Goal: Task Accomplishment & Management: Manage account settings

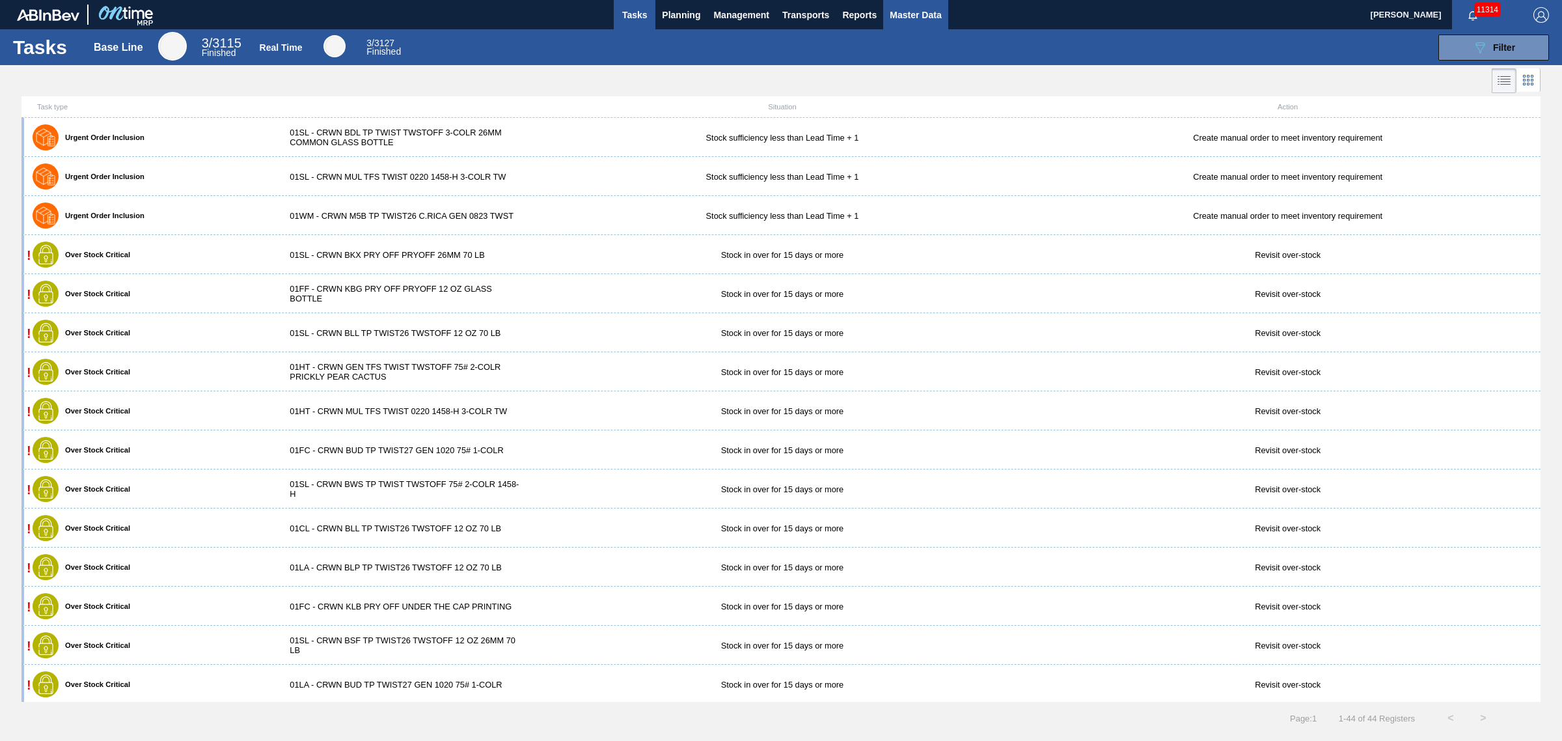
click at [895, 23] on button "Master Data" at bounding box center [915, 14] width 64 height 29
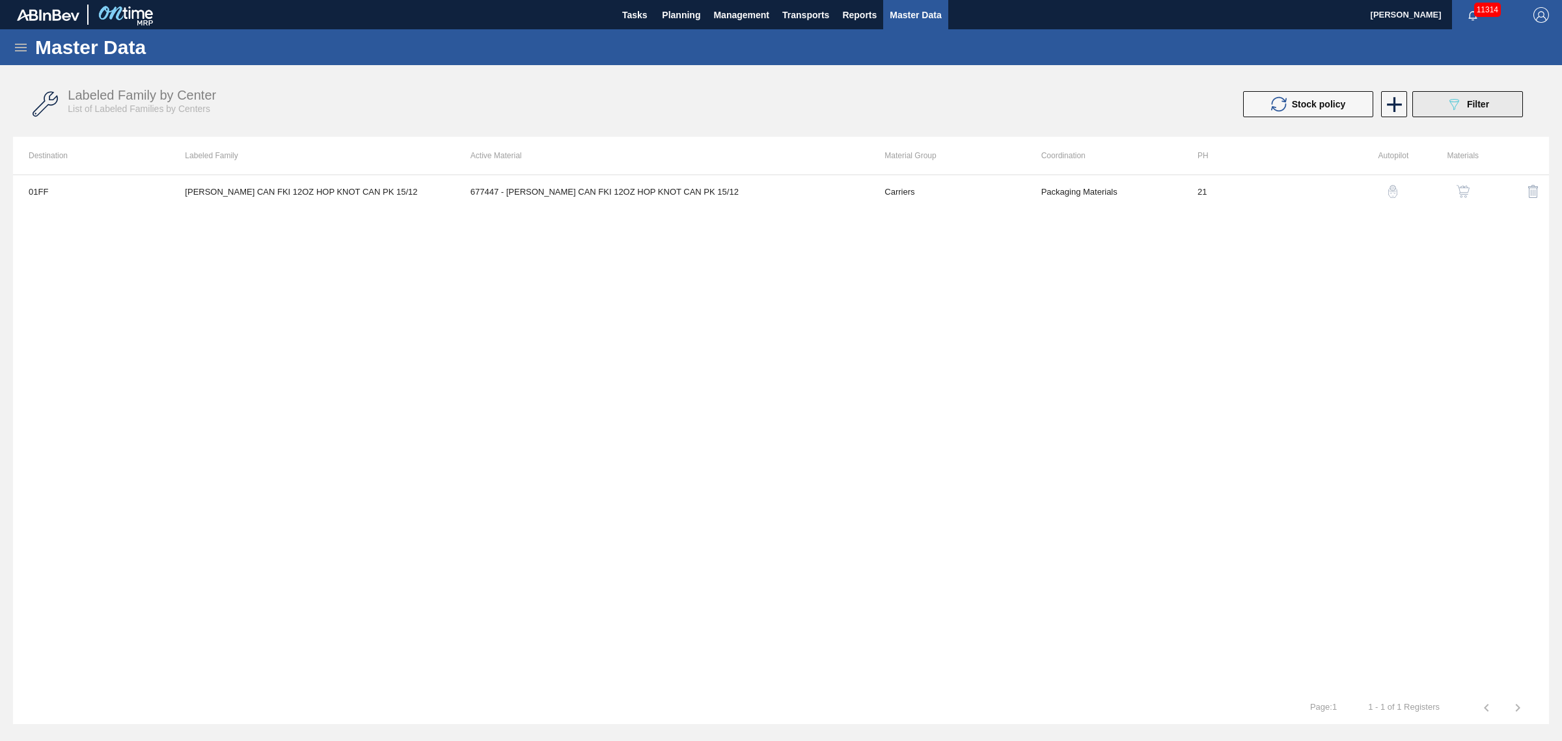
click at [1468, 102] on span "Filter" at bounding box center [1478, 104] width 22 height 10
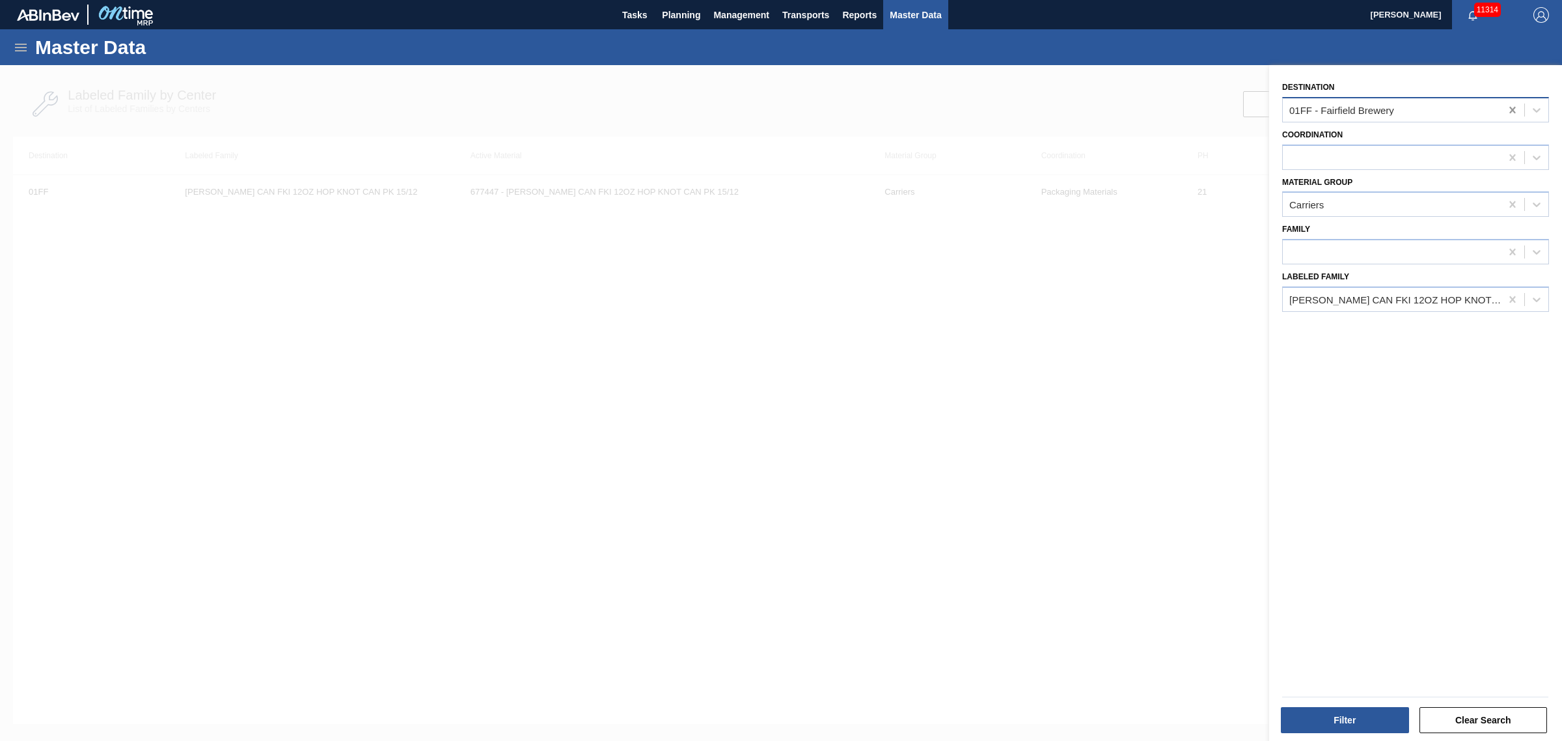
click at [1507, 111] on icon at bounding box center [1512, 109] width 13 height 13
click at [1401, 114] on div at bounding box center [1392, 109] width 218 height 19
type input "01bv"
click at [1393, 138] on div "01BV - [GEOGRAPHIC_DATA] Brewery" at bounding box center [1415, 142] width 267 height 24
click at [1507, 295] on icon at bounding box center [1512, 299] width 13 height 13
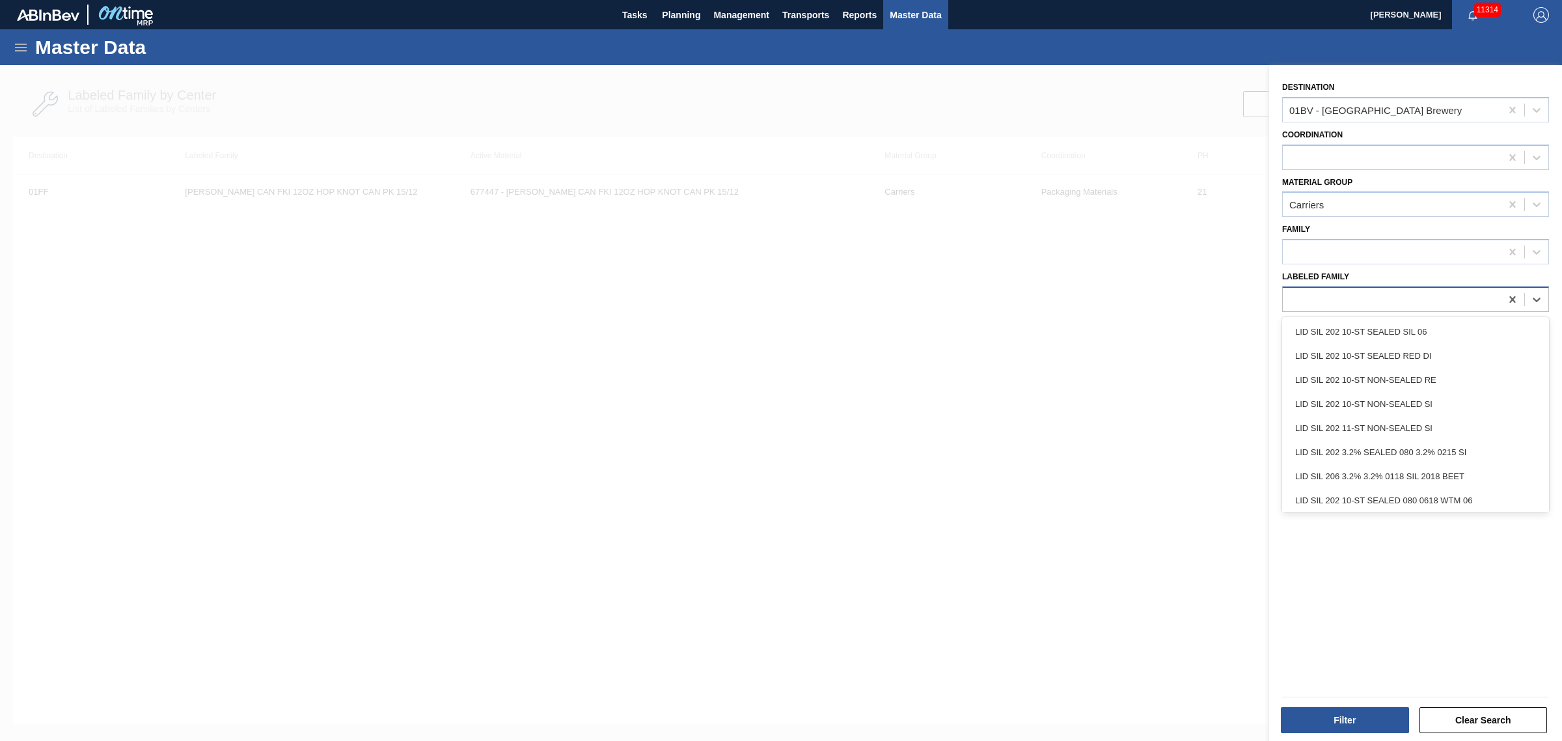
click at [1461, 300] on div at bounding box center [1392, 299] width 218 height 19
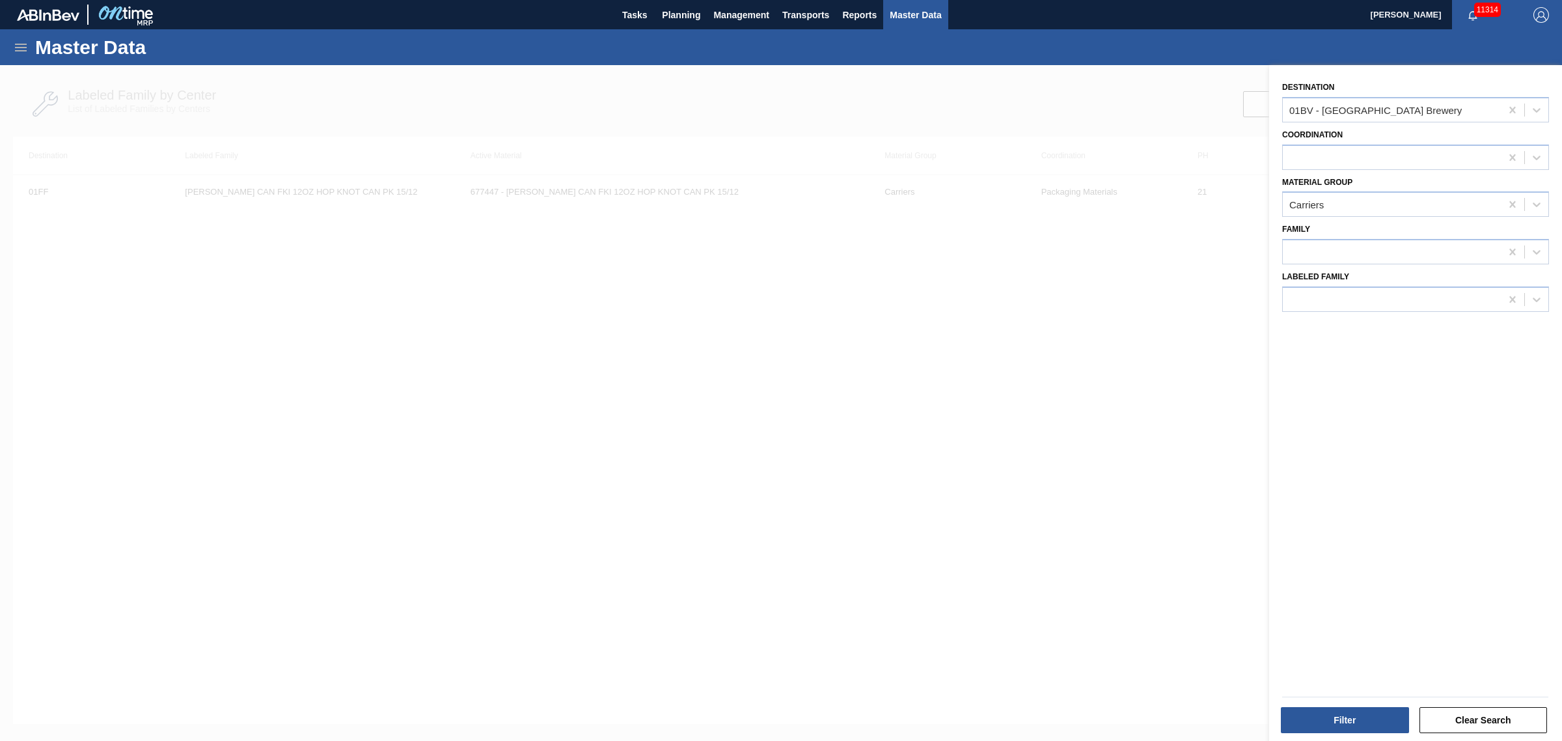
click at [1082, 415] on div at bounding box center [781, 435] width 1562 height 741
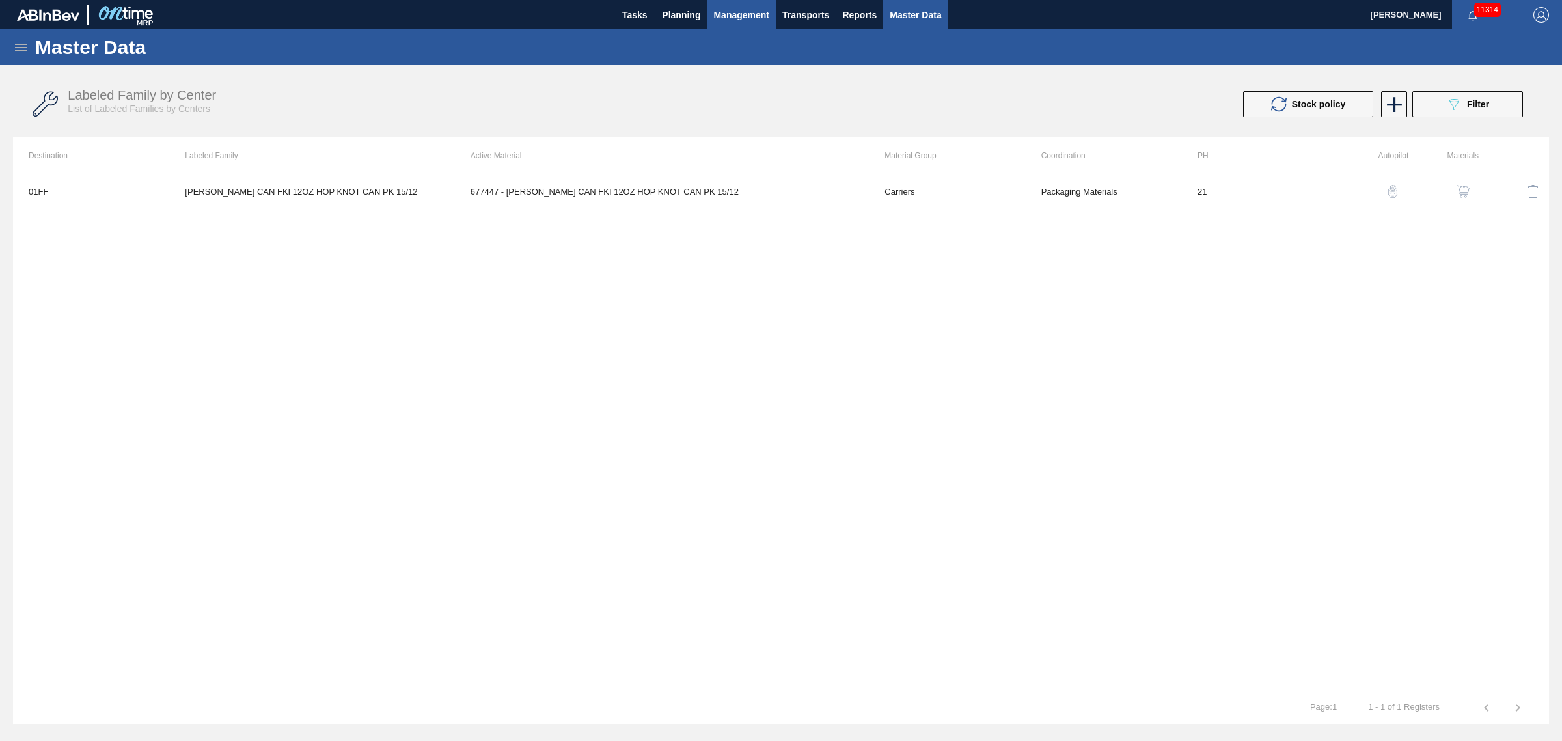
click at [754, 8] on span "Management" at bounding box center [741, 15] width 56 height 16
click at [679, 18] on div at bounding box center [781, 370] width 1562 height 741
click at [679, 18] on span "Planning" at bounding box center [681, 15] width 38 height 16
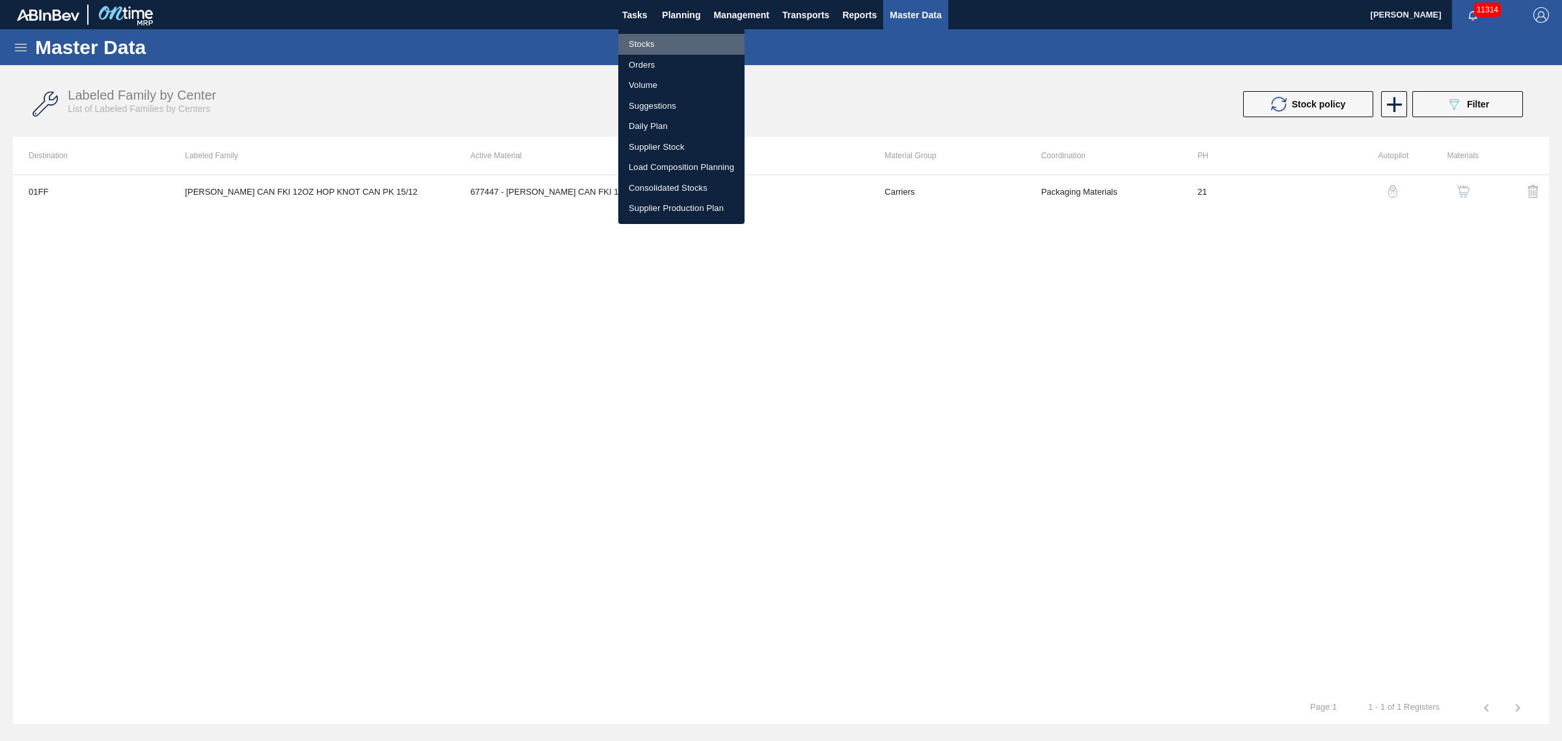
click at [646, 37] on li "Stocks" at bounding box center [681, 44] width 126 height 21
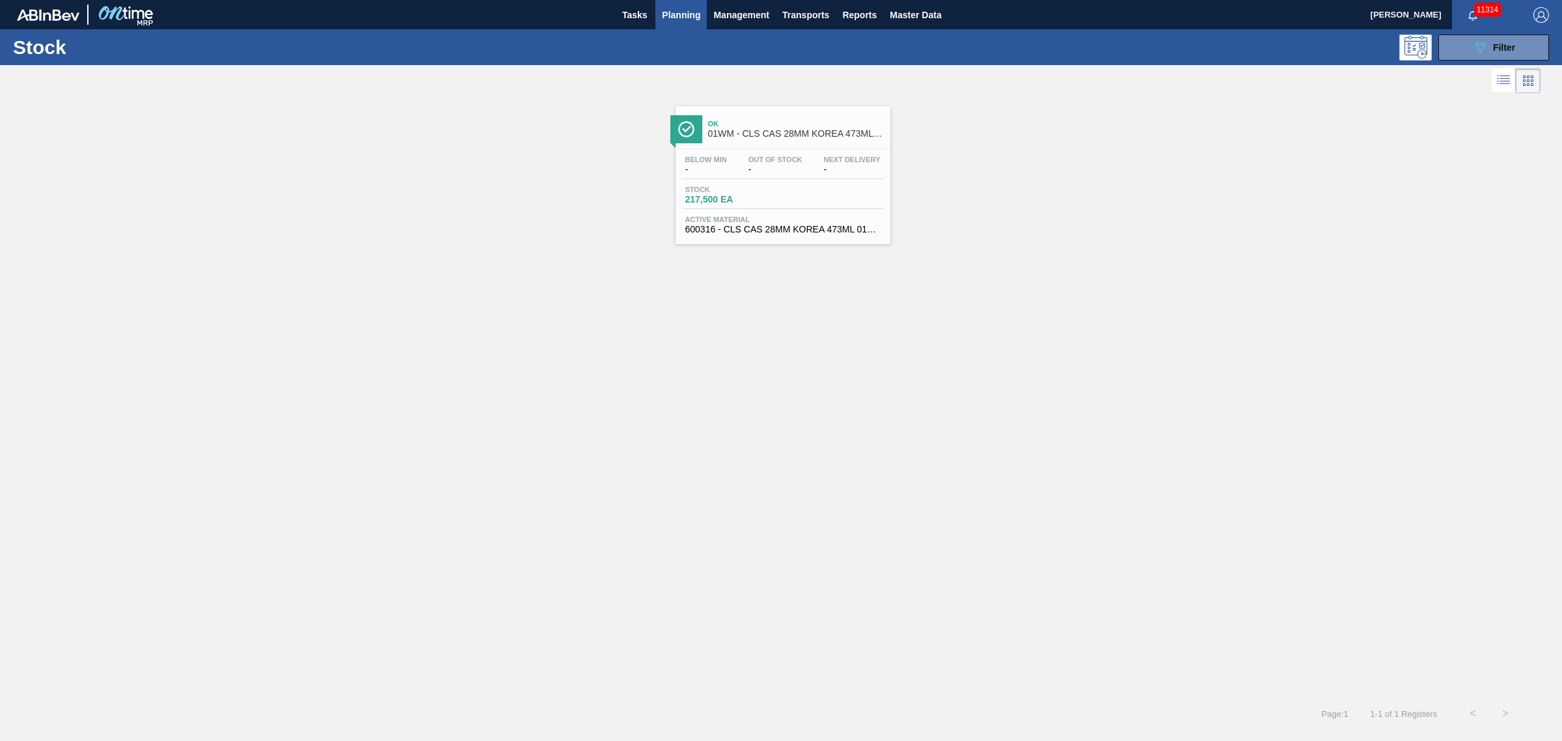
click at [763, 140] on div "Ok 01WM - CLS CAS 28MM KOREA 473ML 0124 [GEOGRAPHIC_DATA]" at bounding box center [796, 129] width 176 height 29
click at [1495, 48] on span "Filter" at bounding box center [1504, 47] width 22 height 10
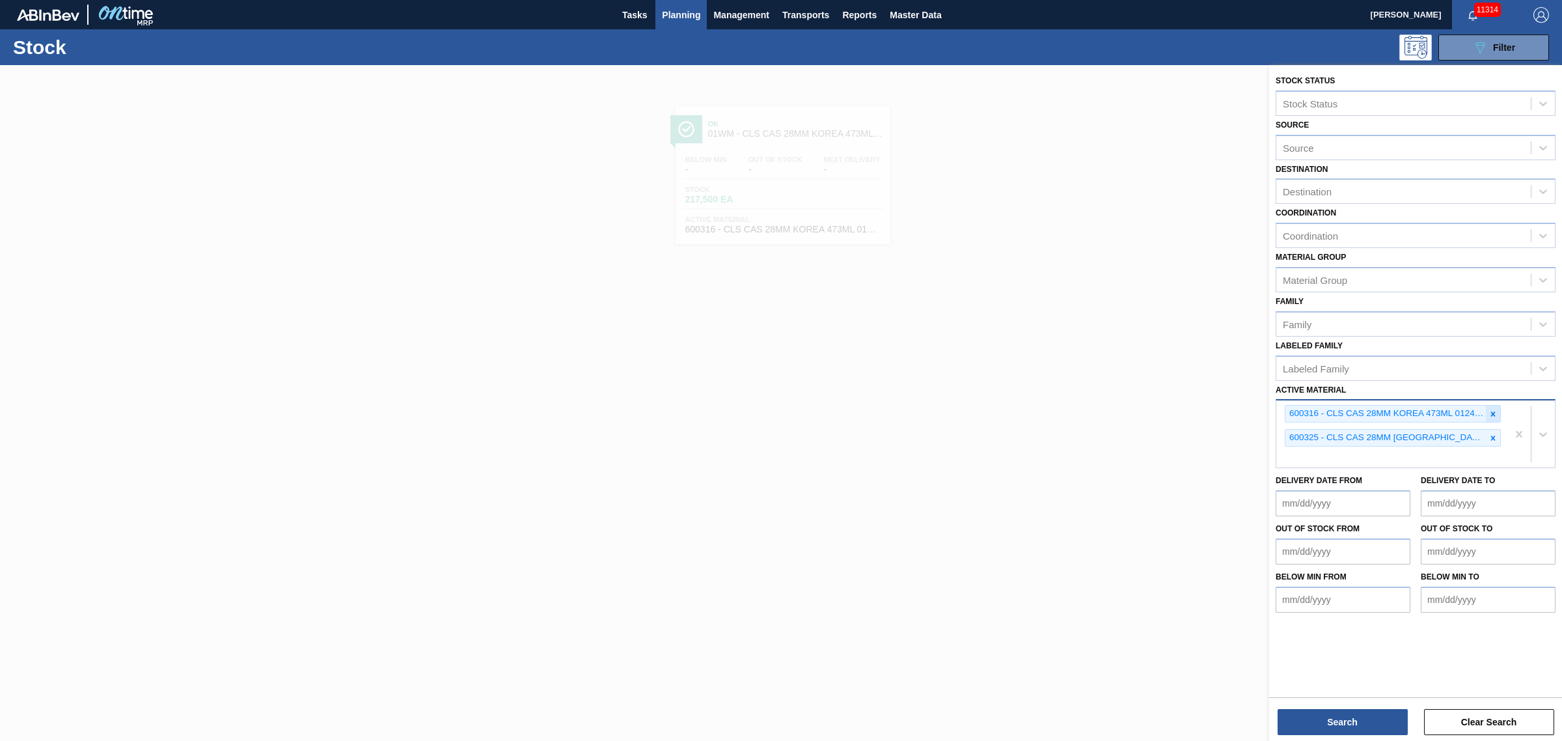
click at [1490, 415] on div at bounding box center [1493, 413] width 14 height 16
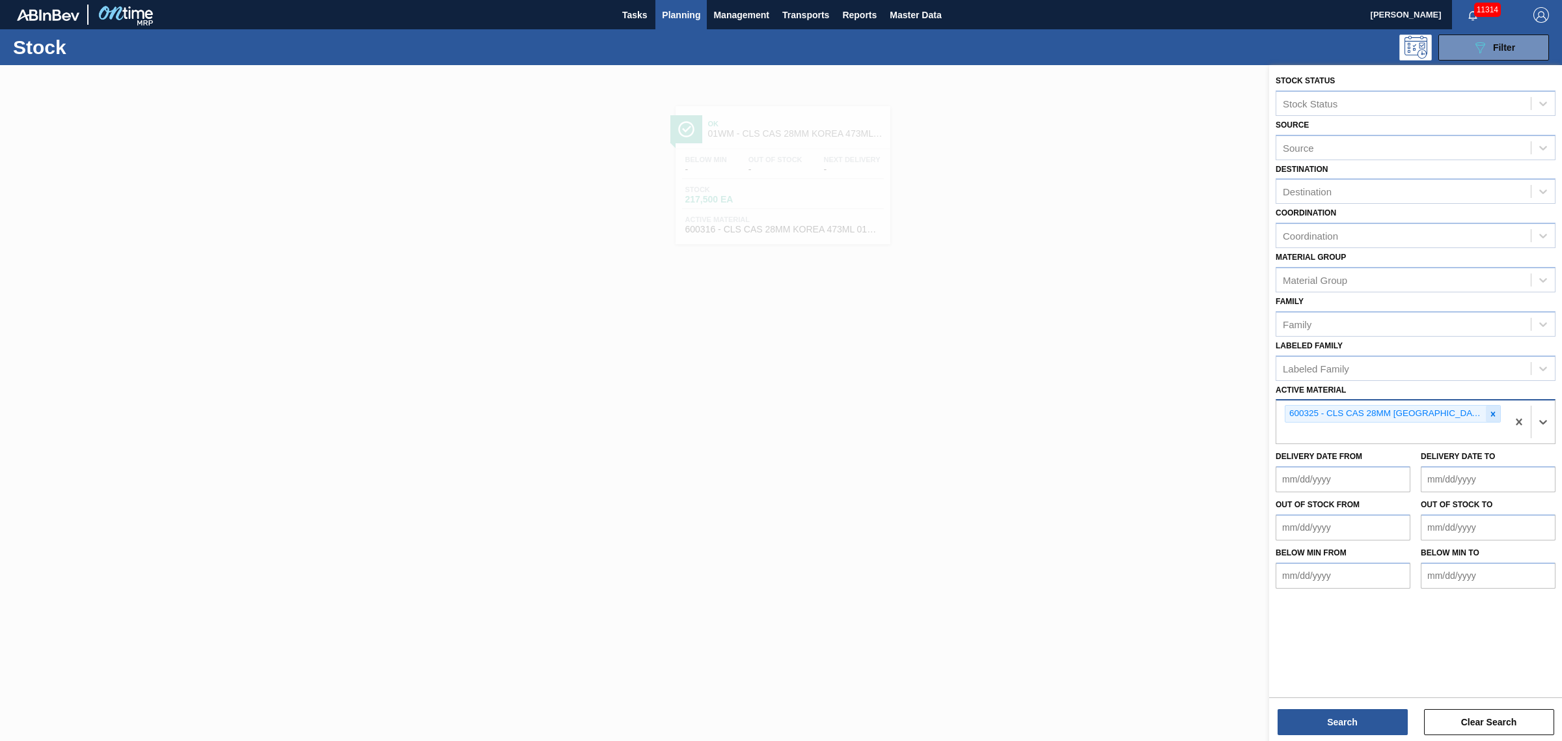
click at [1494, 411] on icon at bounding box center [1493, 413] width 9 height 9
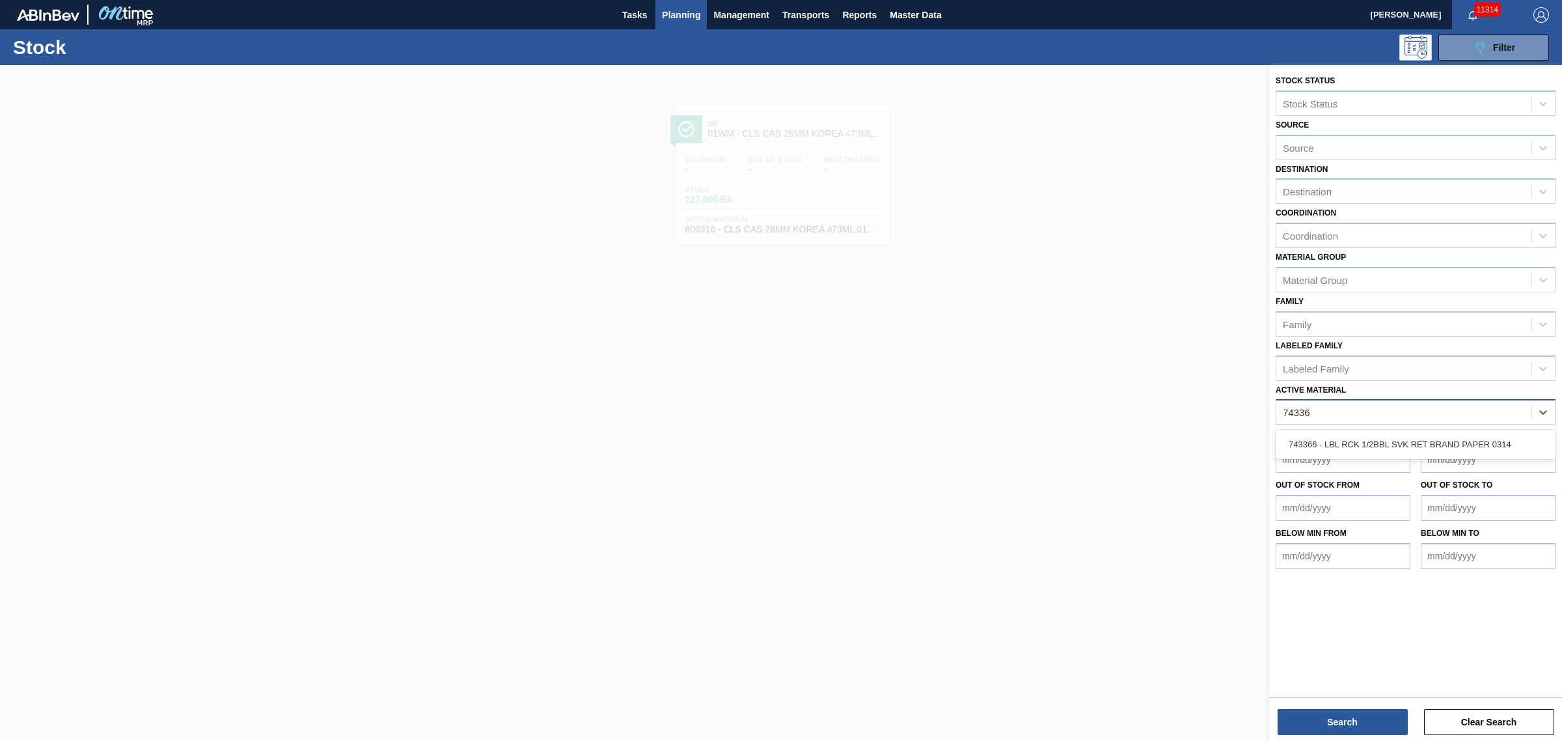
type Material "743366"
click at [1447, 434] on div "743366 - LBL RCK 1/2BBL SVK RET BRAND PAPER 0314" at bounding box center [1416, 444] width 280 height 24
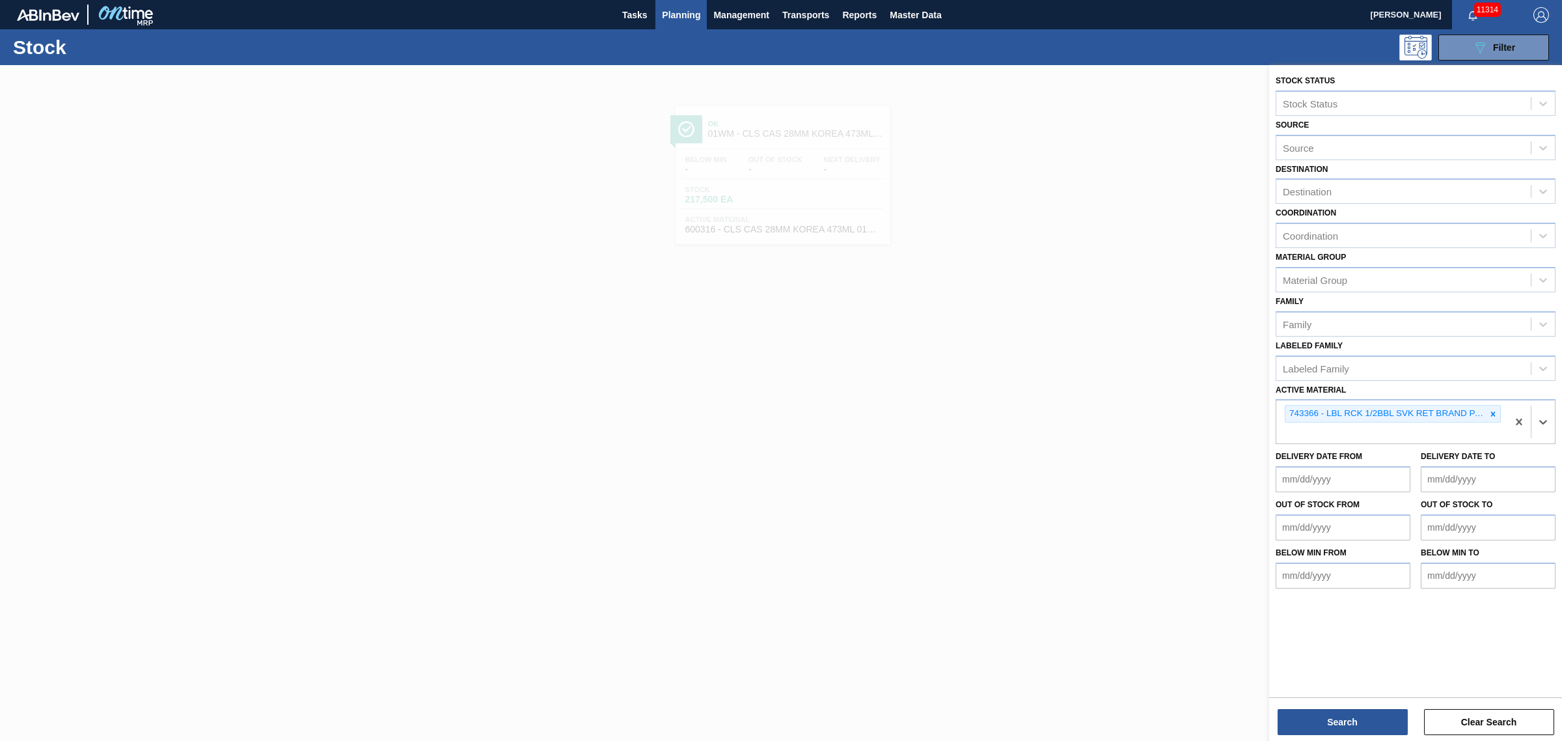
click at [1338, 735] on div "Stock Status Stock Status Source Source Destination Destination Coordination Co…" at bounding box center [1415, 404] width 293 height 678
click at [1344, 729] on button "Search" at bounding box center [1343, 722] width 130 height 26
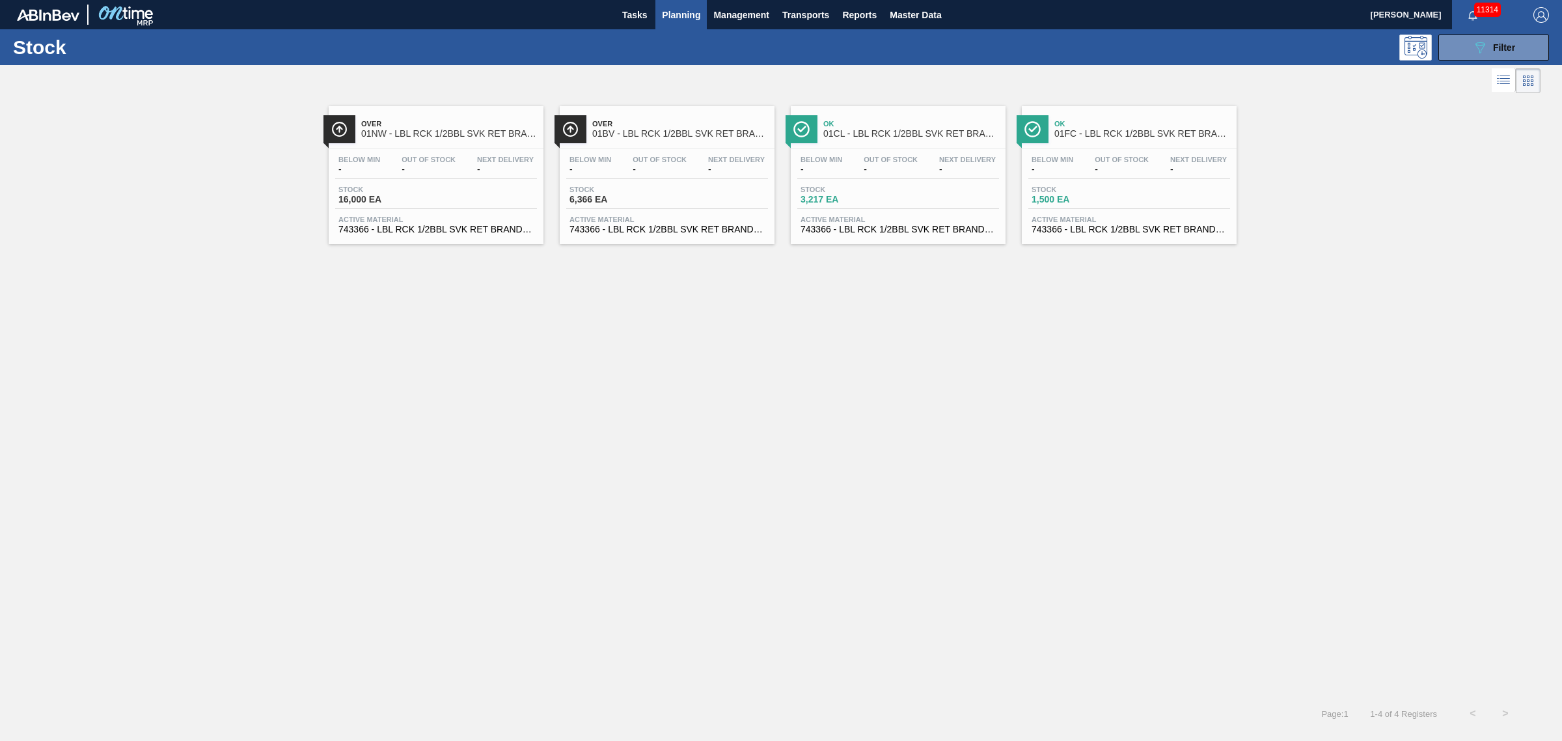
click at [657, 125] on span "Over" at bounding box center [680, 124] width 176 height 8
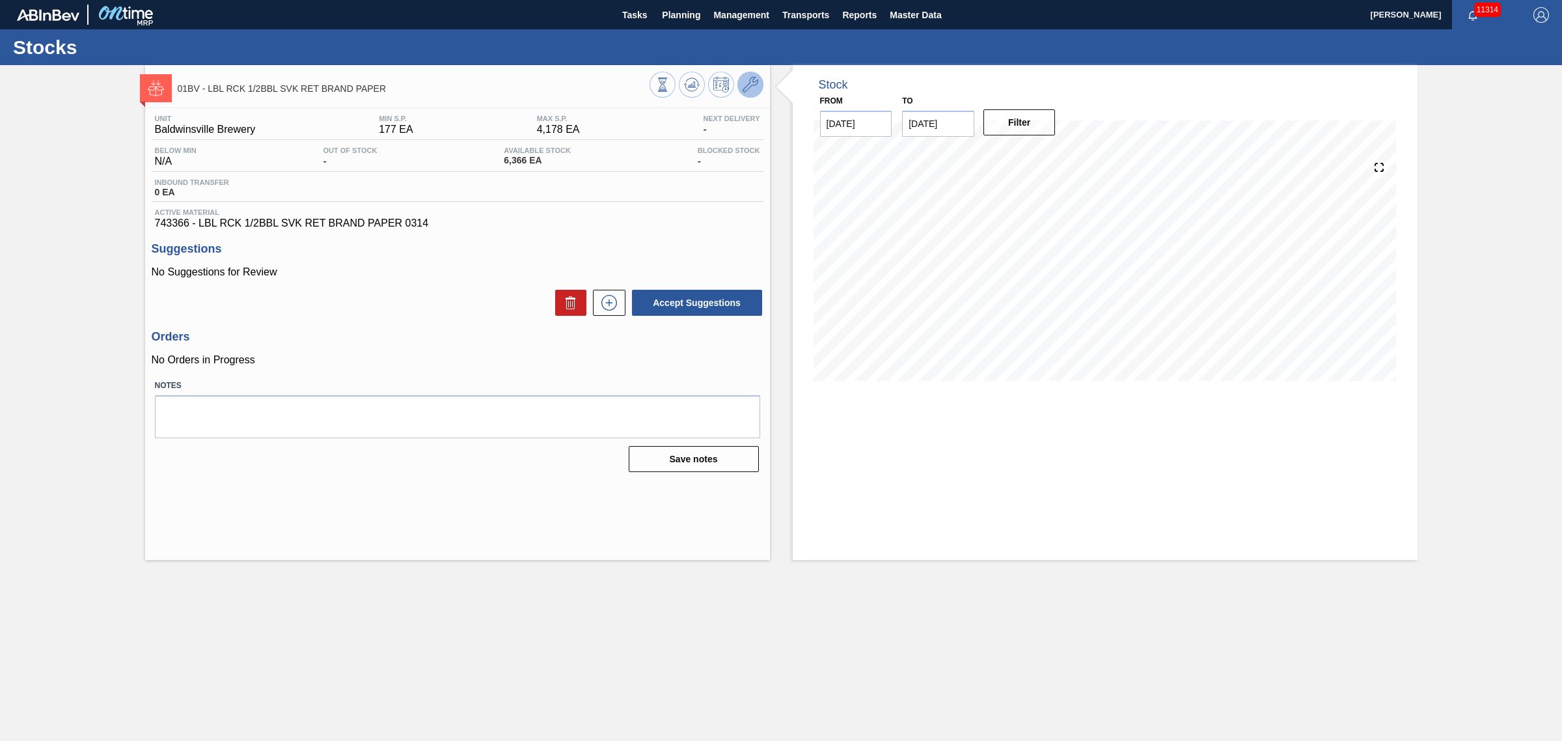
click at [752, 89] on icon at bounding box center [751, 85] width 16 height 16
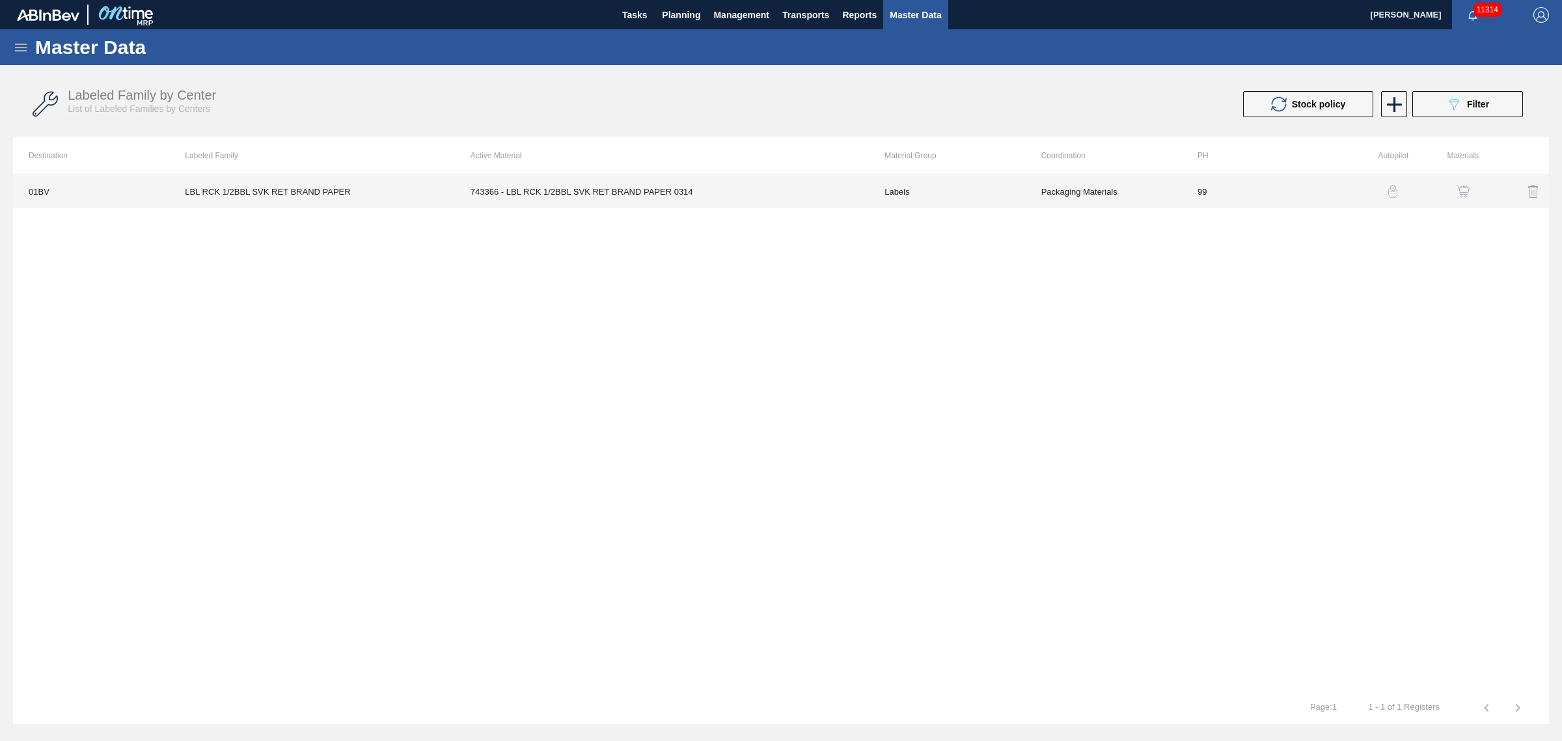
click at [840, 189] on td "743366 - LBL RCK 1/2BBL SVK RET BRAND PAPER 0314" at bounding box center [662, 191] width 415 height 33
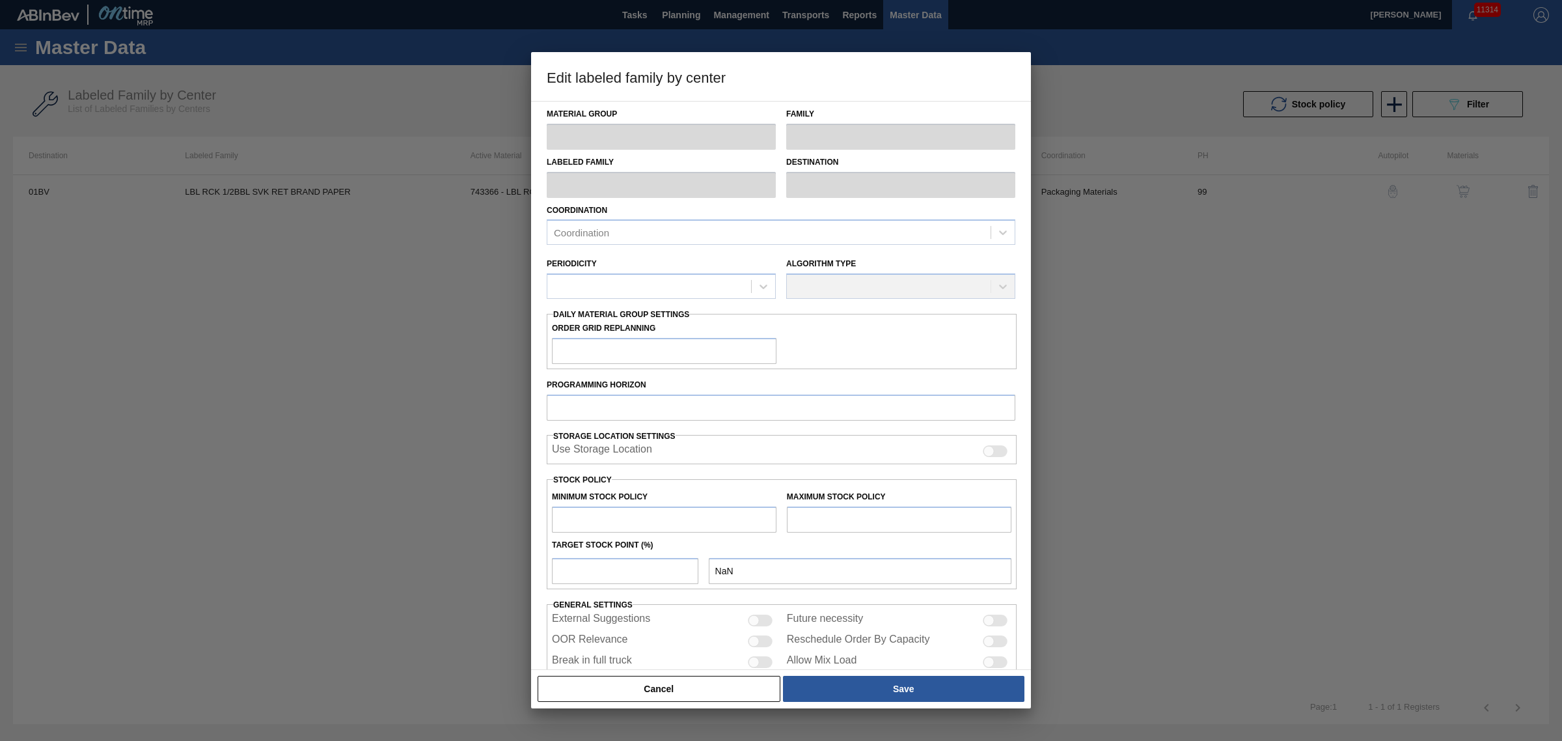
type input "Labels"
type input "Keg Labels"
type input "LBL RCK 1/2BBL SVK RET BRAND PAPER"
type input "01BV - [GEOGRAPHIC_DATA] Brewery"
type input "99"
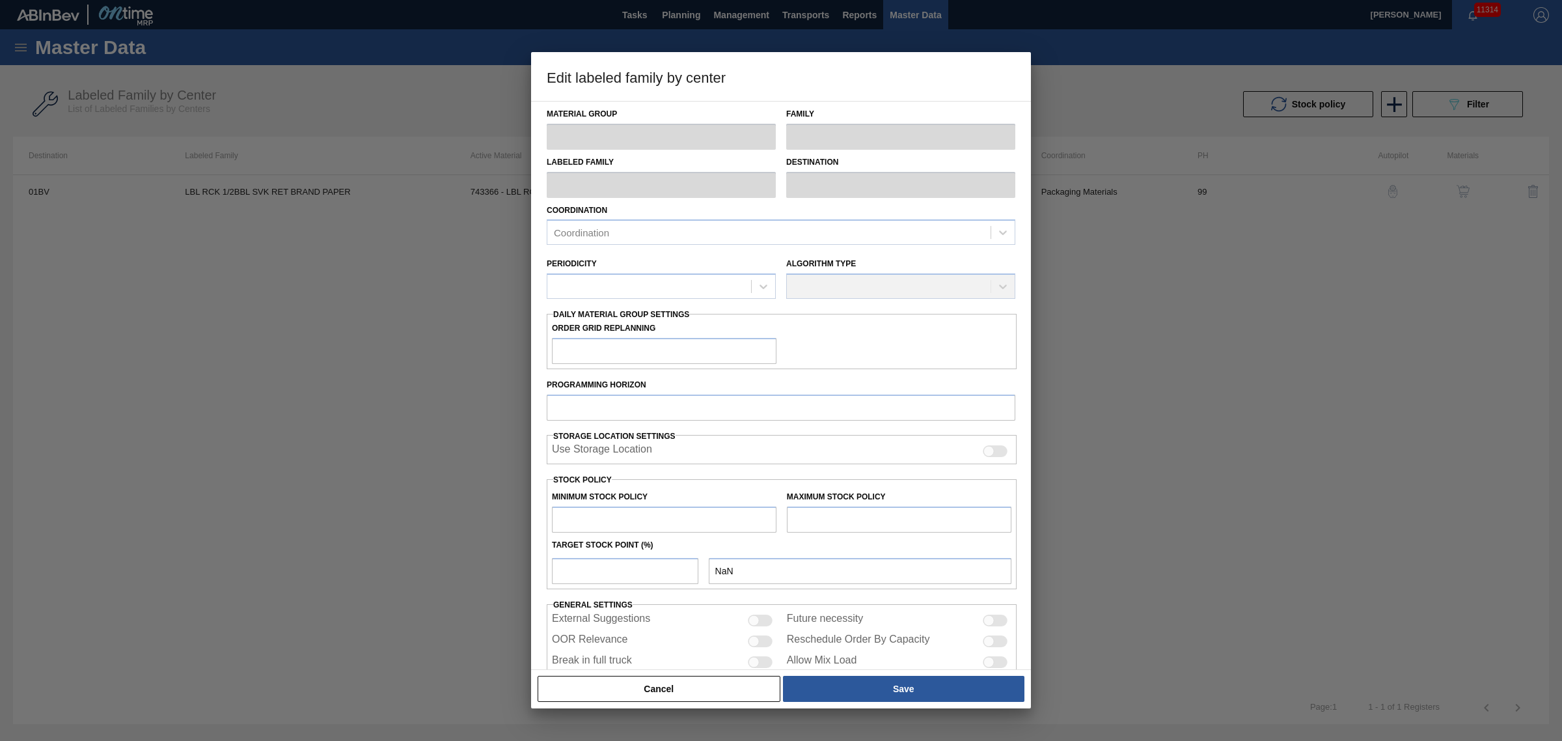
type input "177"
type input "4,178"
type input "65"
type input "2,778"
checkbox input "true"
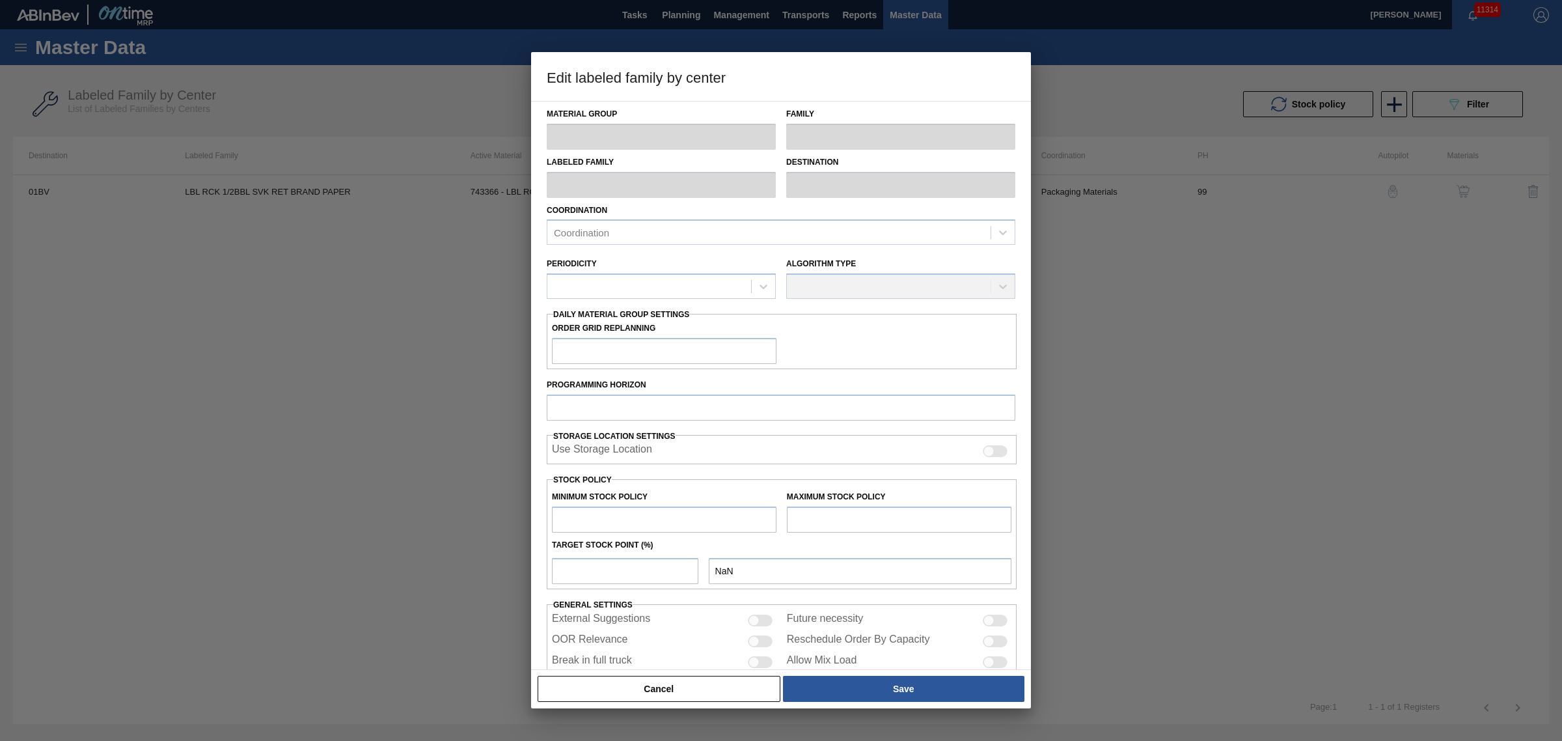
checkbox input "true"
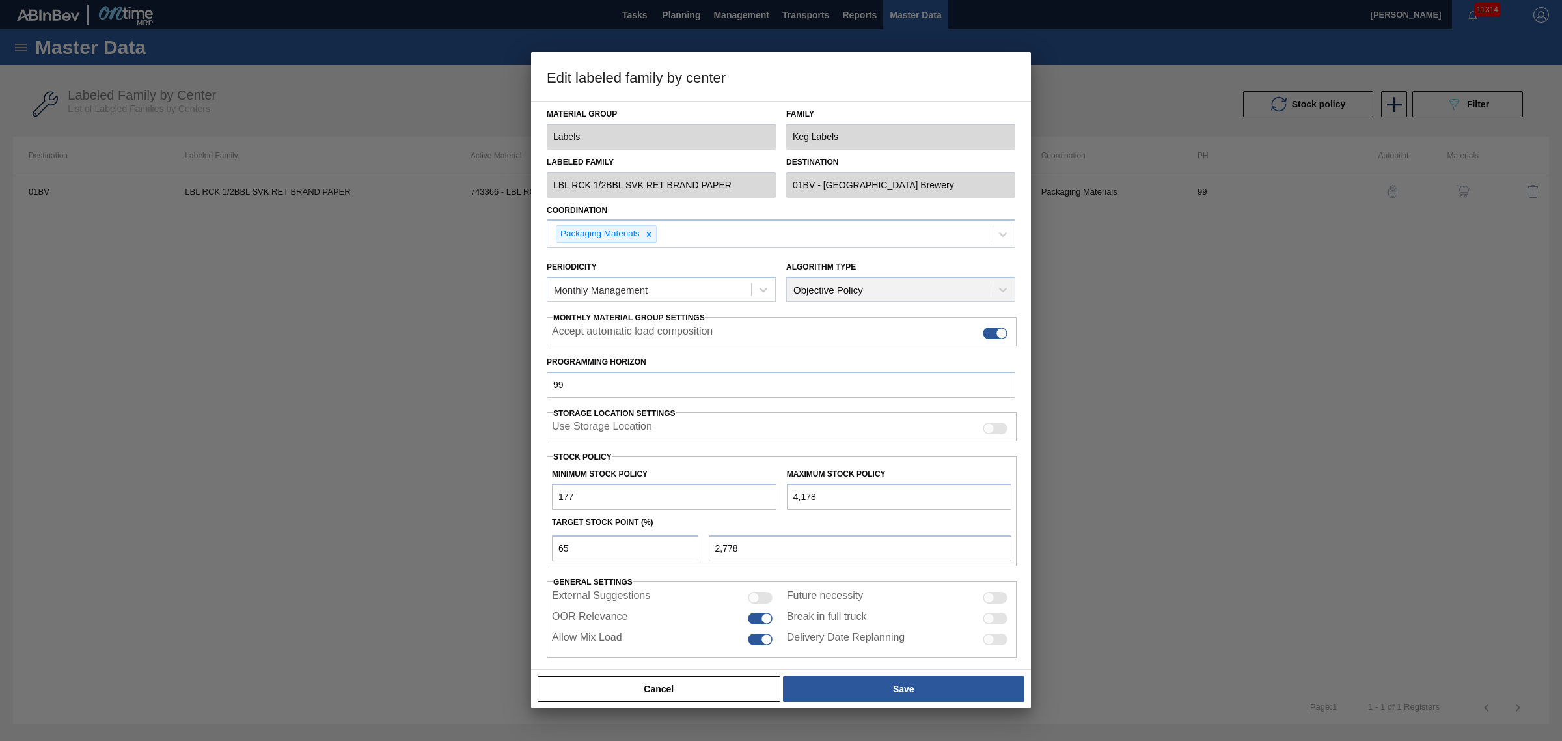
scroll to position [11, 0]
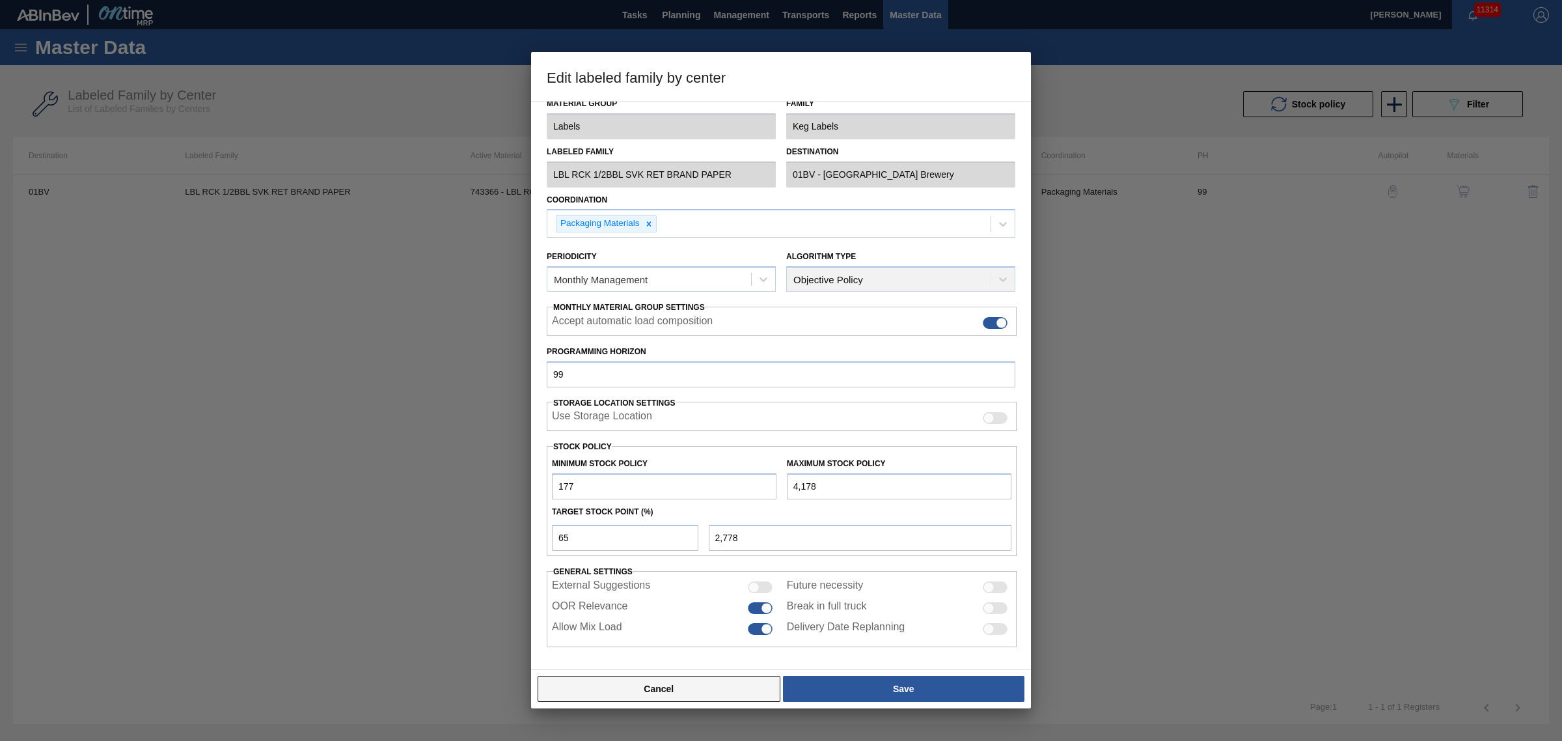
click at [746, 696] on button "Cancel" at bounding box center [659, 689] width 243 height 26
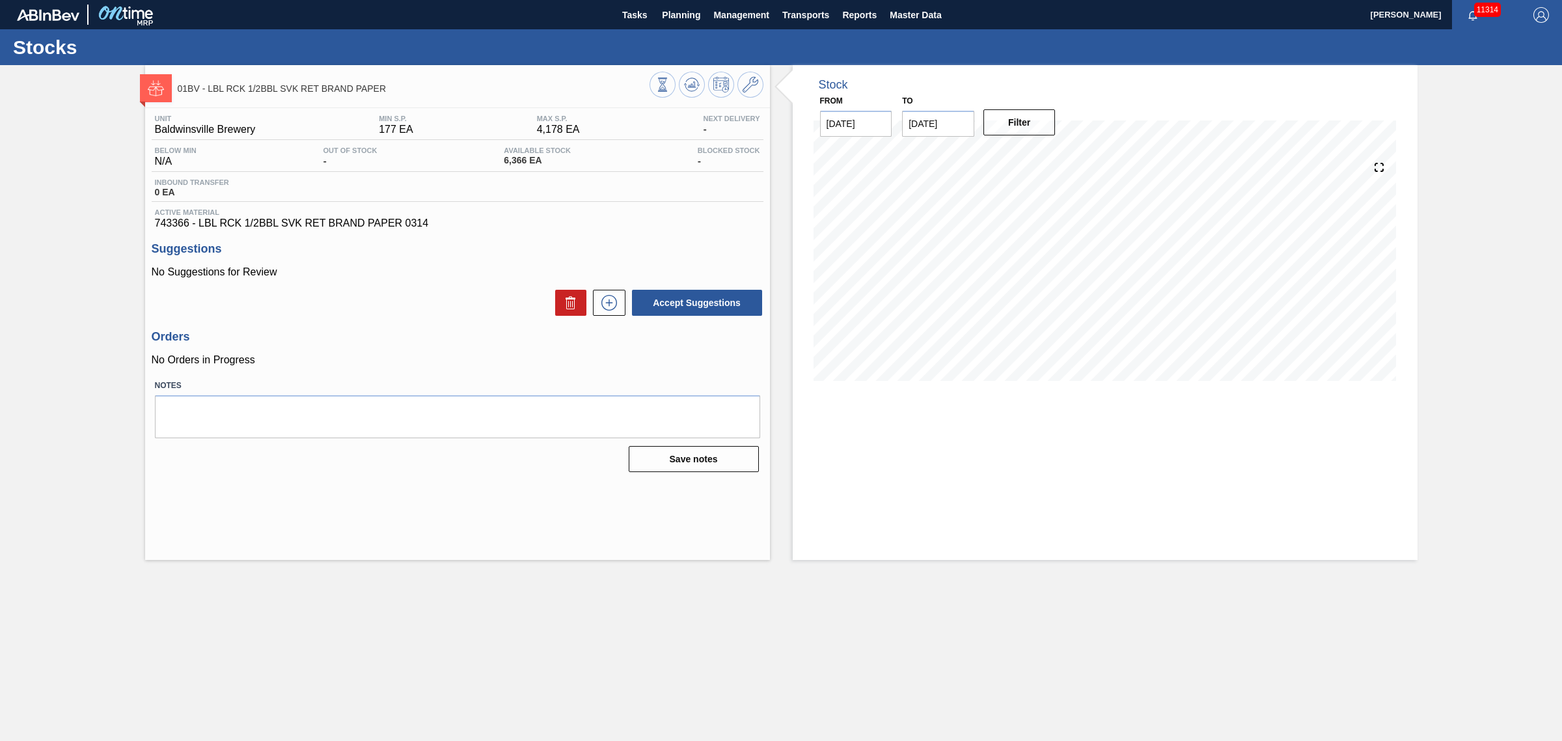
click at [955, 131] on input "[DATE]" at bounding box center [938, 124] width 72 height 26
click at [1013, 285] on div "26 27 28 29 30 31 1" at bounding box center [981, 281] width 148 height 21
click at [1023, 283] on div "31" at bounding box center [1024, 281] width 18 height 18
type input "[DATE]"
click at [1034, 128] on button "Filter" at bounding box center [1019, 122] width 72 height 26
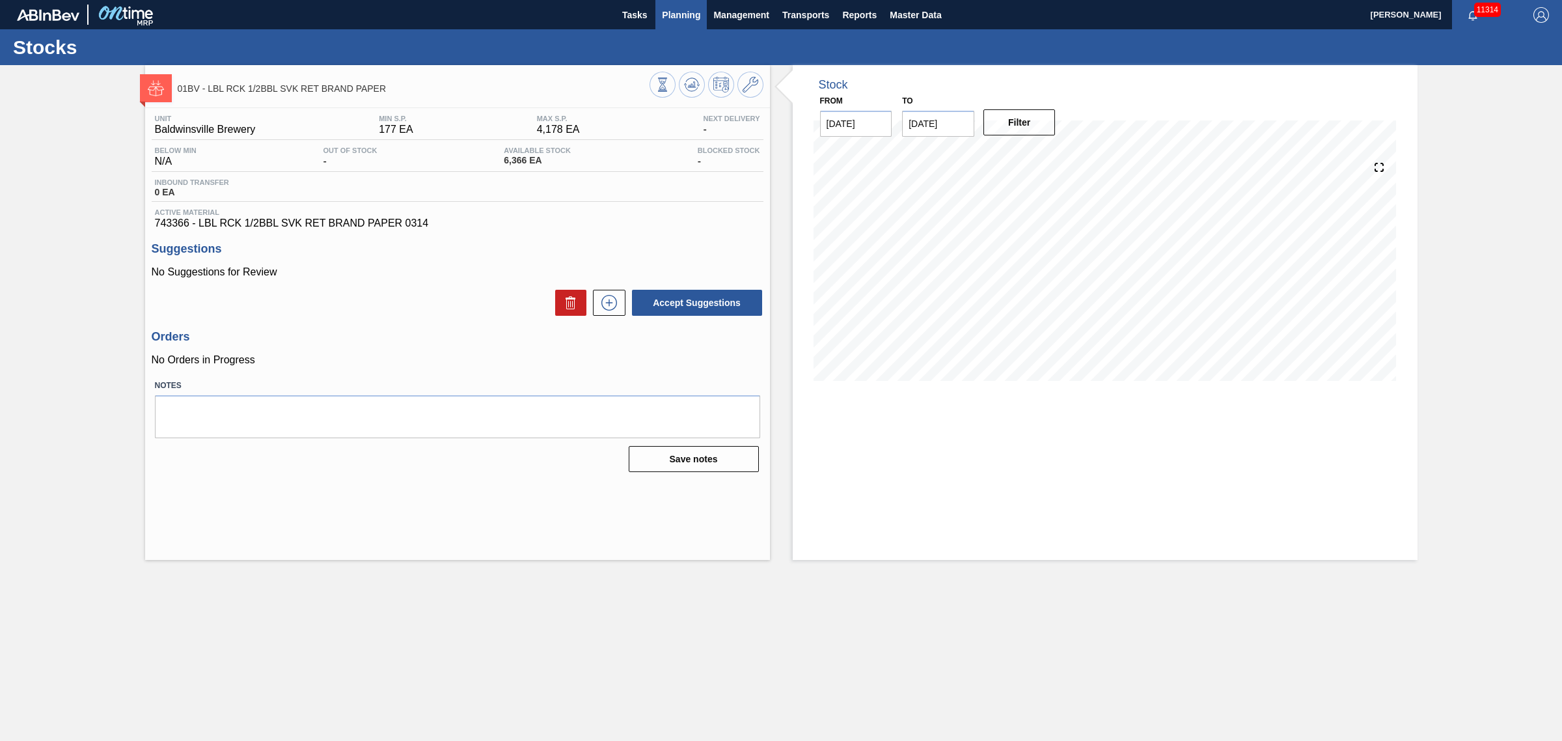
click at [671, 10] on span "Planning" at bounding box center [681, 15] width 38 height 16
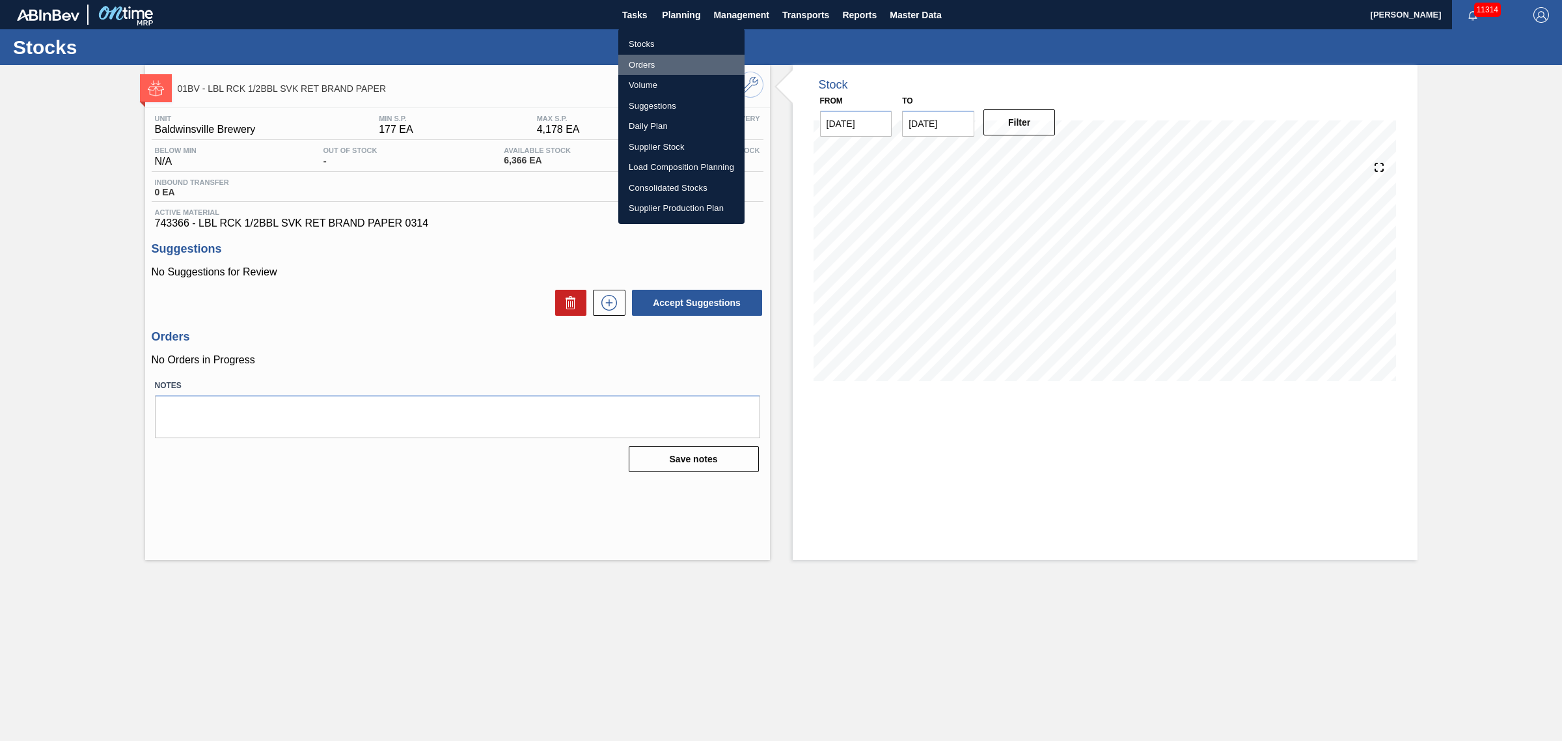
click at [643, 64] on li "Orders" at bounding box center [681, 65] width 126 height 21
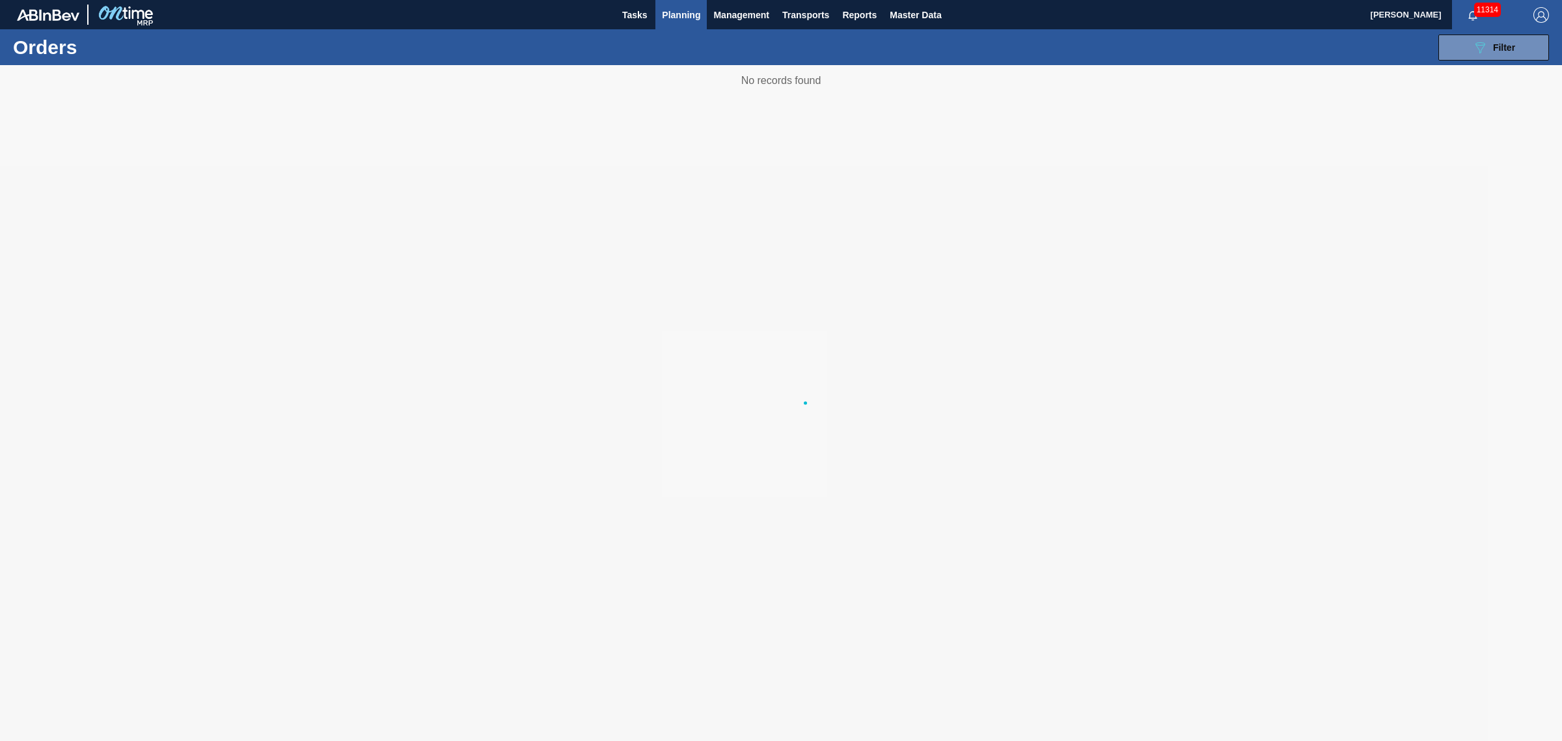
click at [685, 21] on span "Planning" at bounding box center [681, 15] width 38 height 16
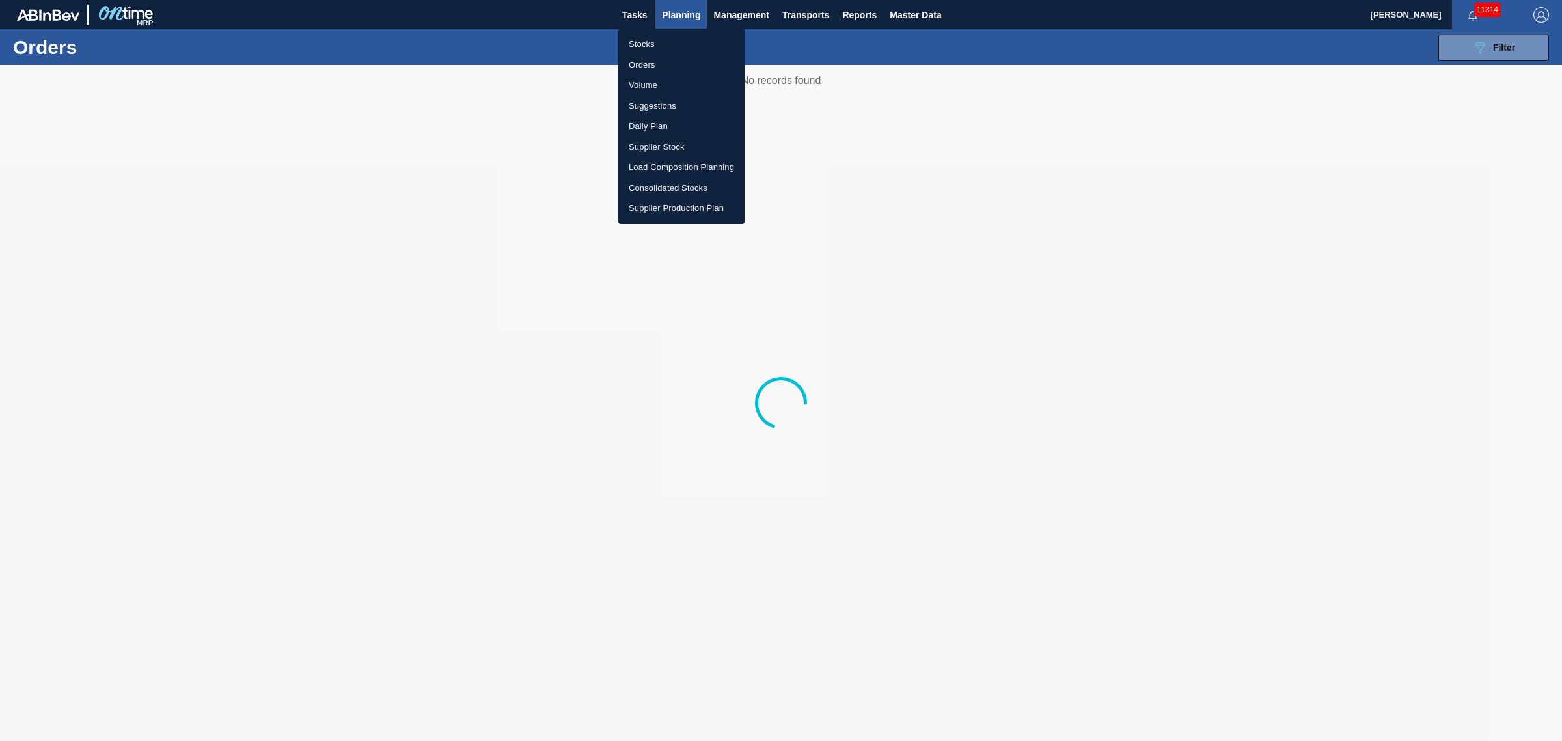
click at [644, 38] on li "Stocks" at bounding box center [681, 44] width 126 height 21
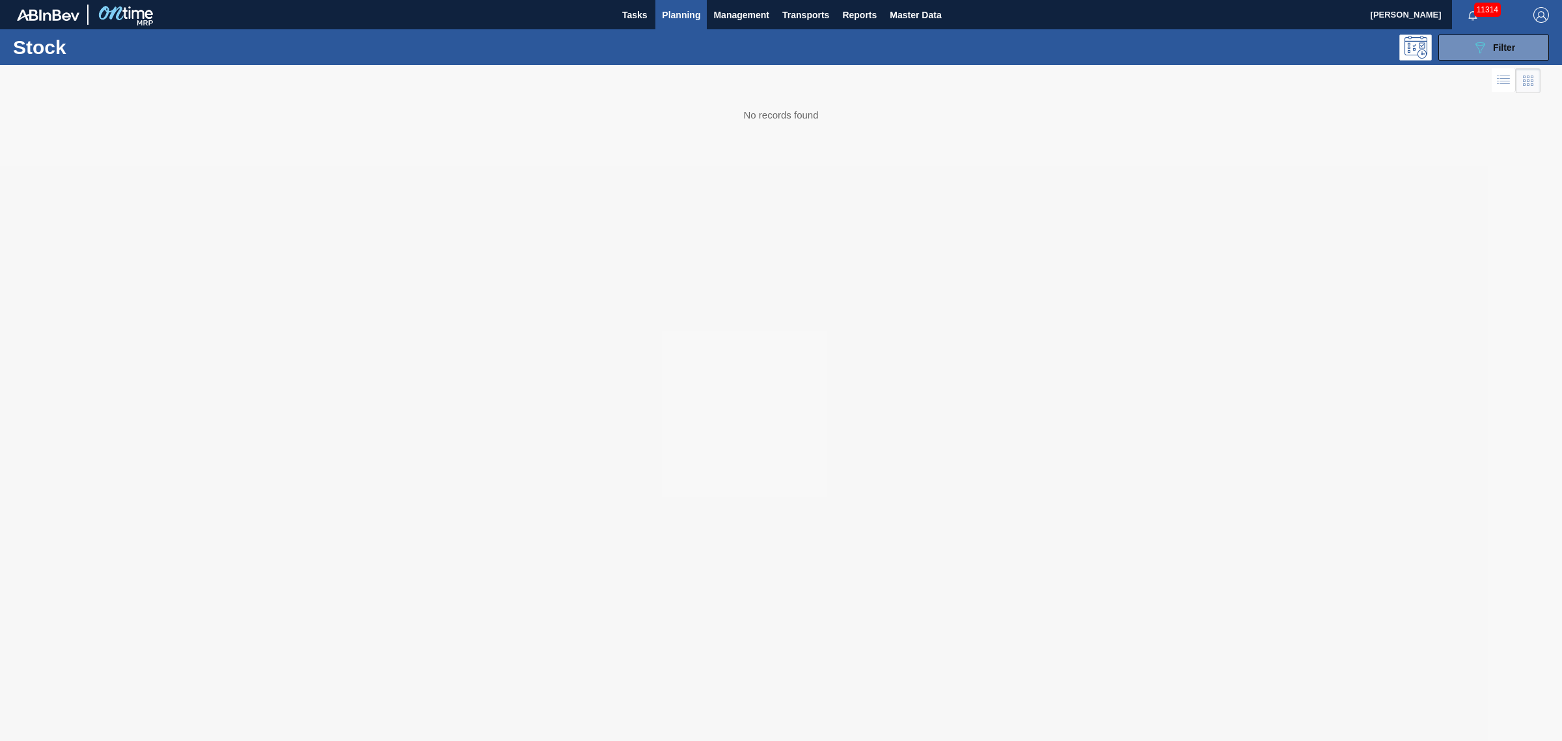
click at [1460, 63] on div "Stock 089F7B8B-B2A5-4AFE-B5C0-19BA573D28AC Filter" at bounding box center [781, 47] width 1562 height 36
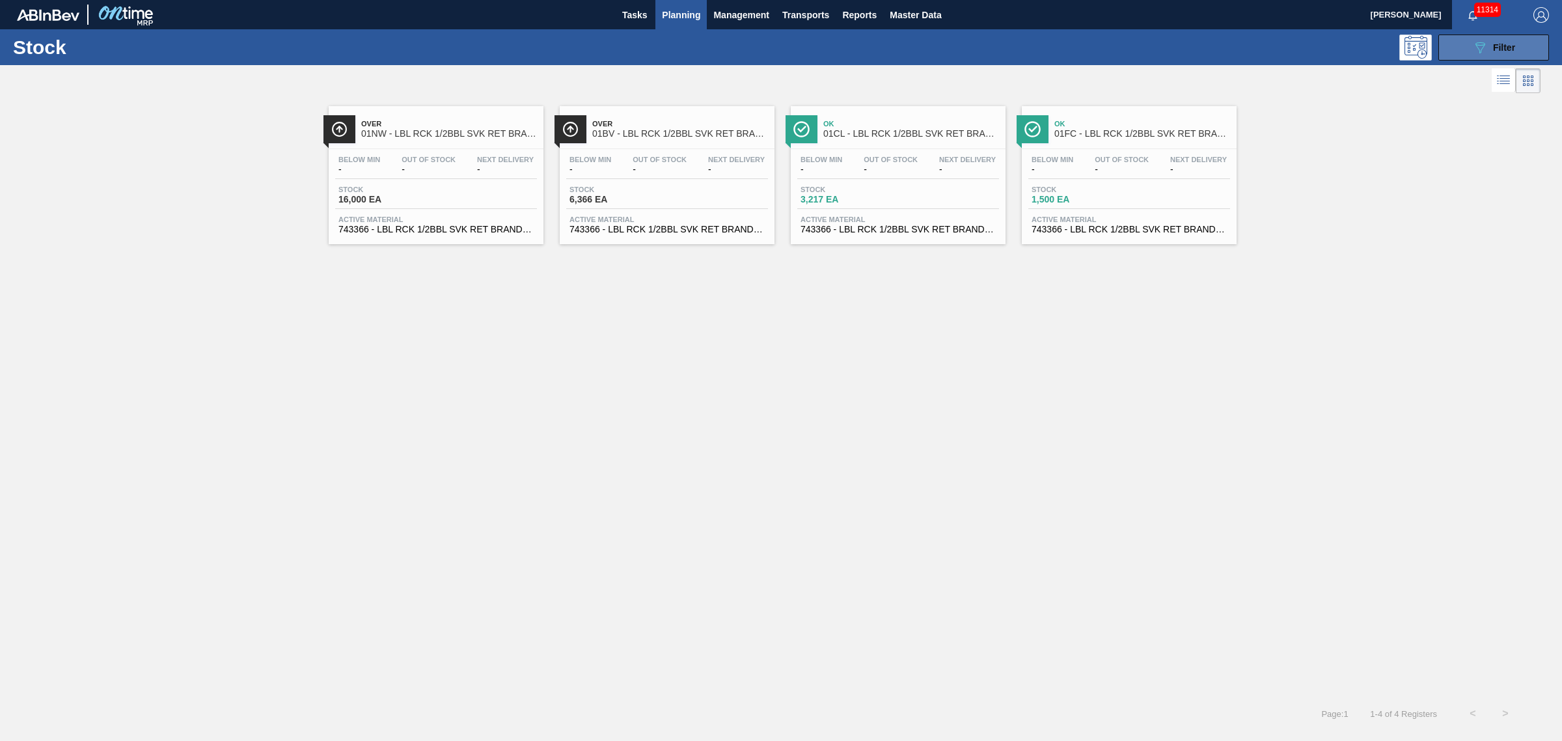
click at [1470, 52] on button "089F7B8B-B2A5-4AFE-B5C0-19BA573D28AC Filter" at bounding box center [1493, 47] width 111 height 26
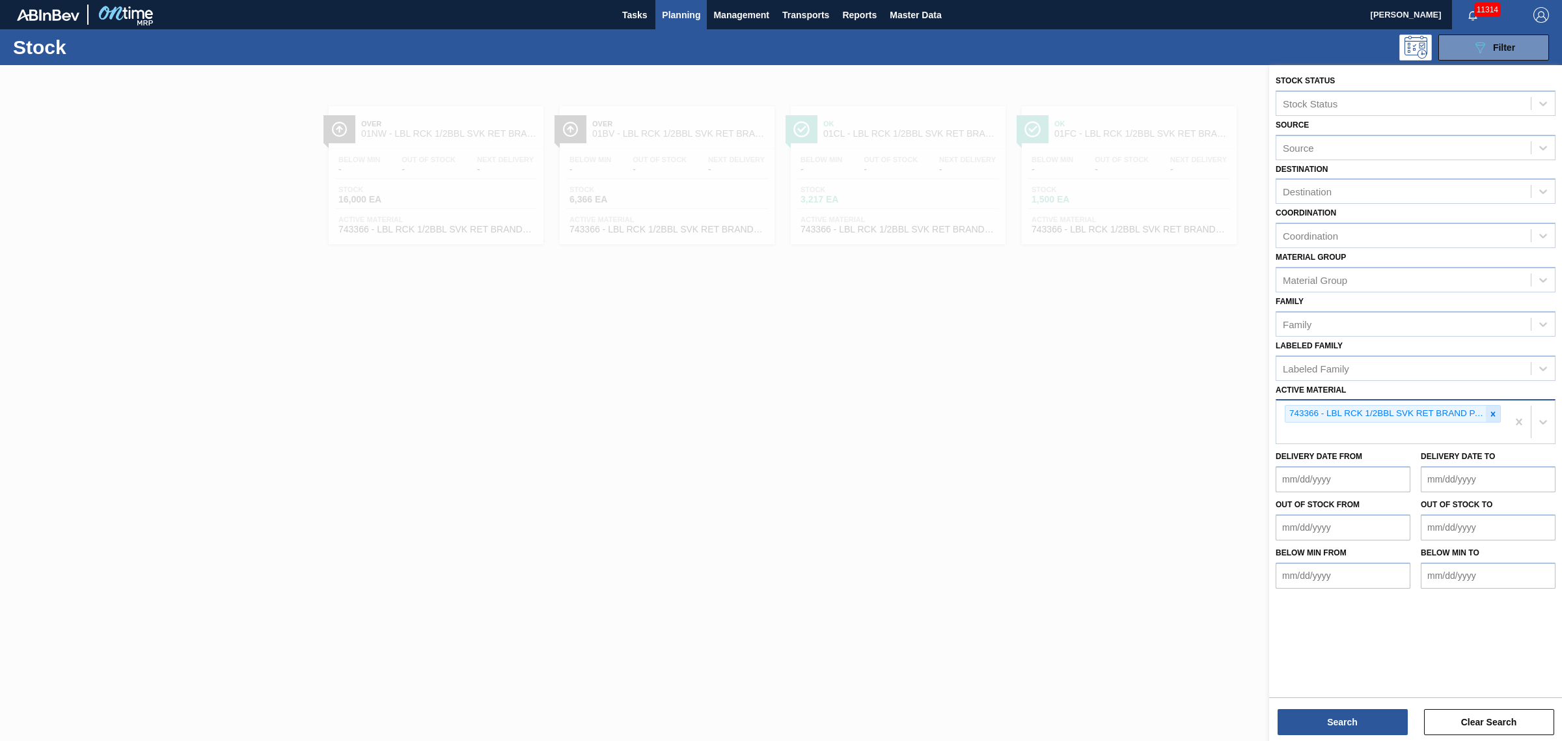
click at [1489, 413] on icon at bounding box center [1493, 413] width 9 height 9
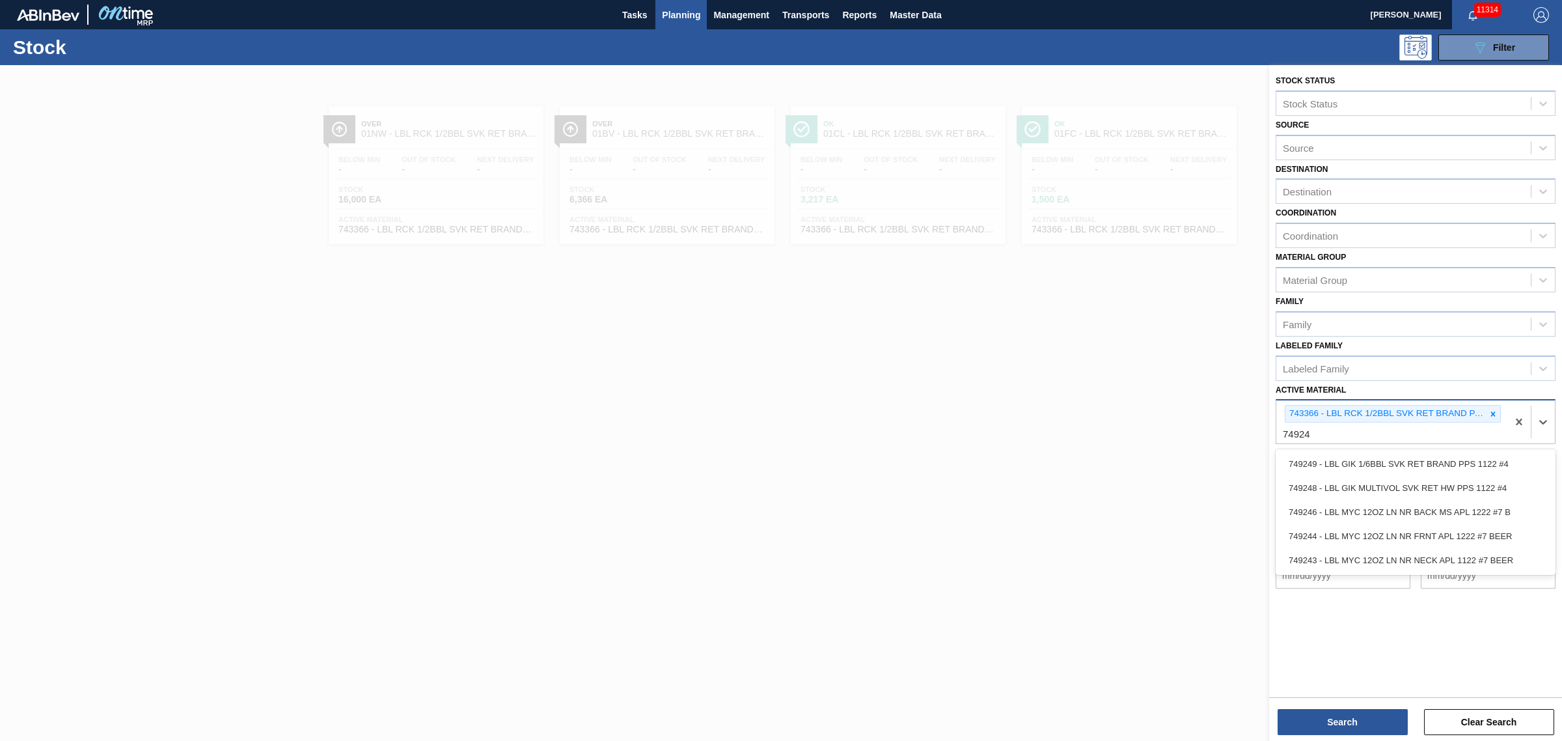
type Material "749248"
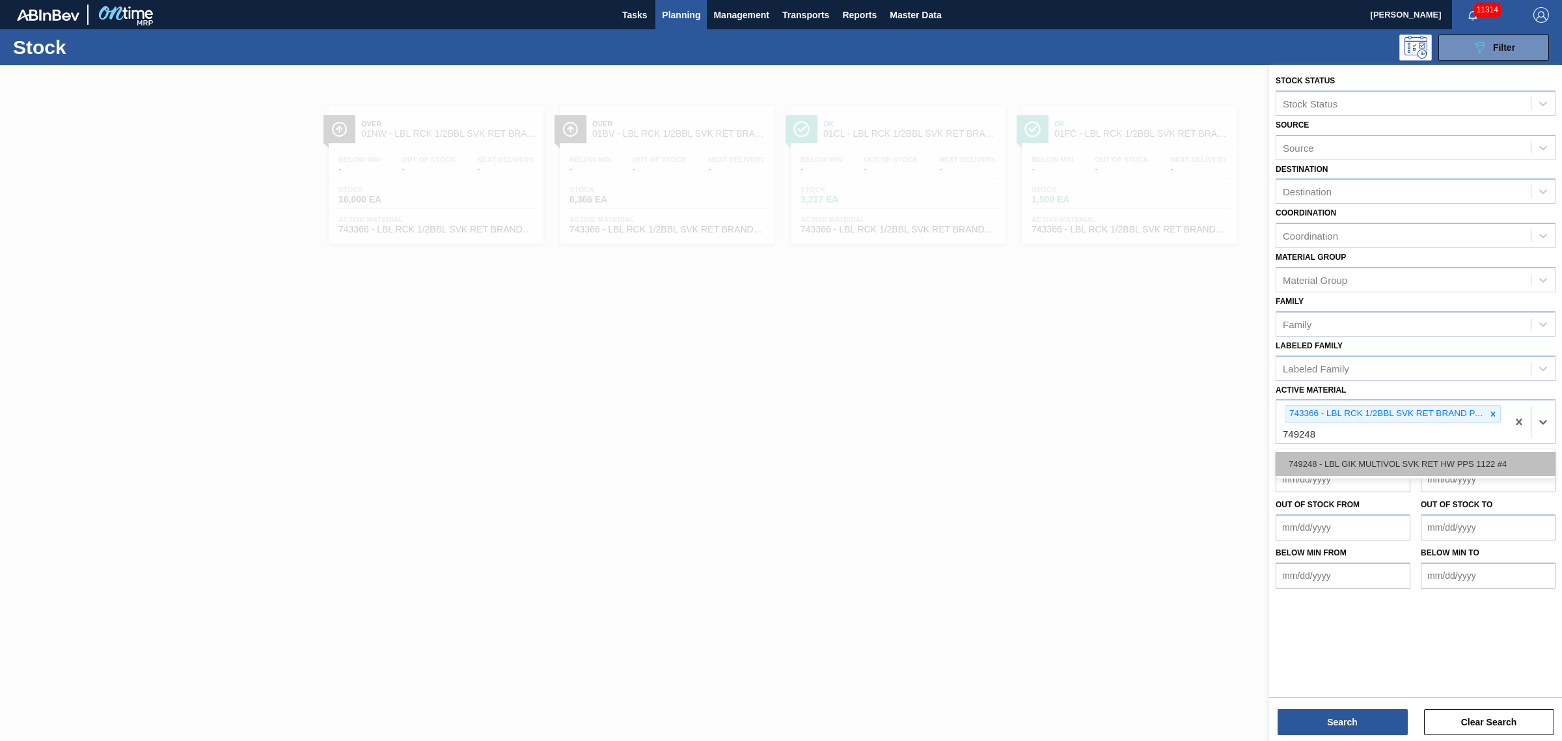
click at [1406, 452] on div "749248 - LBL GIK MULTIVOL SVK RET HW PPS 1122 #4" at bounding box center [1416, 464] width 280 height 24
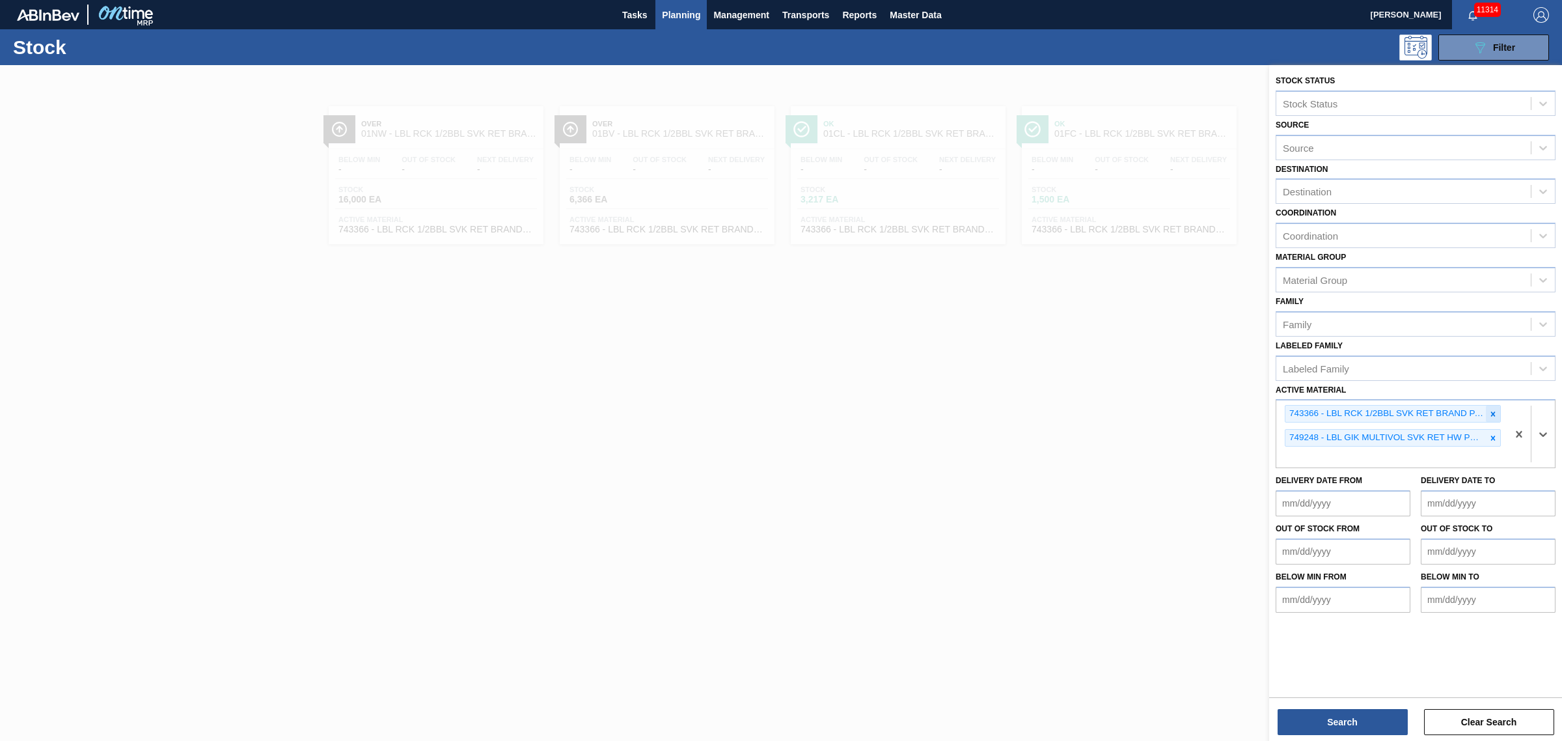
click at [1489, 412] on icon at bounding box center [1493, 413] width 9 height 9
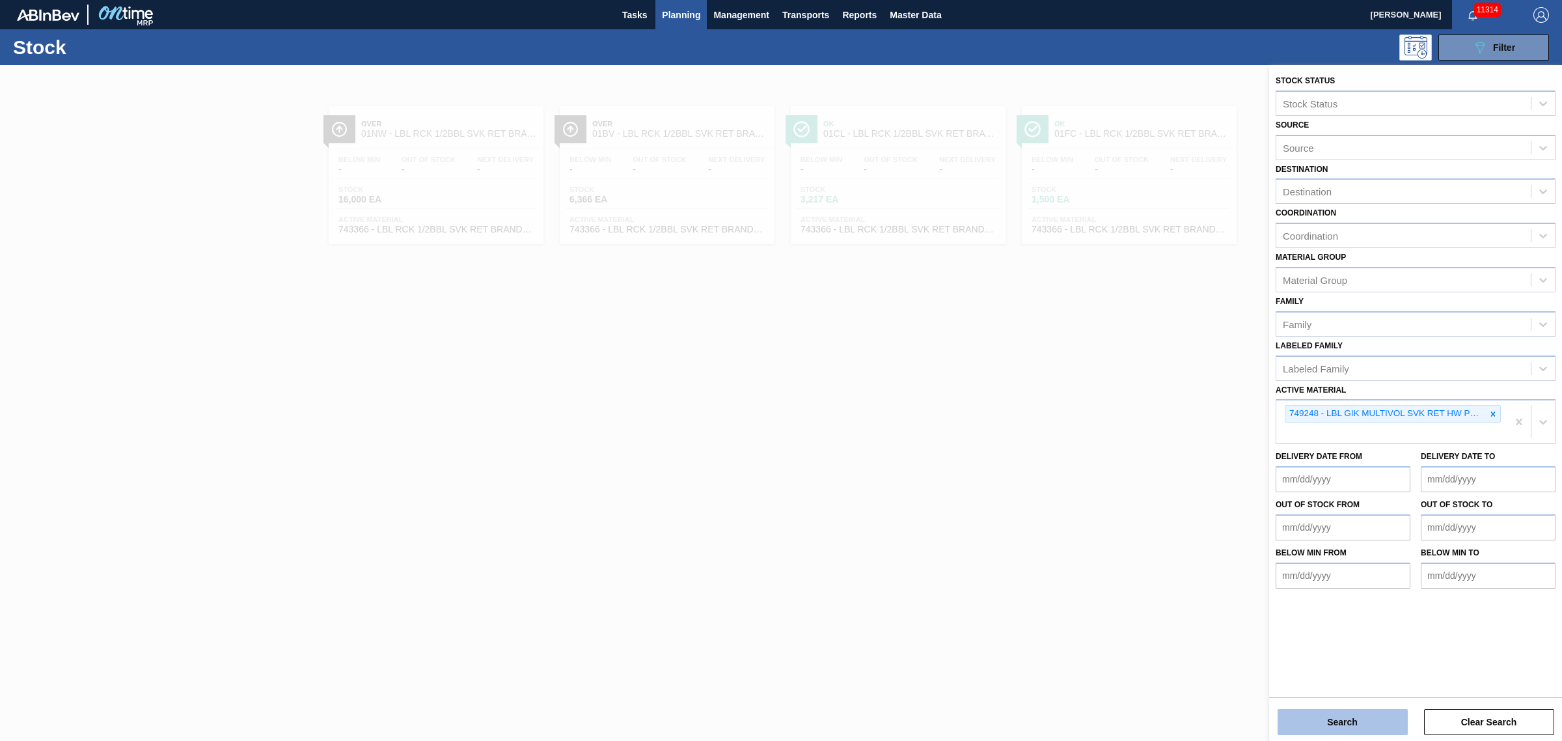
click at [1352, 730] on button "Search" at bounding box center [1343, 722] width 130 height 26
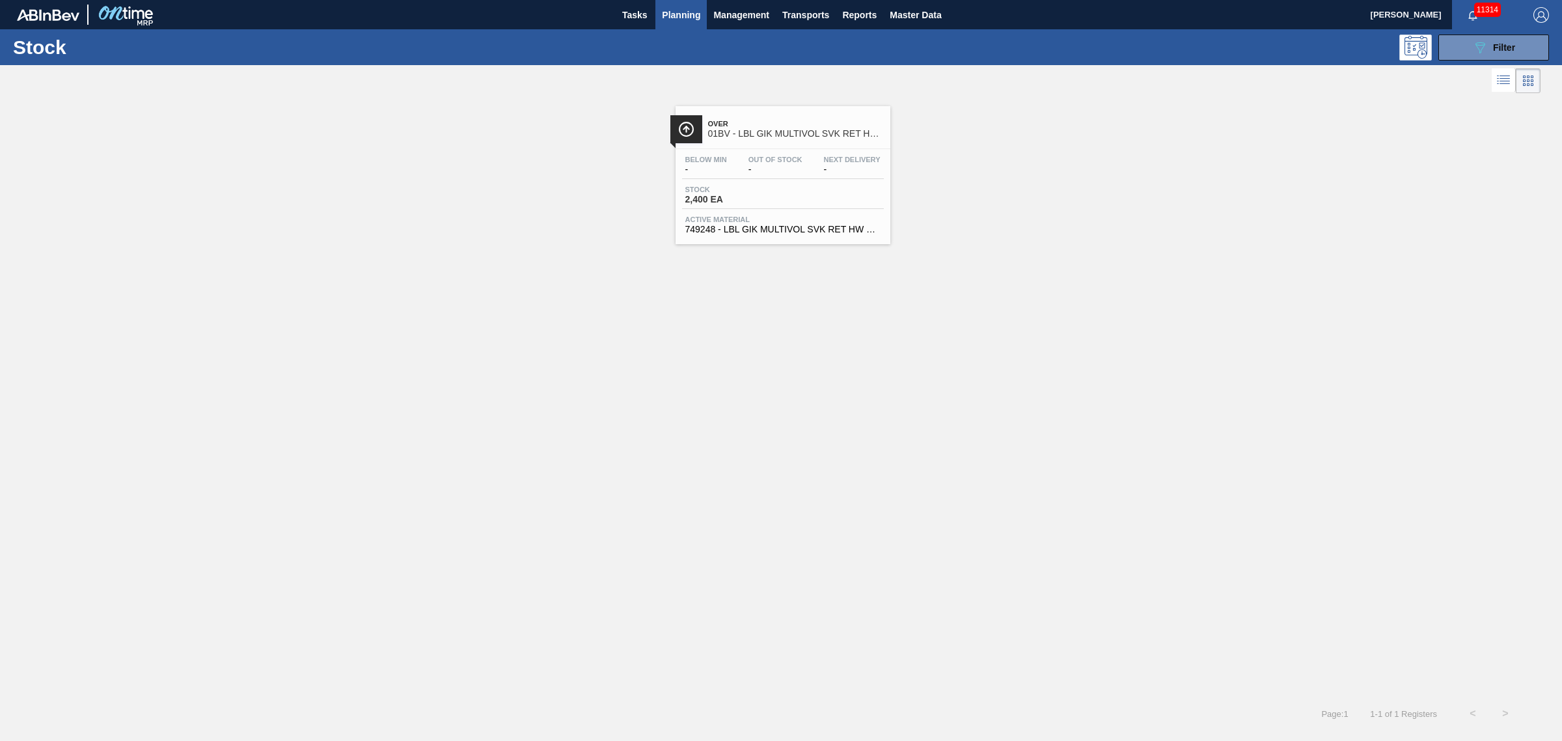
click at [806, 210] on div "Below Min - Out Of Stock - Next Delivery - Stock 2,400 EA Active Material 74924…" at bounding box center [783, 193] width 215 height 89
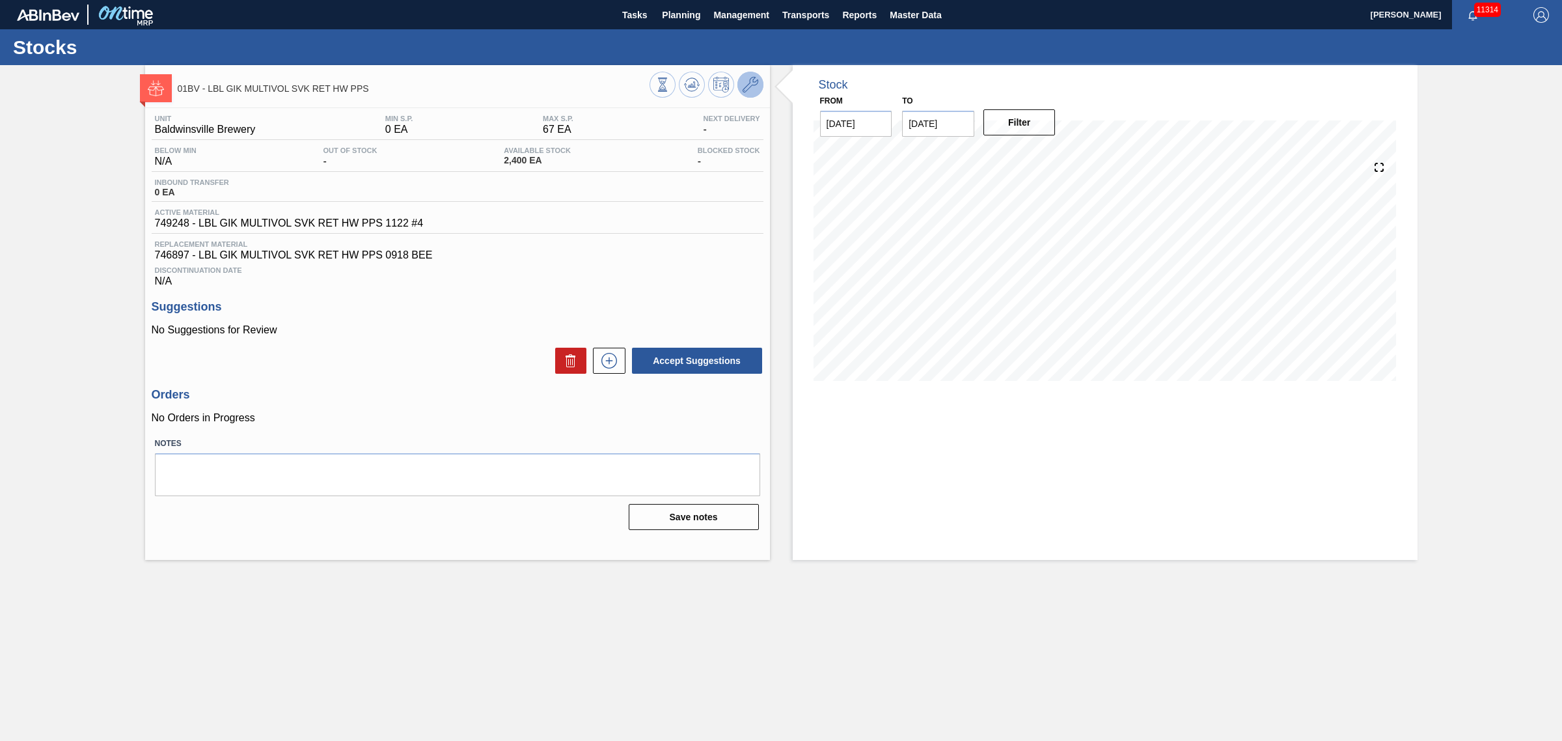
click at [752, 90] on icon at bounding box center [751, 85] width 16 height 16
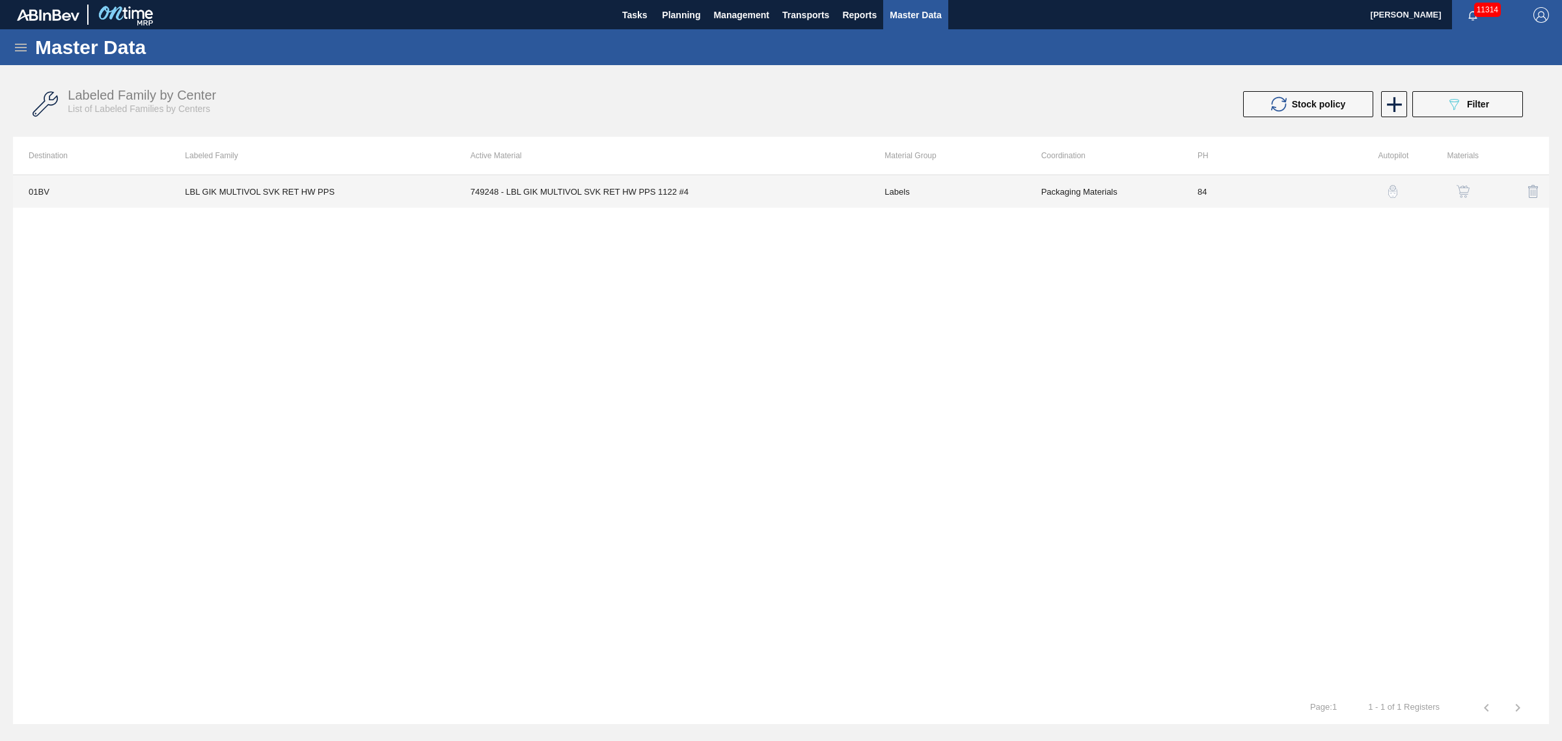
click at [903, 189] on td "Labels" at bounding box center [947, 191] width 156 height 33
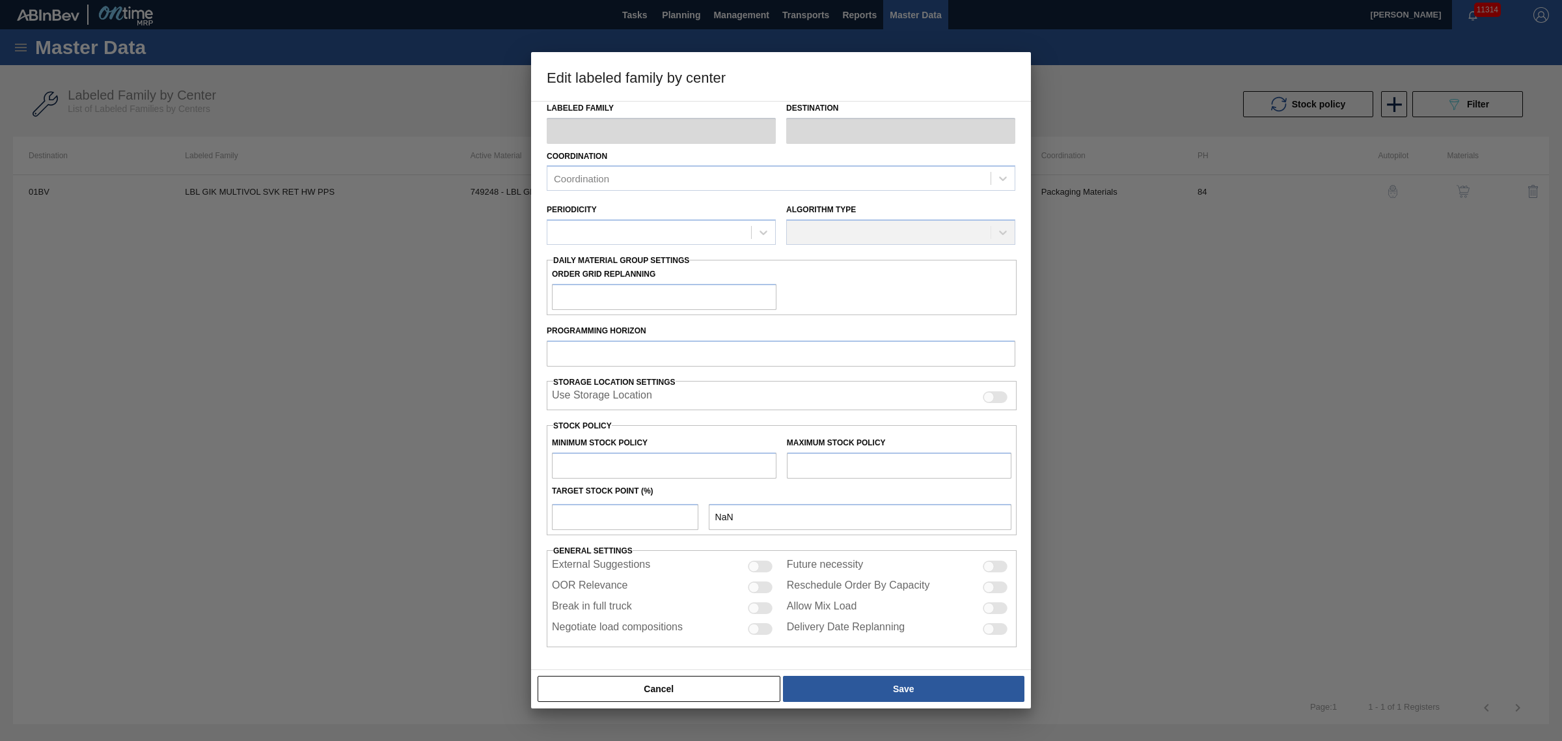
type input "Labels"
type input "Keg Labels"
type input "LBL GIK MULTIVOL SVK RET HW PPS"
type input "01BV - [GEOGRAPHIC_DATA] Brewery"
type input "84"
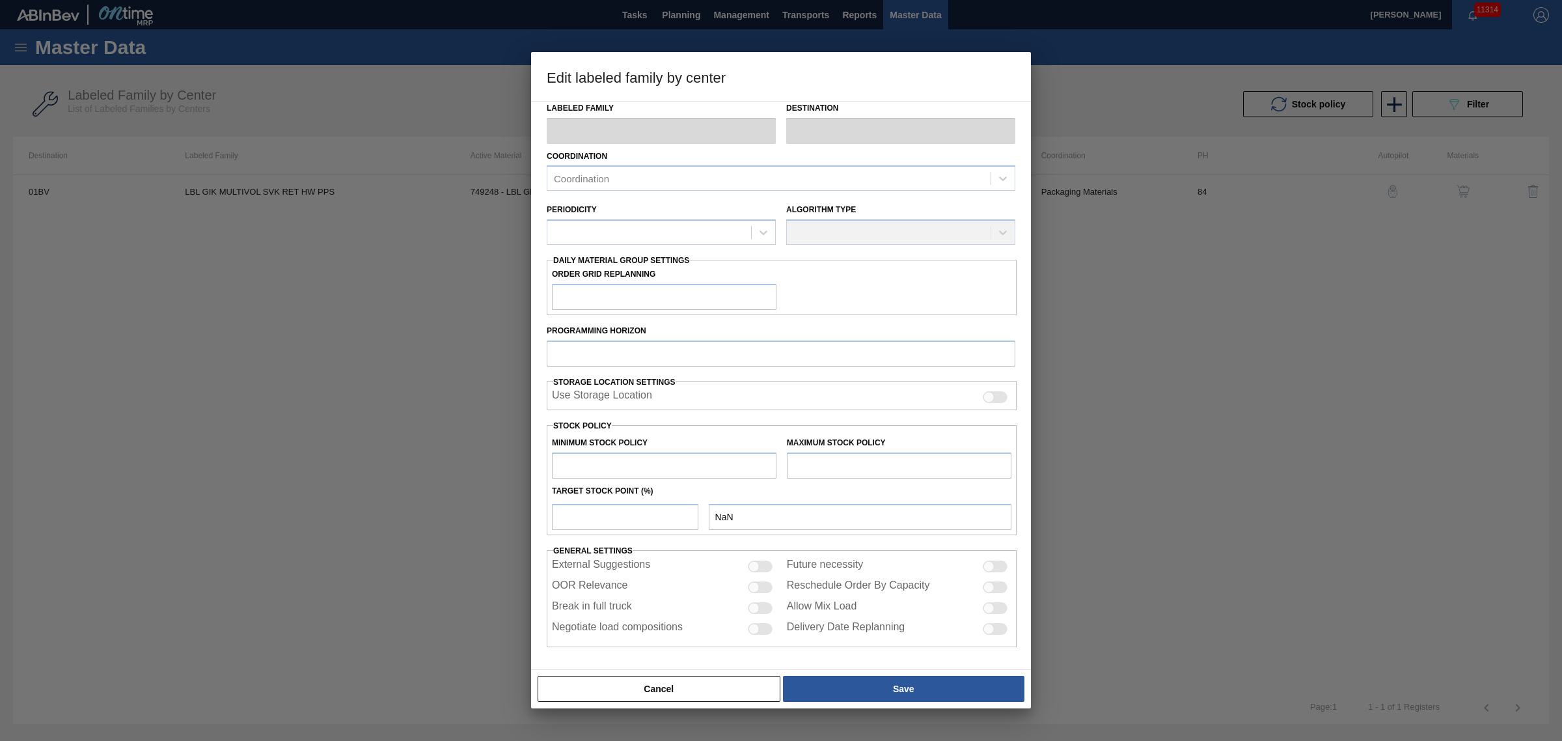
type input "0"
type input "67"
type input "50"
type input "34"
checkbox input "true"
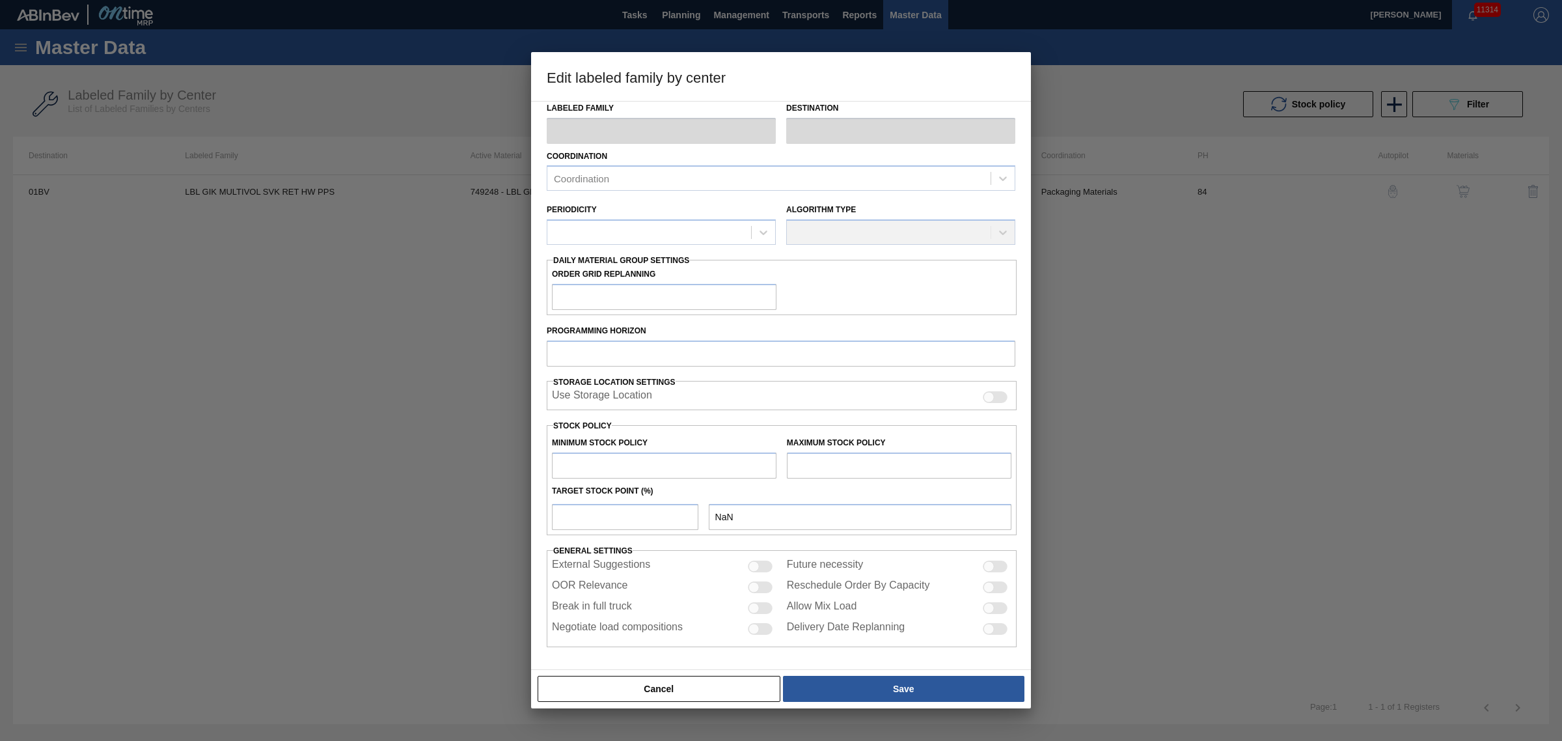
checkbox input "true"
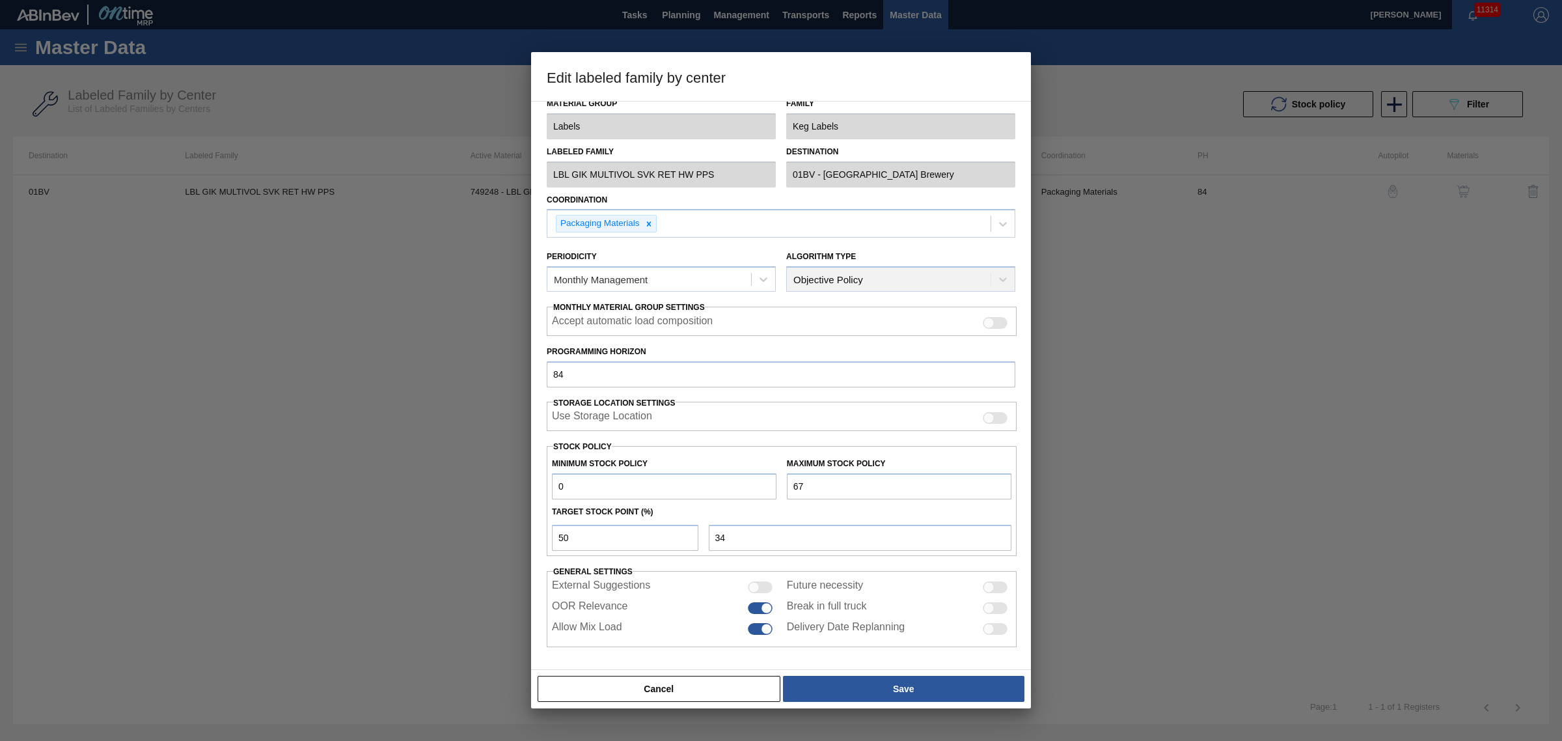
click at [758, 610] on div at bounding box center [760, 608] width 25 height 12
checkbox input "false"
click at [863, 678] on button "Save" at bounding box center [903, 689] width 241 height 26
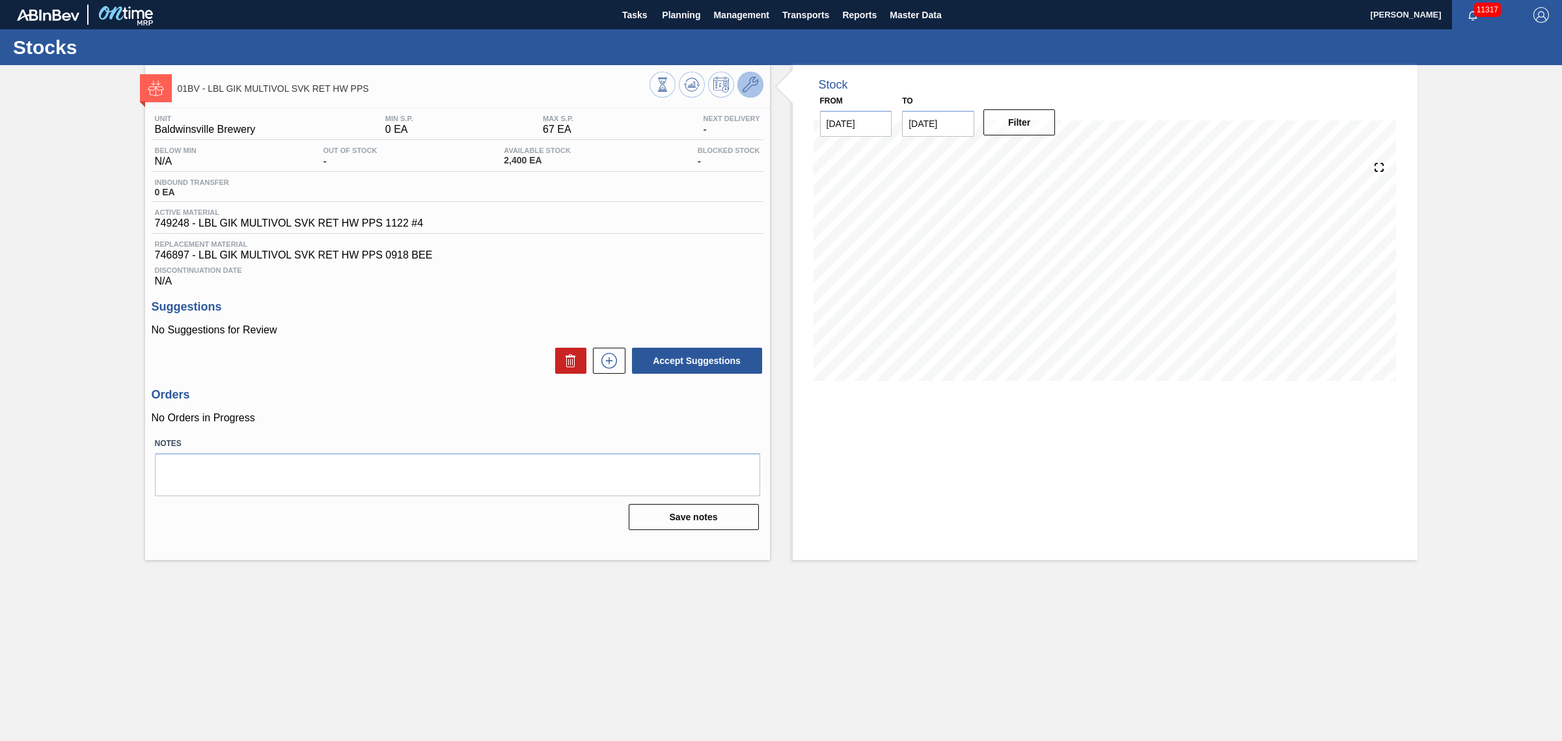
click at [745, 86] on icon at bounding box center [751, 85] width 16 height 16
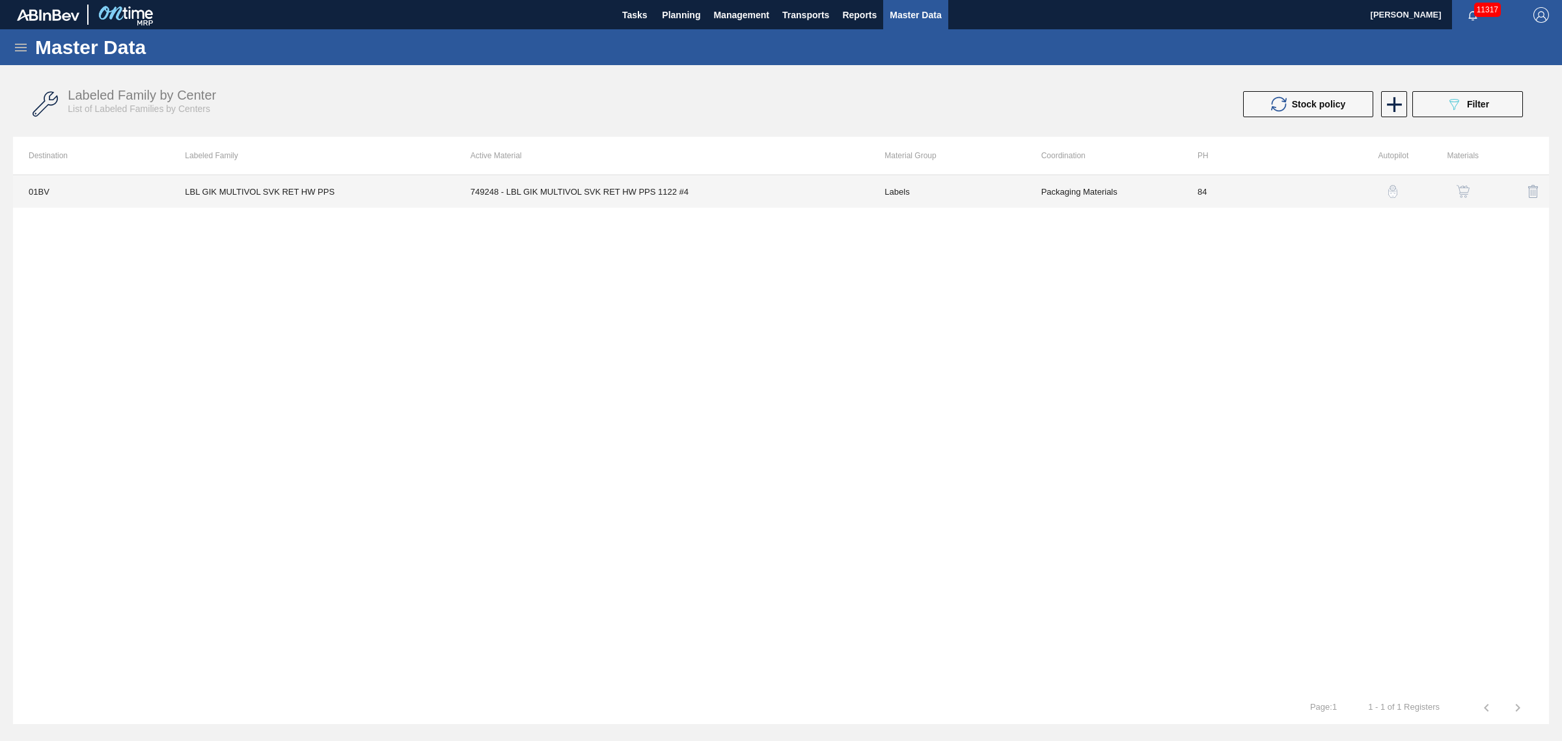
click at [698, 194] on td "749248 - LBL GIK MULTIVOL SVK RET HW PPS 1122 #4" at bounding box center [662, 191] width 415 height 33
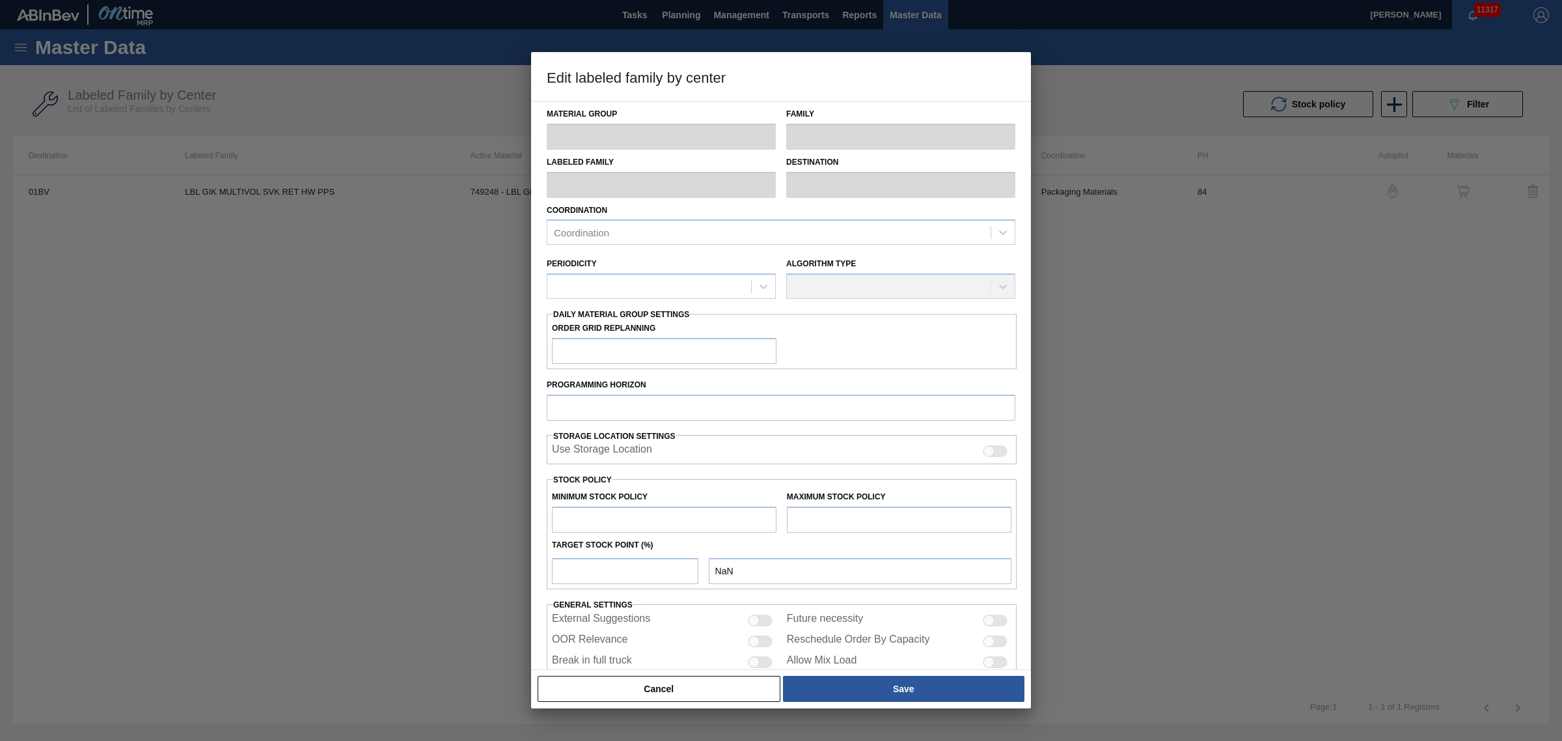
type input "Labels"
type input "Keg Labels"
type input "LBL GIK MULTIVOL SVK RET HW PPS"
type input "01BV - [GEOGRAPHIC_DATA] Brewery"
type input "84"
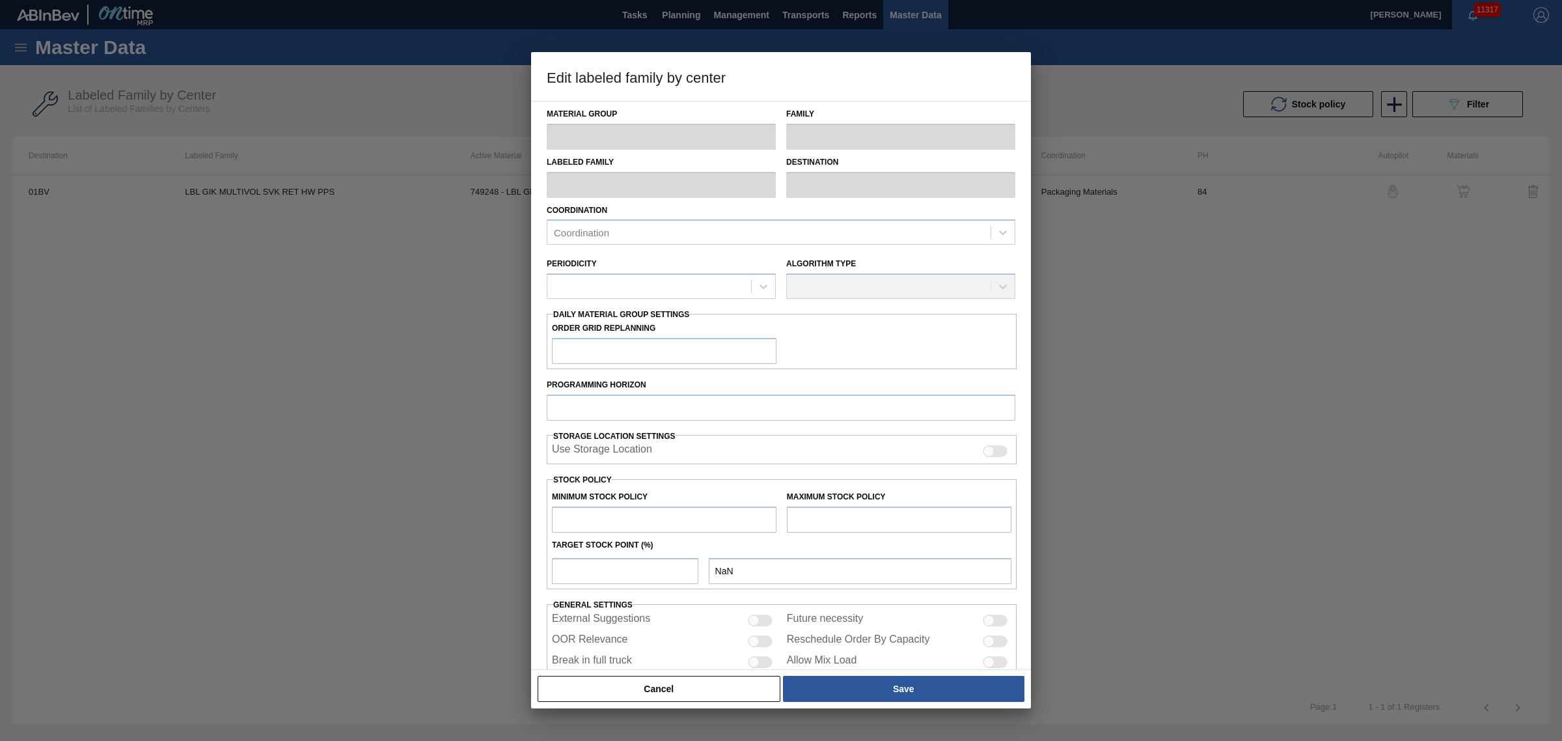
type input "0"
type input "67"
type input "50"
type input "34"
checkbox input "true"
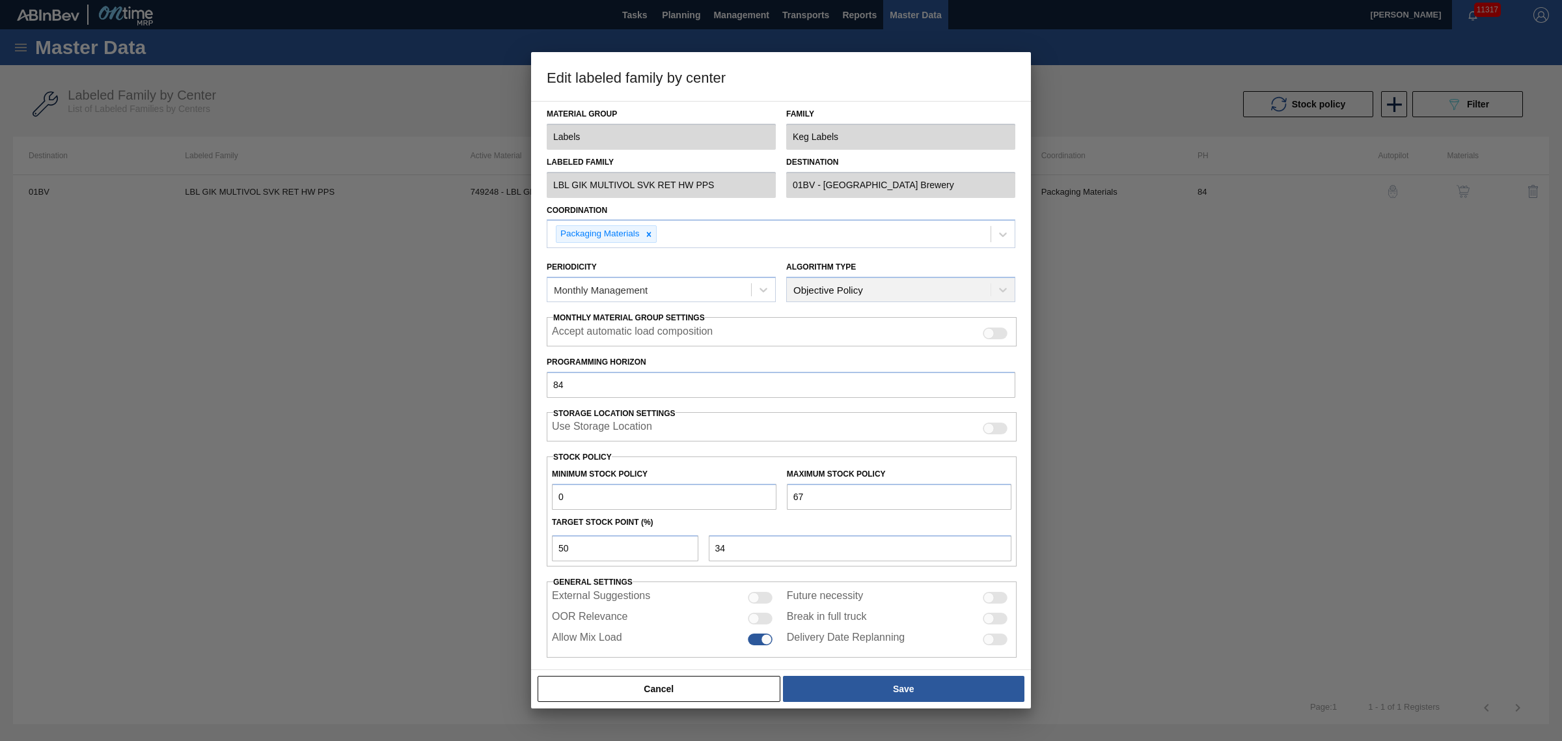
click at [648, 490] on input "0" at bounding box center [664, 497] width 225 height 26
click at [652, 693] on button "Cancel" at bounding box center [659, 689] width 243 height 26
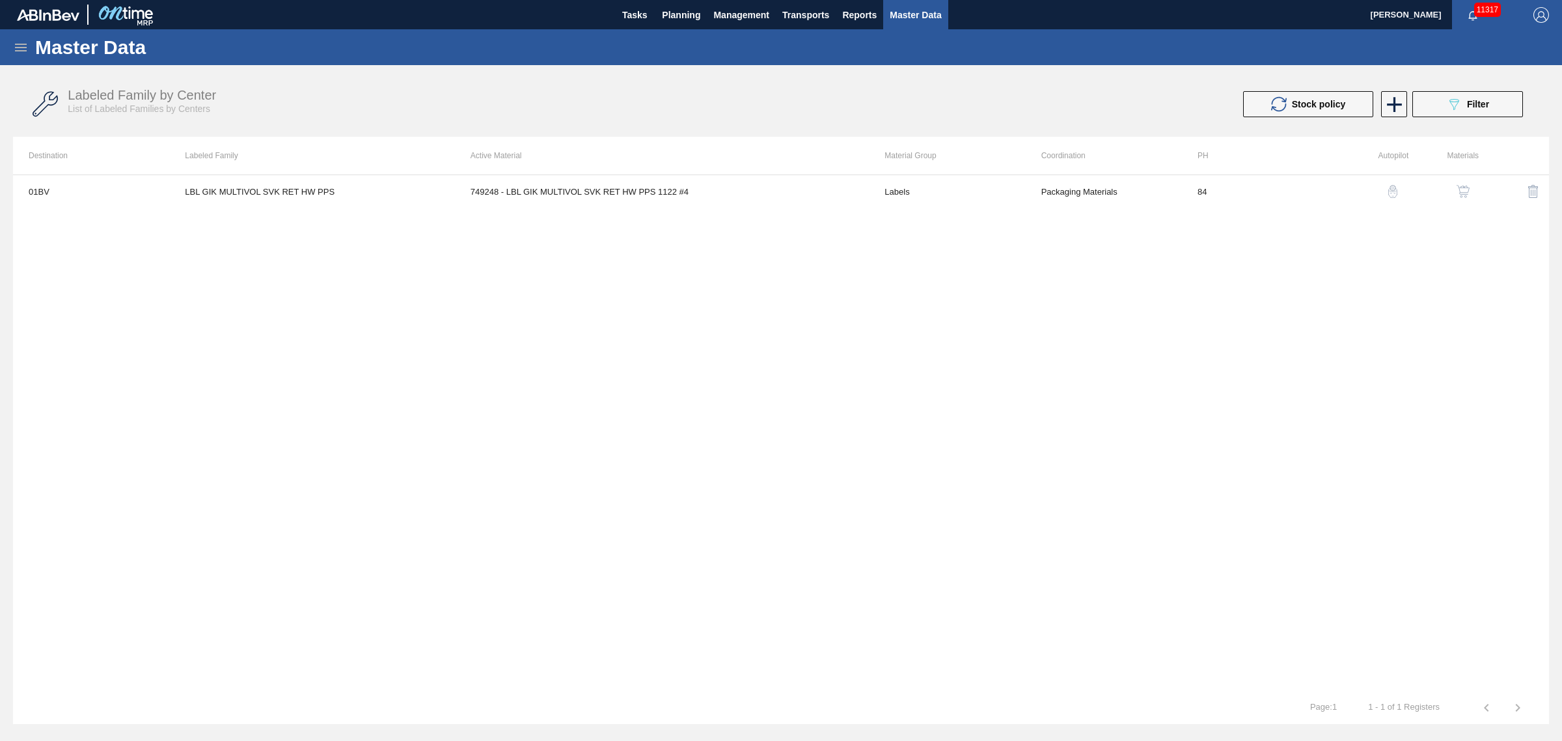
click at [838, 238] on div "01BV LBL GIK MULTIVOL SVK RET HW PPS 749248 - LBL GIK MULTIVOL SVK RET HW PPS 1…" at bounding box center [781, 432] width 1536 height 517
click at [1478, 98] on div "089F7B8B-B2A5-4AFE-B5C0-19BA573D28AC Filter" at bounding box center [1467, 104] width 43 height 16
click at [799, 75] on div at bounding box center [781, 403] width 1562 height 676
click at [742, 10] on span "Management" at bounding box center [741, 15] width 56 height 16
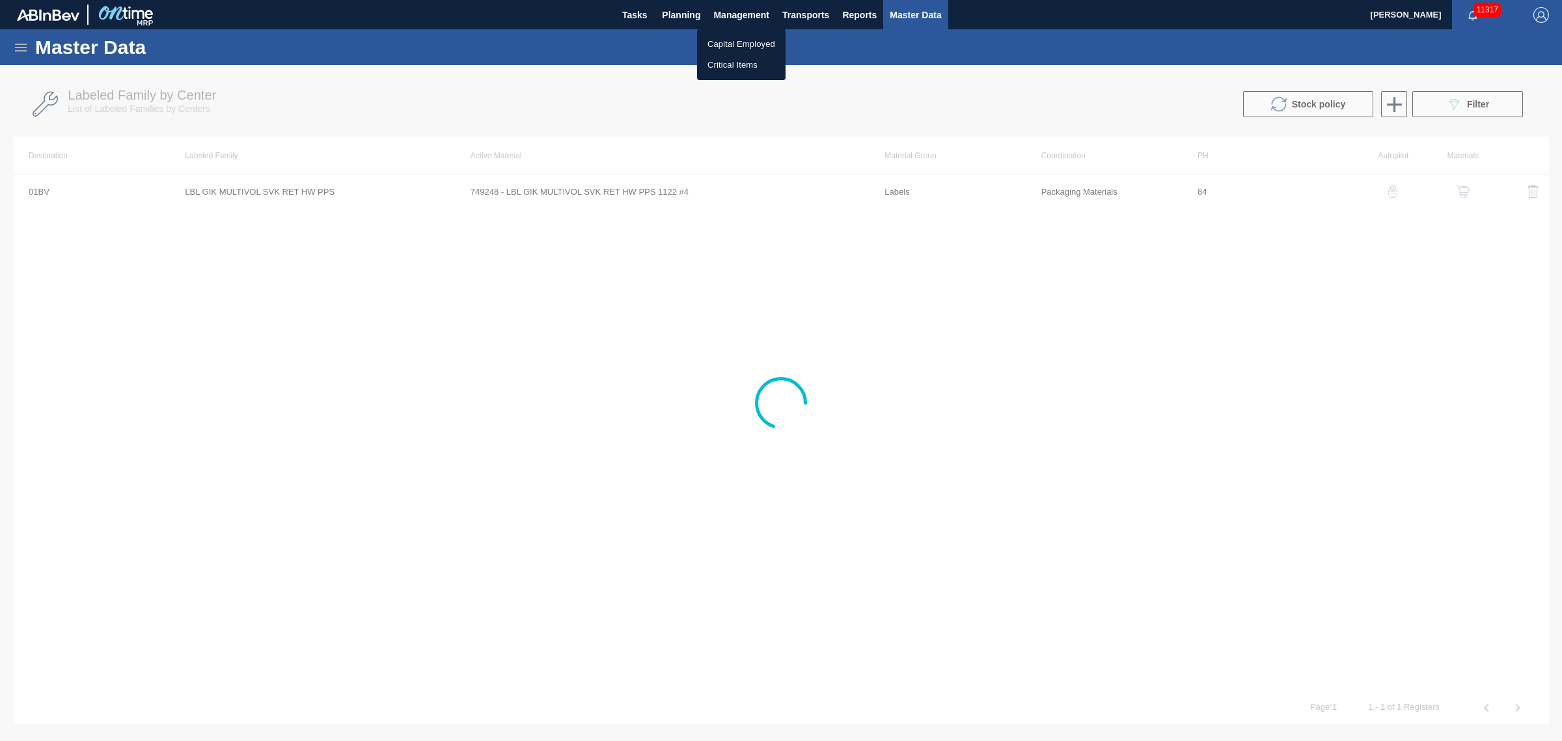
click at [698, 16] on div at bounding box center [781, 370] width 1562 height 741
click at [698, 16] on span "Planning" at bounding box center [681, 15] width 38 height 16
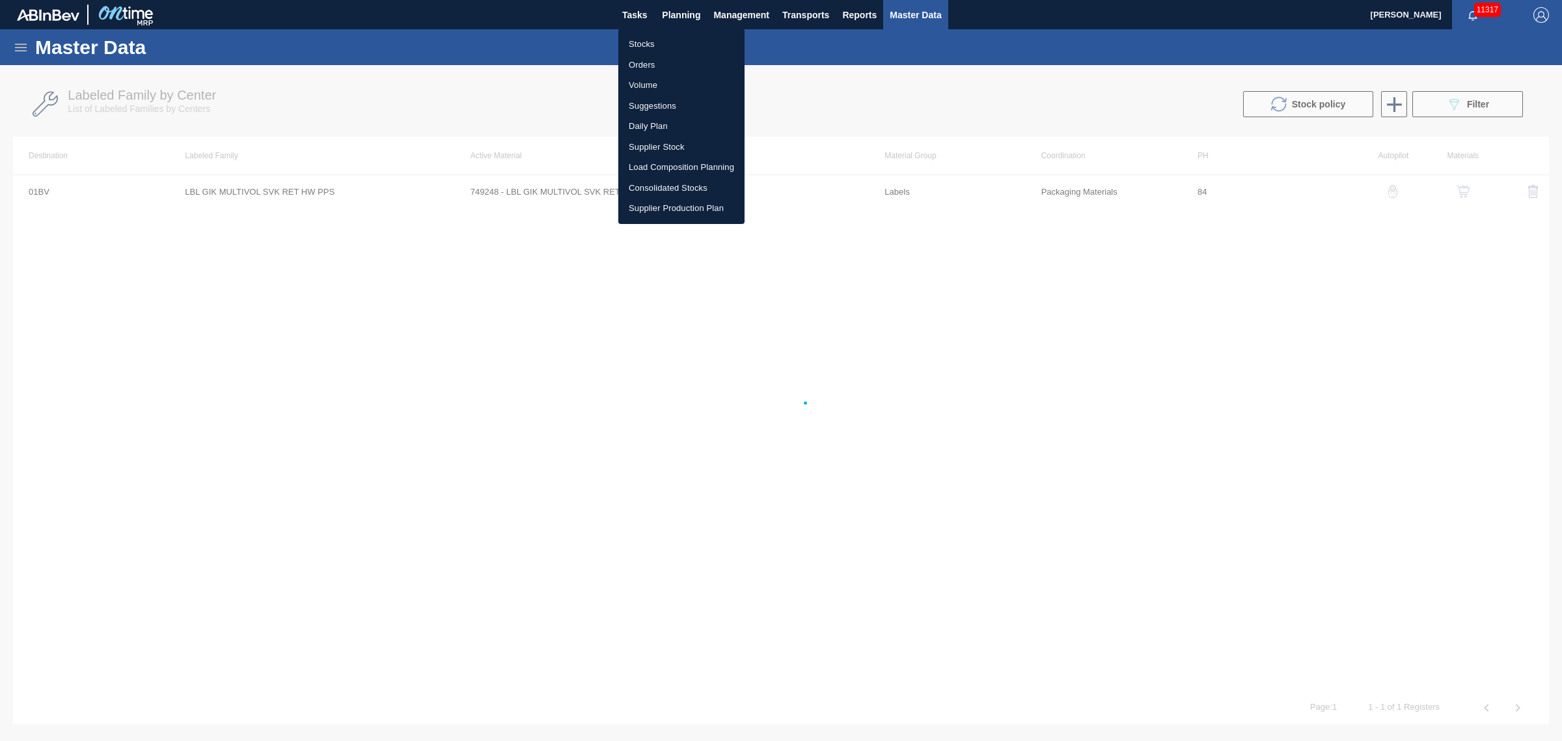
click at [646, 66] on li "Orders" at bounding box center [681, 65] width 126 height 21
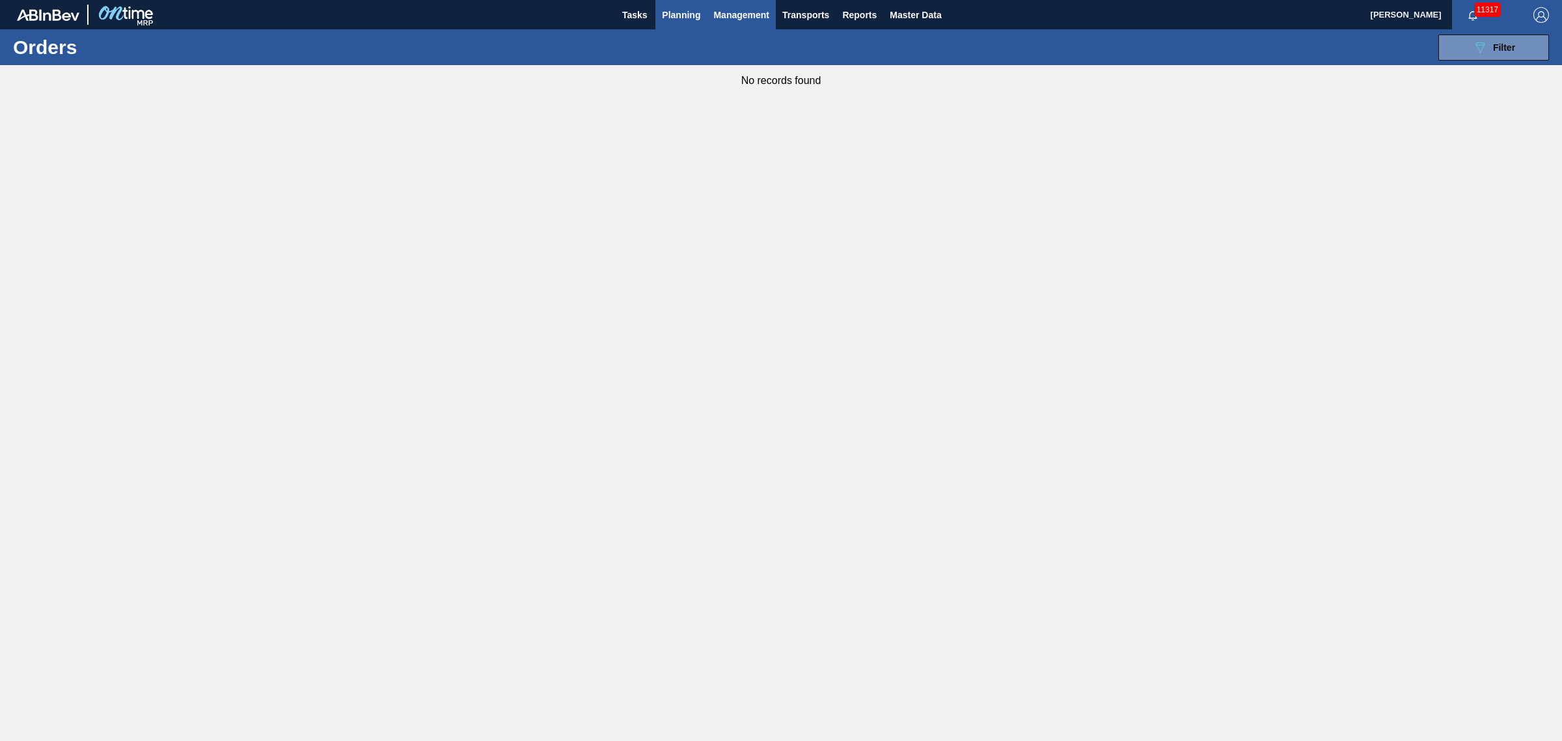
click at [759, 14] on span "Management" at bounding box center [741, 15] width 56 height 16
click at [682, 12] on div at bounding box center [781, 370] width 1562 height 741
click at [682, 12] on span "Planning" at bounding box center [681, 15] width 38 height 16
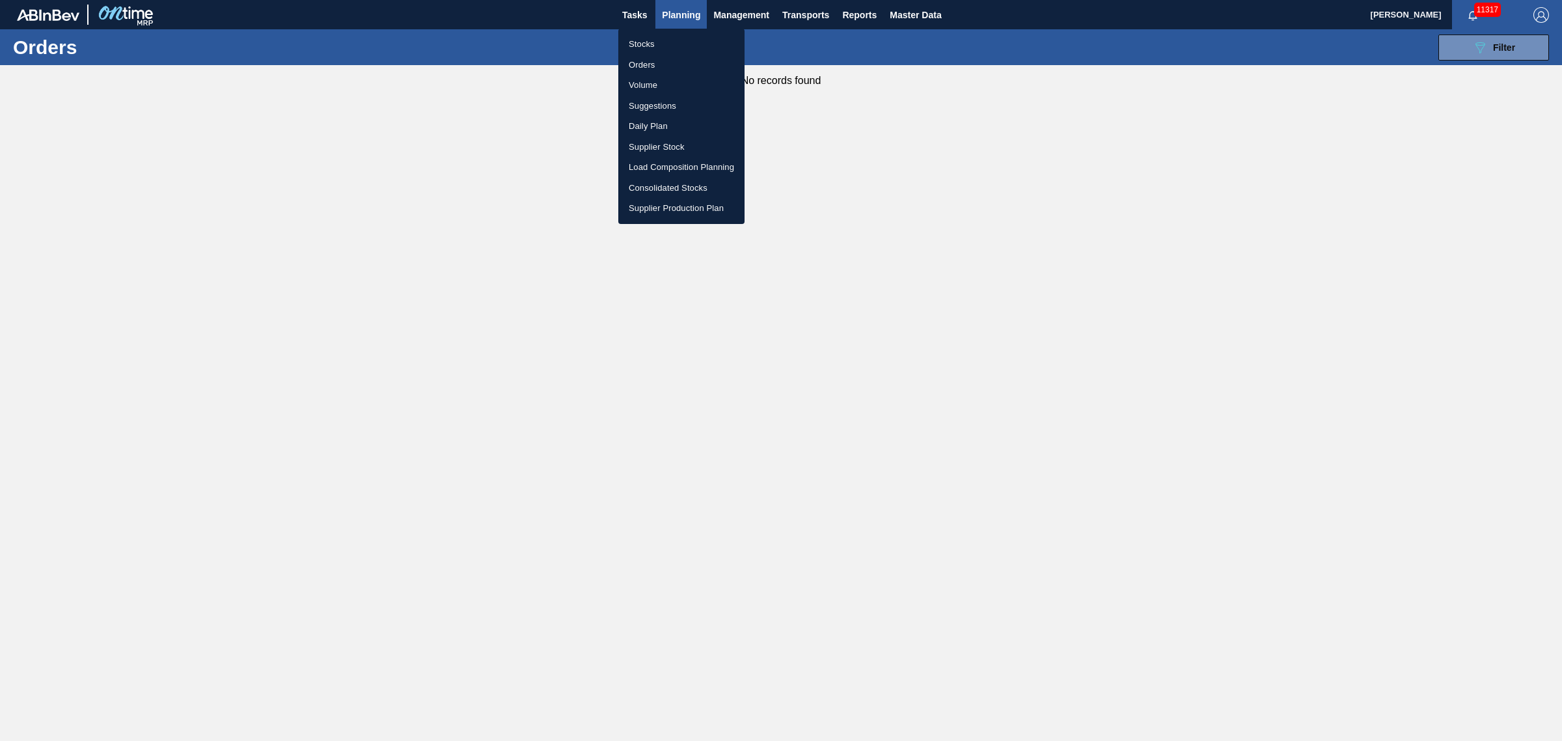
click at [650, 63] on li "Orders" at bounding box center [681, 65] width 126 height 21
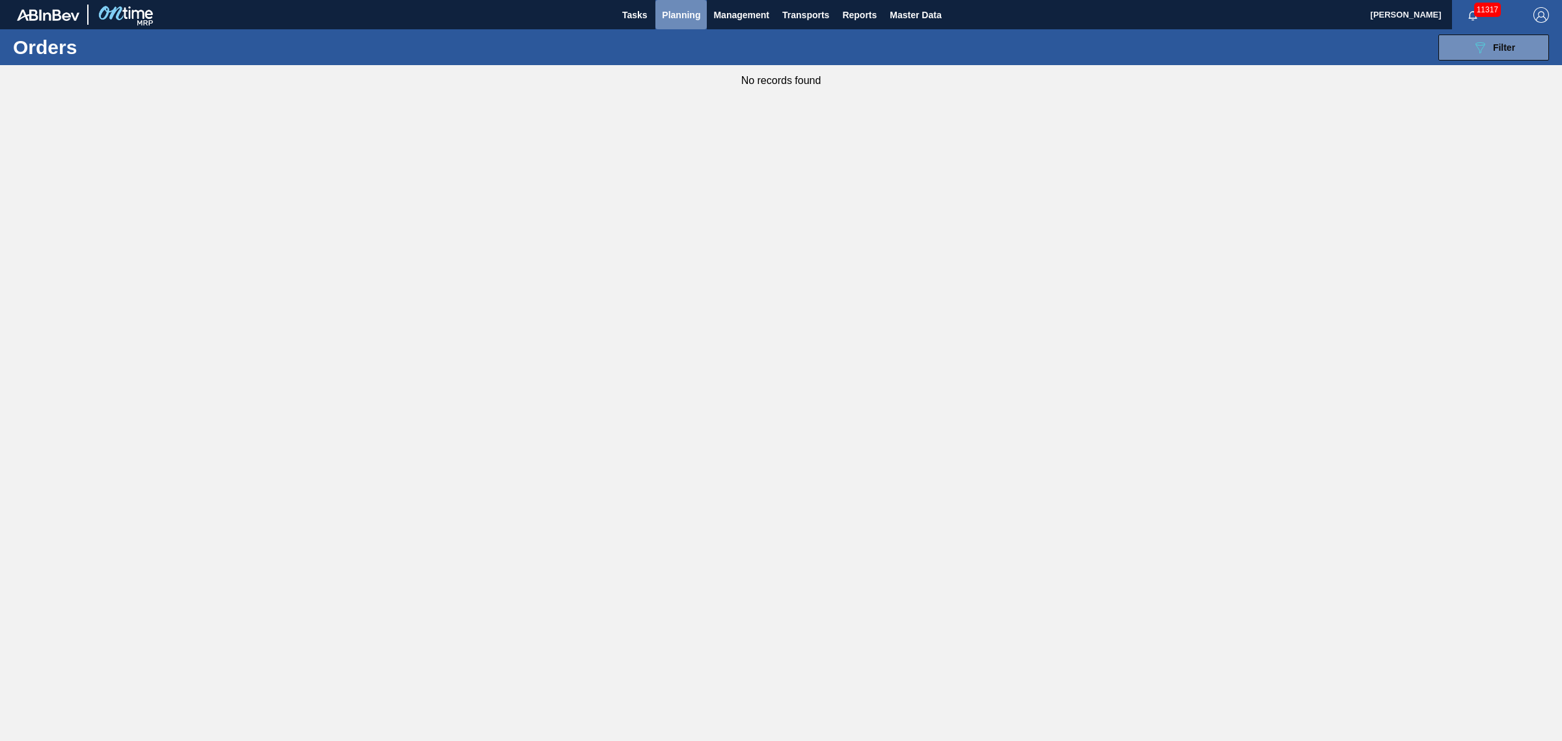
click at [683, 4] on button "Planning" at bounding box center [680, 14] width 51 height 29
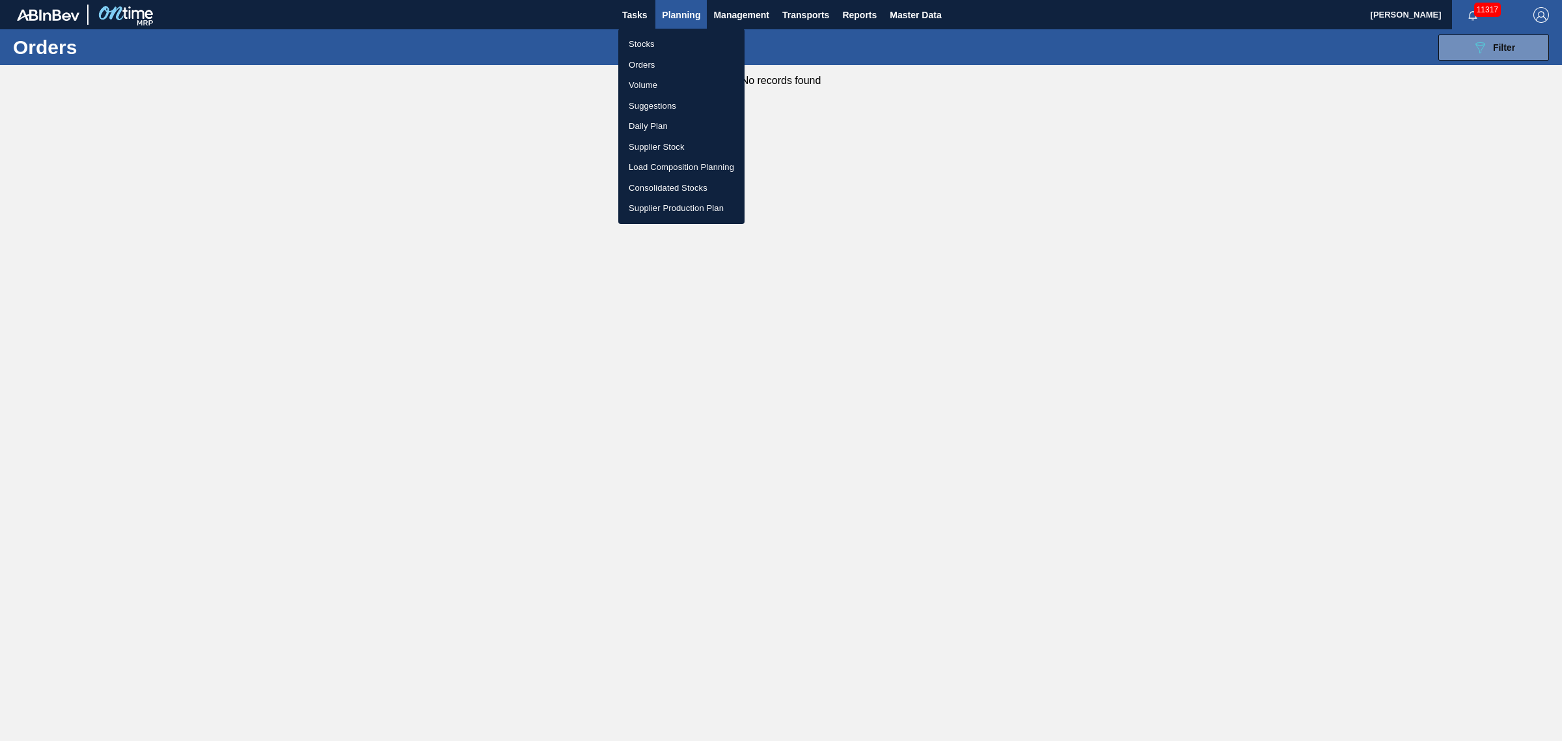
click at [645, 50] on li "Stocks" at bounding box center [681, 44] width 126 height 21
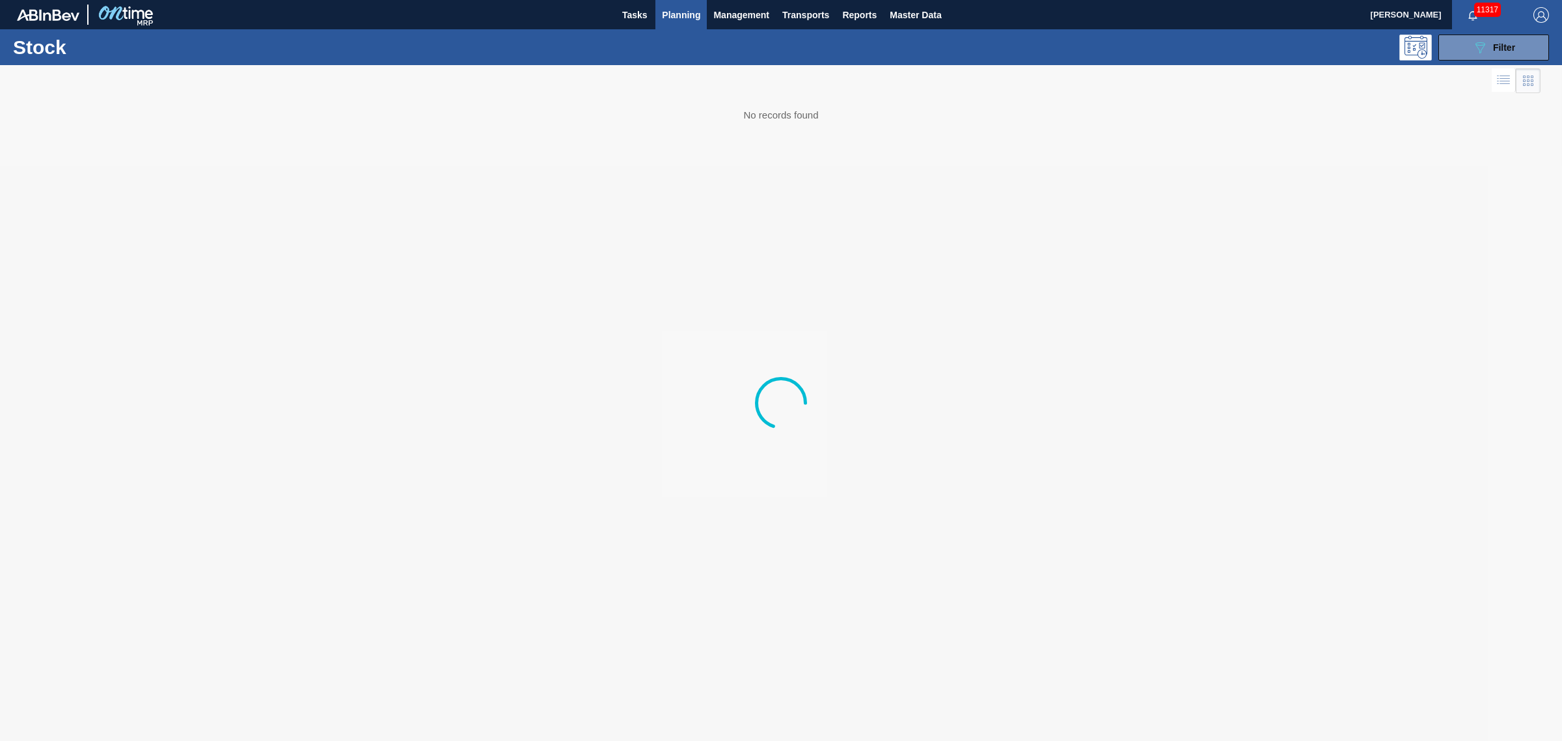
click at [1518, 18] on div "11317" at bounding box center [1486, 14] width 68 height 29
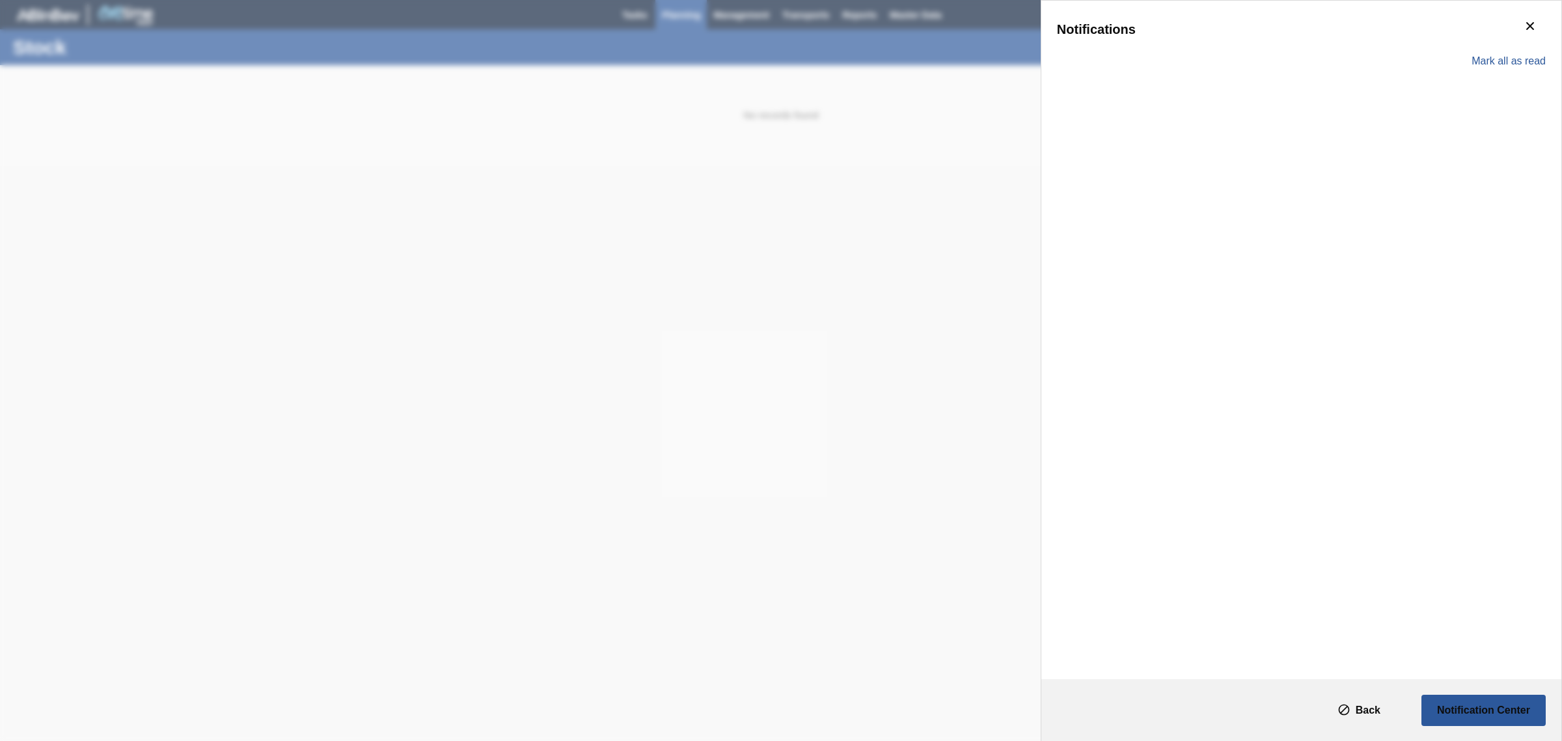
click at [1001, 145] on div "Notifications [PERSON_NAME] all as read" at bounding box center [781, 370] width 1562 height 741
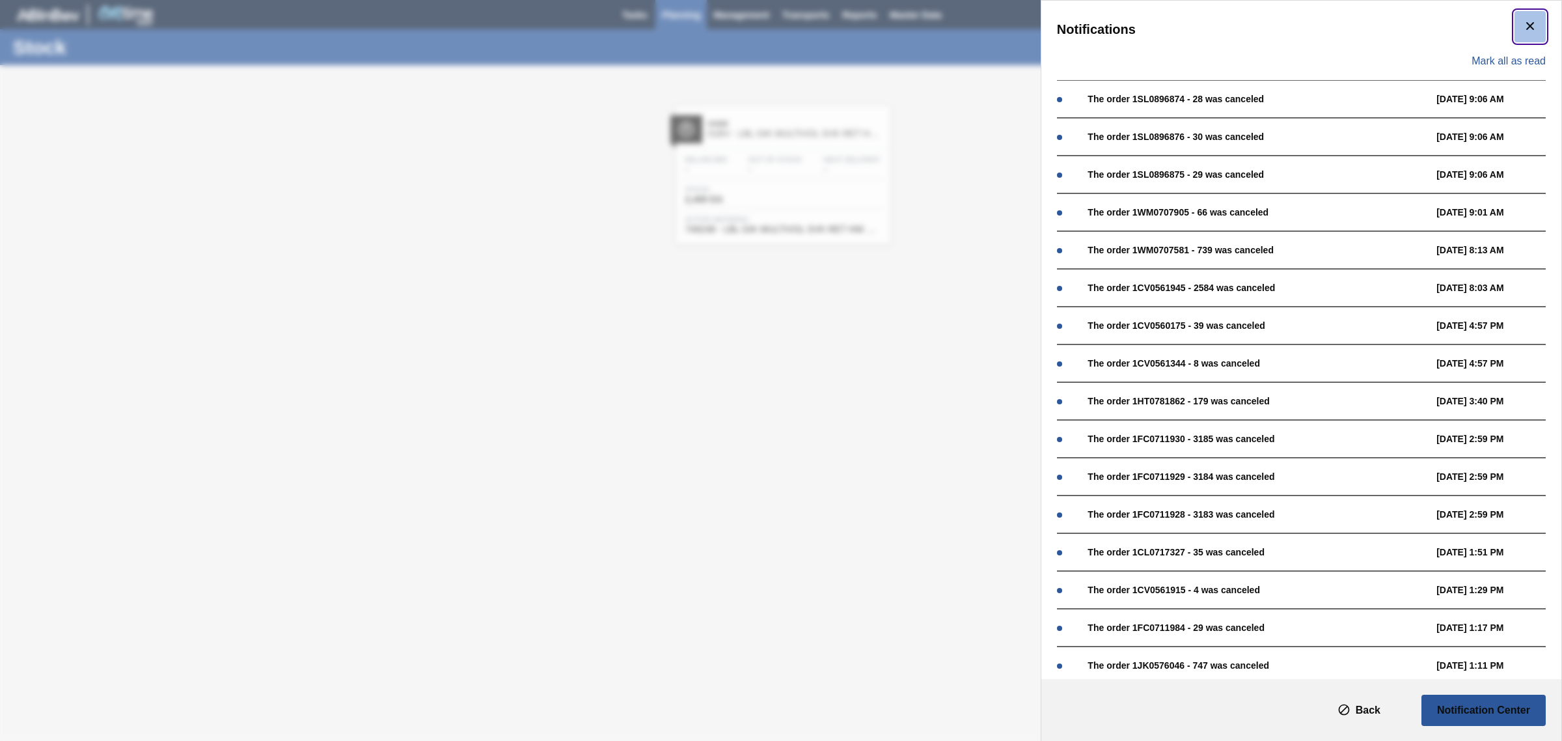
click at [1530, 31] on icon "botão de ícone" at bounding box center [1530, 26] width 16 height 16
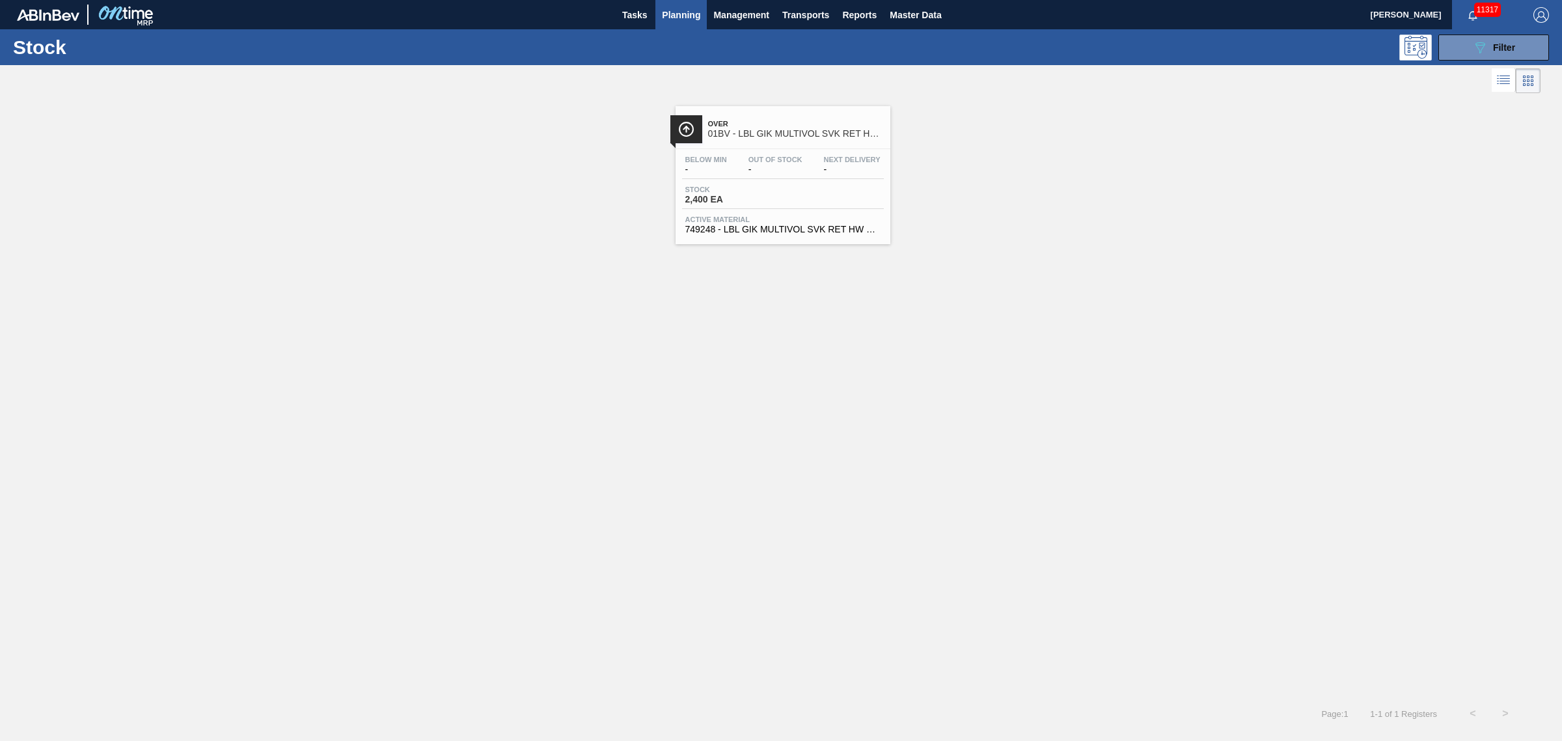
click at [1485, 62] on div "Stock 089F7B8B-B2A5-4AFE-B5C0-19BA573D28AC Filter" at bounding box center [781, 47] width 1562 height 36
click at [1479, 52] on icon "089F7B8B-B2A5-4AFE-B5C0-19BA573D28AC" at bounding box center [1480, 48] width 16 height 16
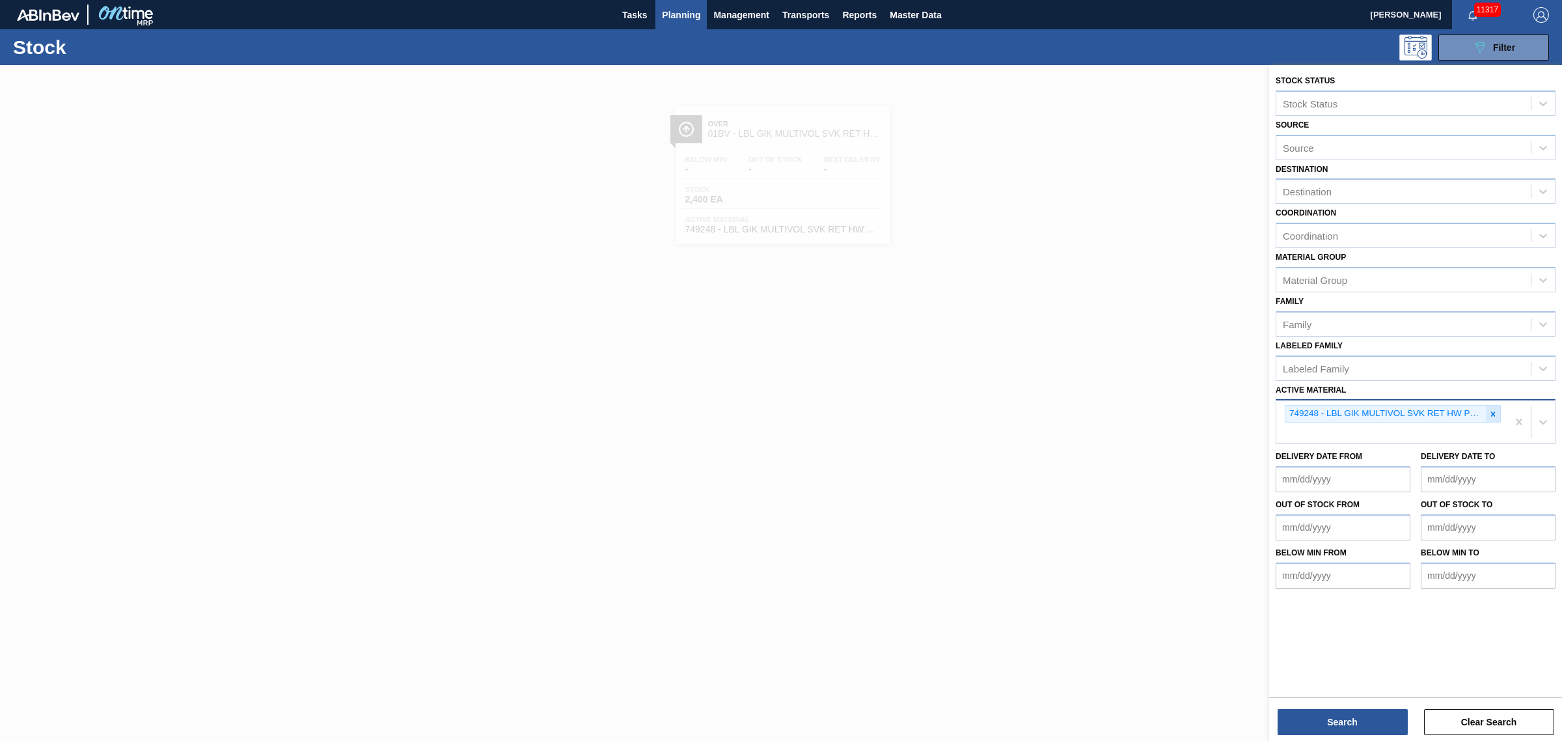
click at [1494, 413] on icon at bounding box center [1493, 413] width 9 height 9
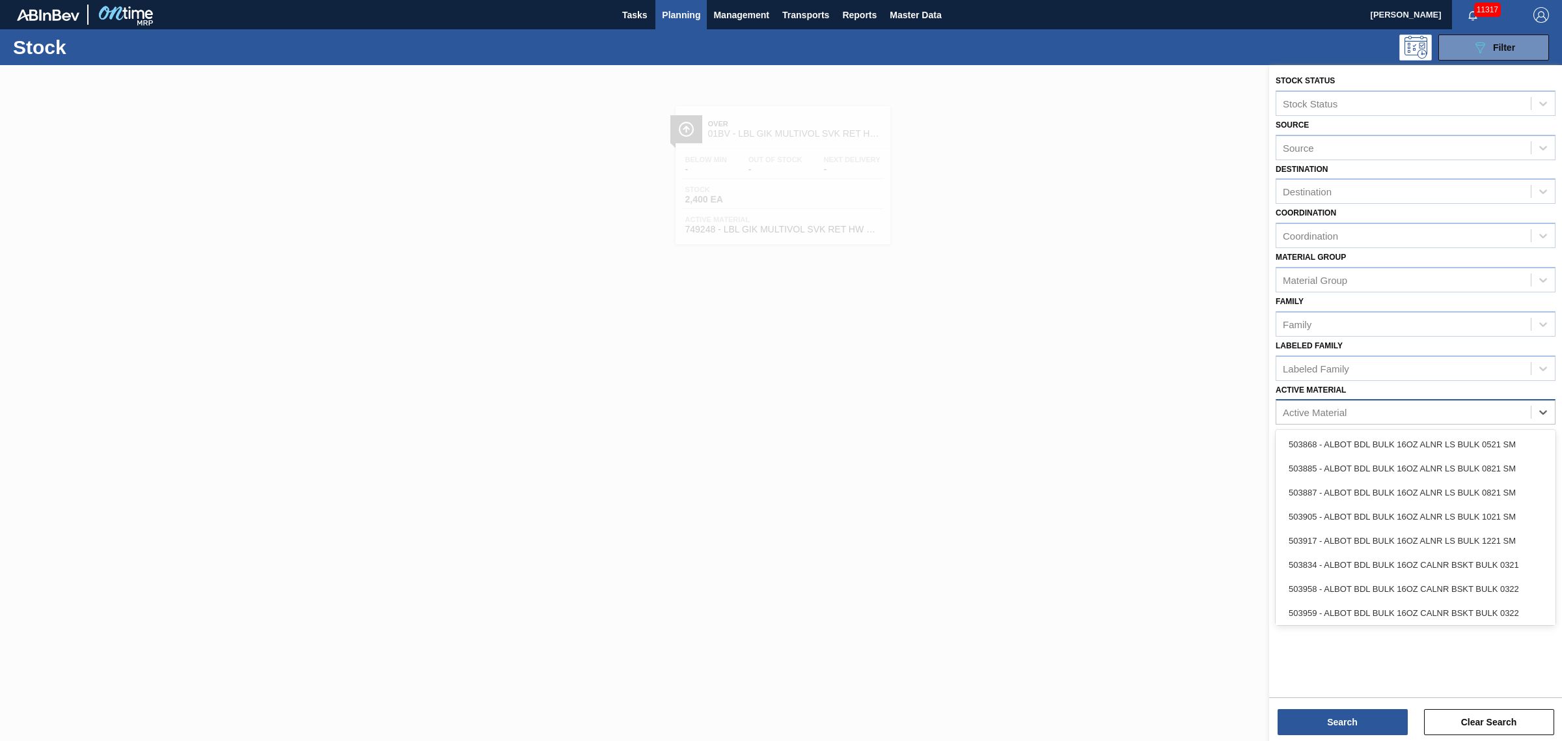
click at [1429, 417] on div "Active Material" at bounding box center [1403, 412] width 254 height 19
type Material "74336"
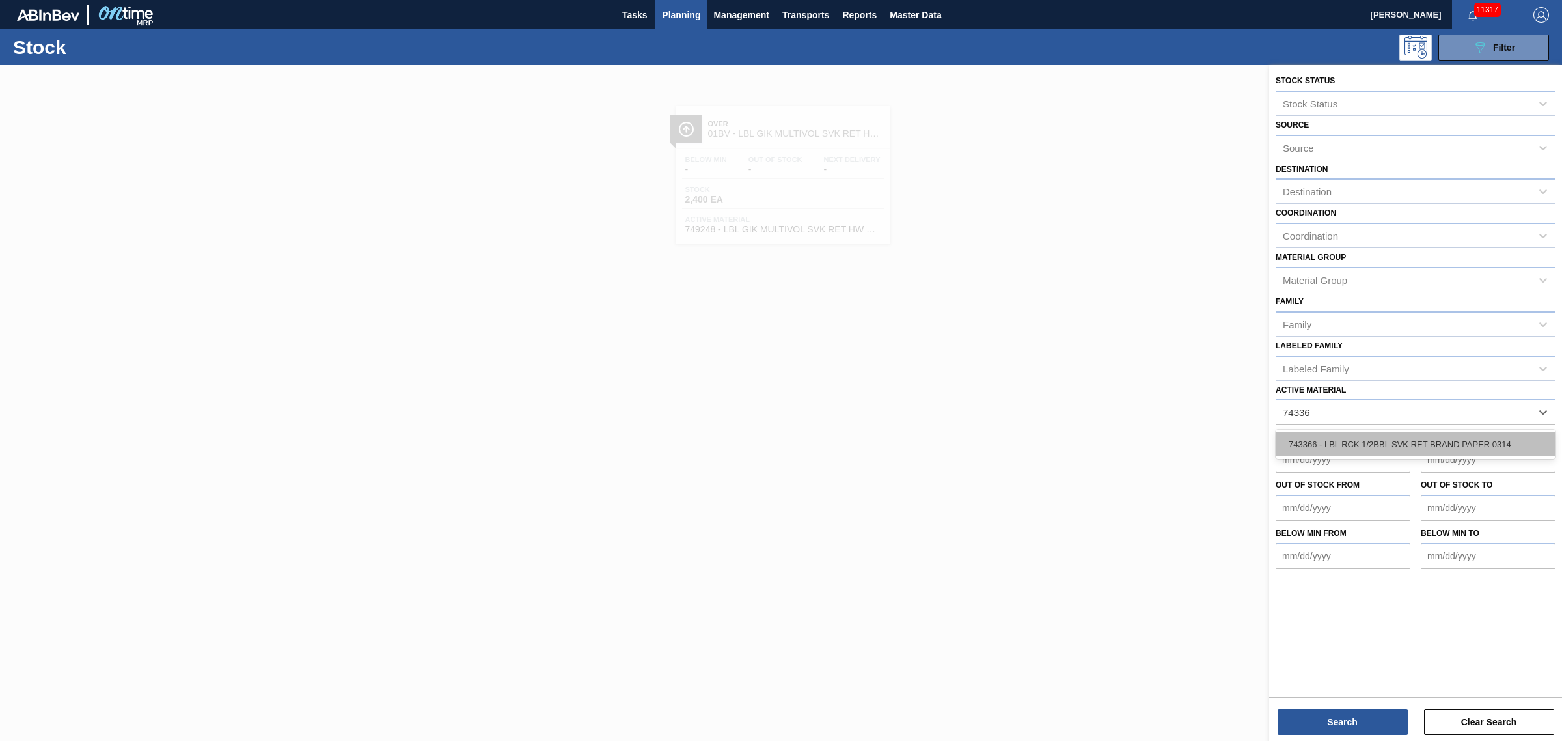
click at [1420, 432] on div "743366 - LBL RCK 1/2BBL SVK RET BRAND PAPER 0314" at bounding box center [1416, 444] width 280 height 24
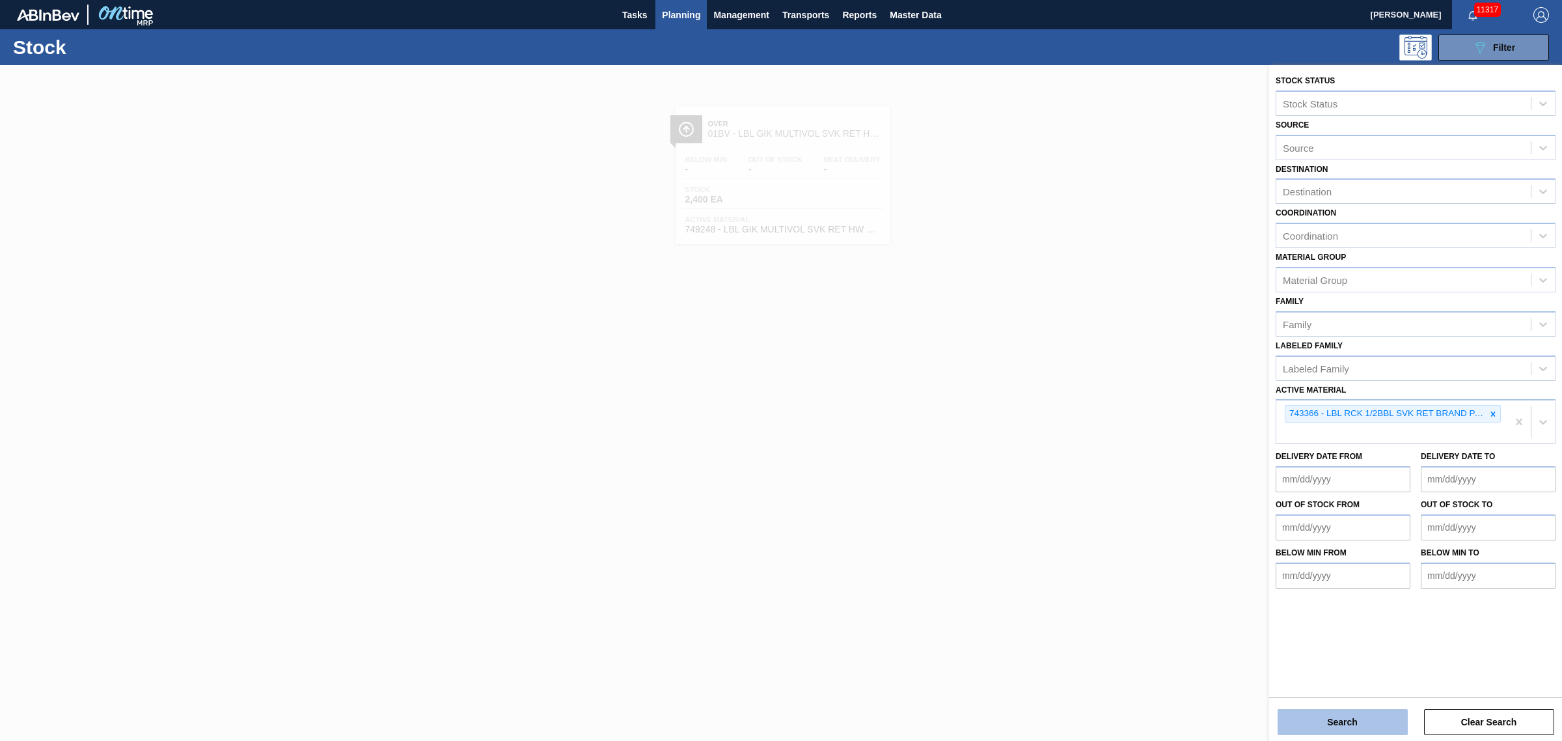
click at [1377, 711] on button "Search" at bounding box center [1343, 722] width 130 height 26
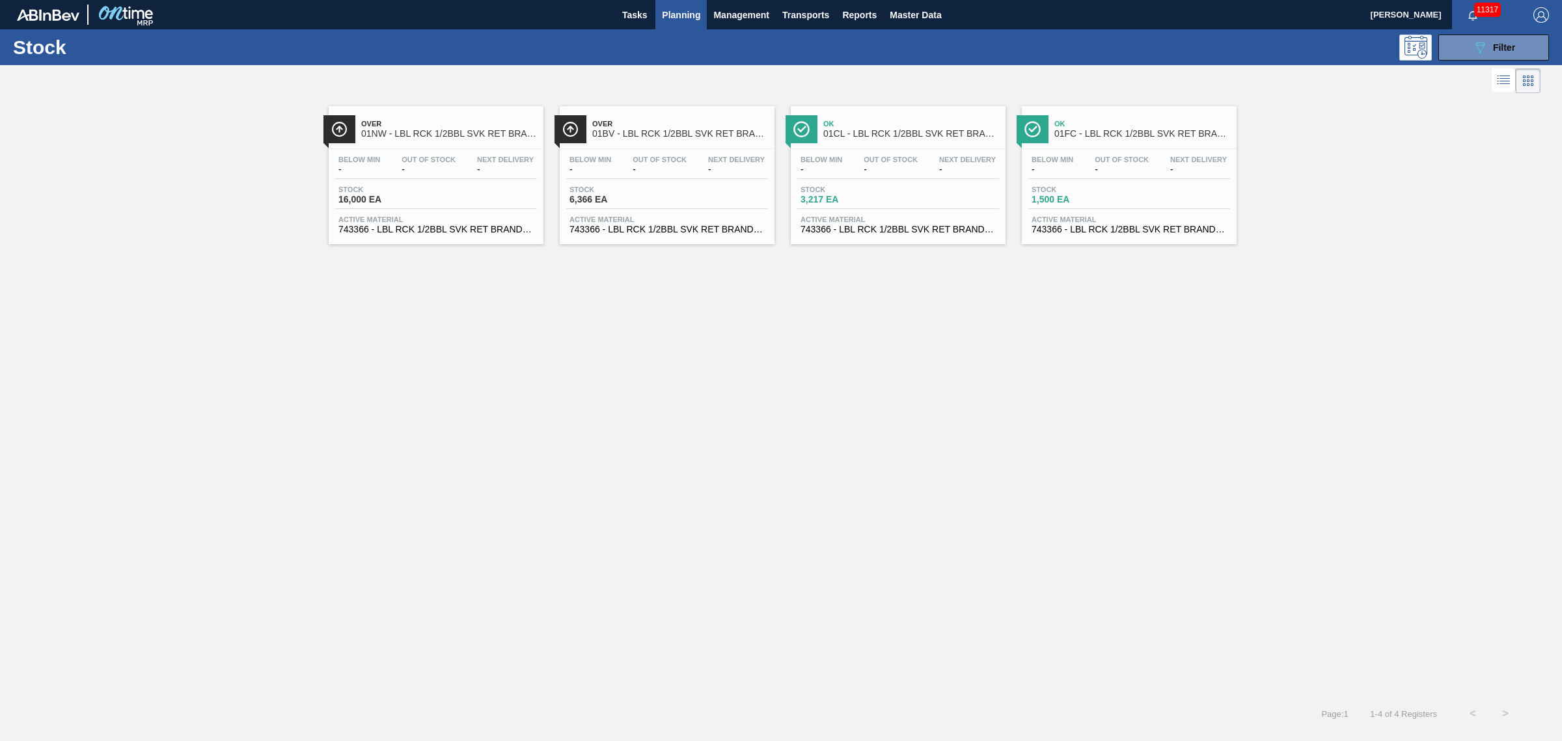
click at [623, 182] on div "Below Min - Out Of Stock - Next Delivery - Stock 6,366 EA Active Material 74336…" at bounding box center [667, 193] width 215 height 89
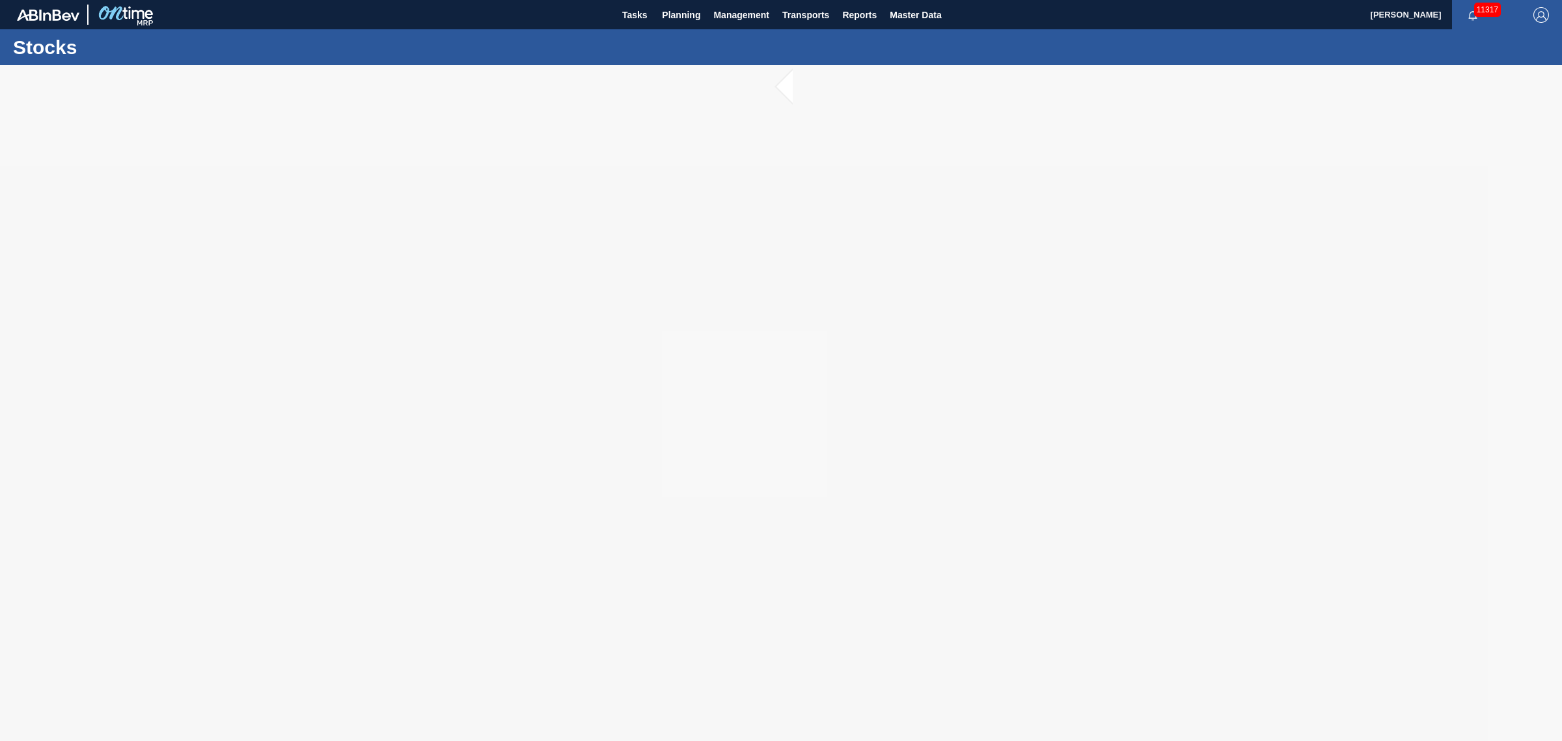
click at [623, 182] on div at bounding box center [781, 403] width 1562 height 676
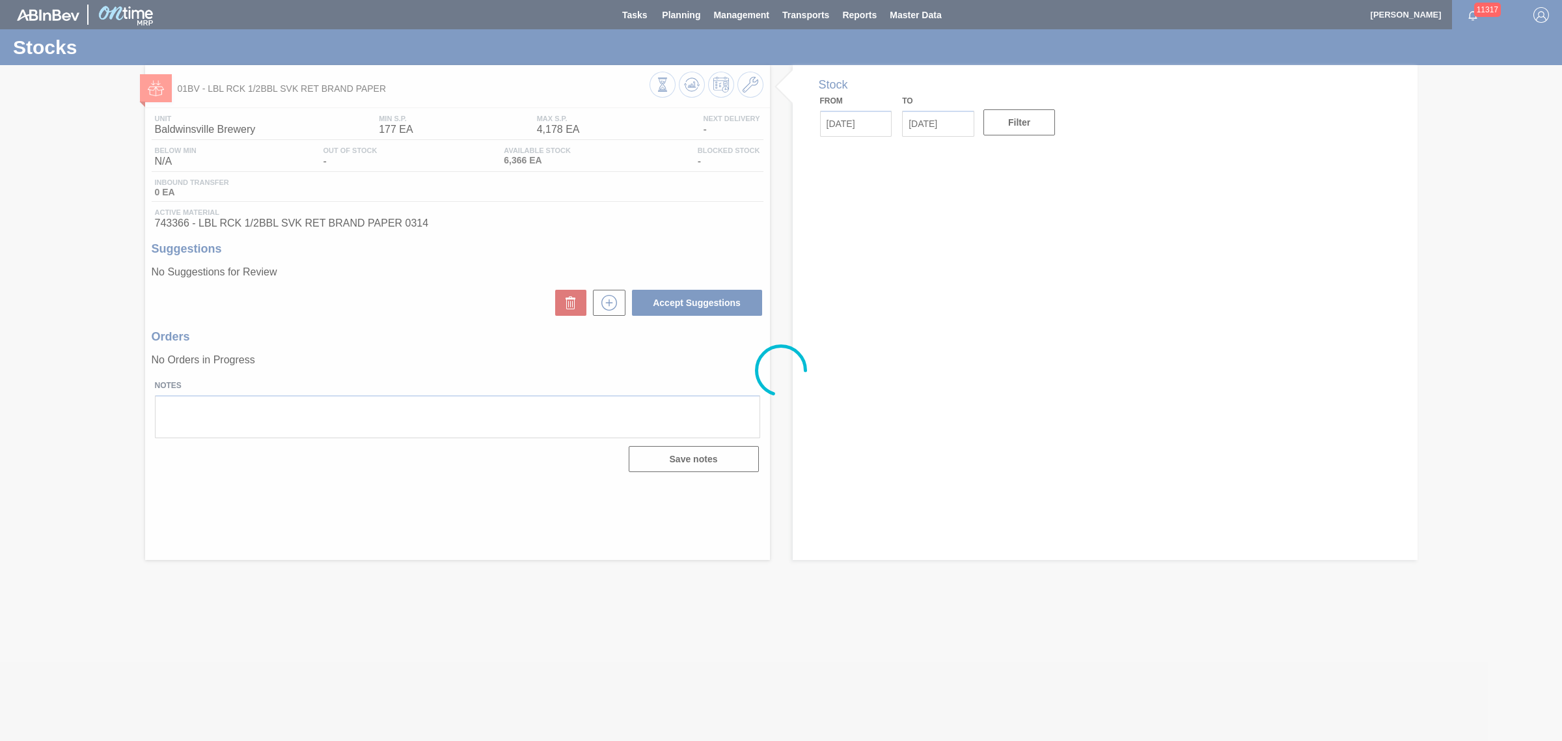
click at [944, 114] on div at bounding box center [781, 370] width 1562 height 741
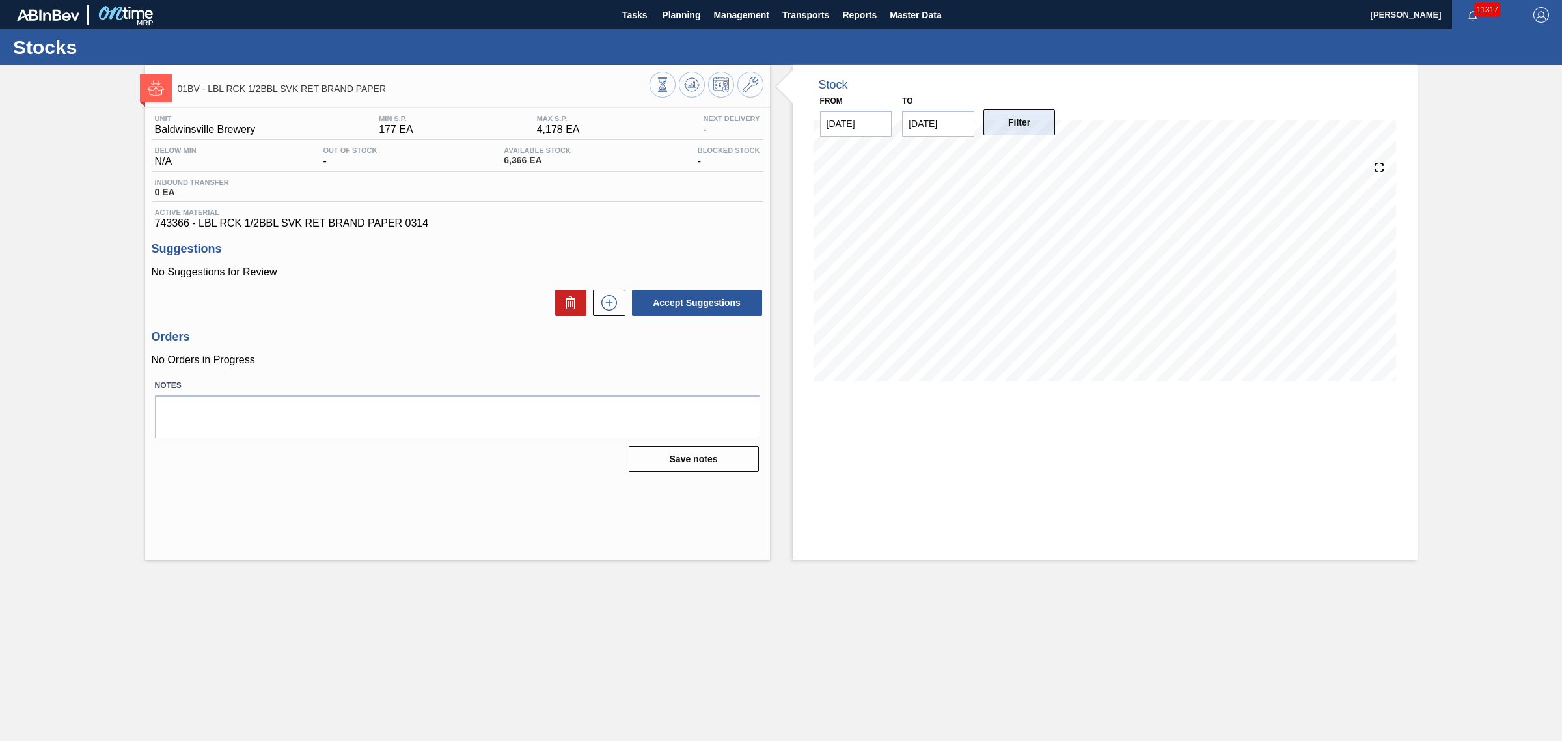
click at [1004, 131] on button "Filter" at bounding box center [1019, 122] width 72 height 26
click at [1033, 118] on button "Filter" at bounding box center [1019, 122] width 72 height 26
click at [960, 120] on input "[DATE]" at bounding box center [938, 124] width 72 height 26
click at [1043, 152] on div "[DATE]" at bounding box center [981, 154] width 156 height 11
click at [1049, 155] on button "Next Month" at bounding box center [1047, 154] width 9 height 9
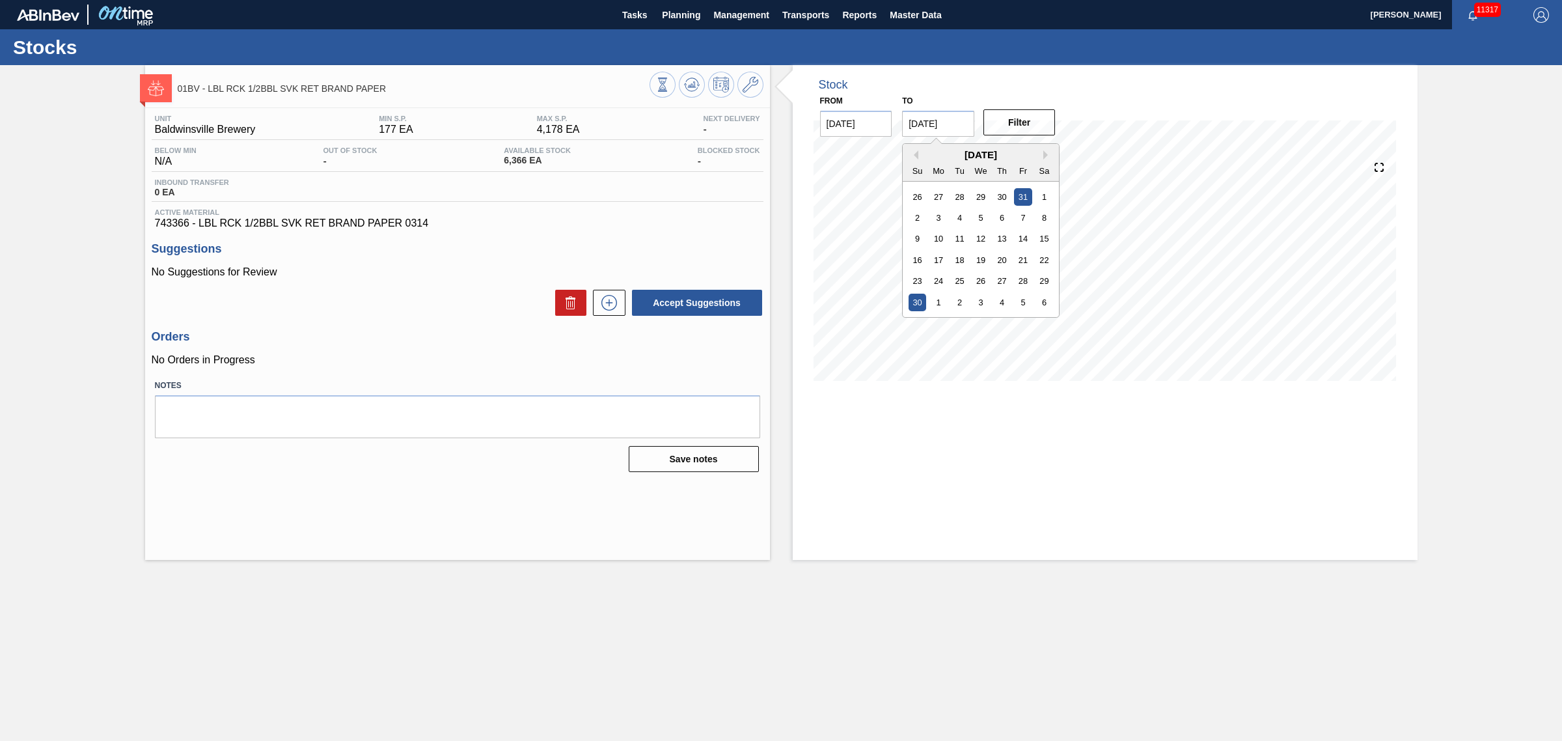
click at [920, 299] on div "30" at bounding box center [918, 303] width 18 height 18
type input "[DATE]"
click at [1002, 121] on button "Filter" at bounding box center [1019, 122] width 72 height 26
click at [747, 89] on icon at bounding box center [751, 85] width 16 height 16
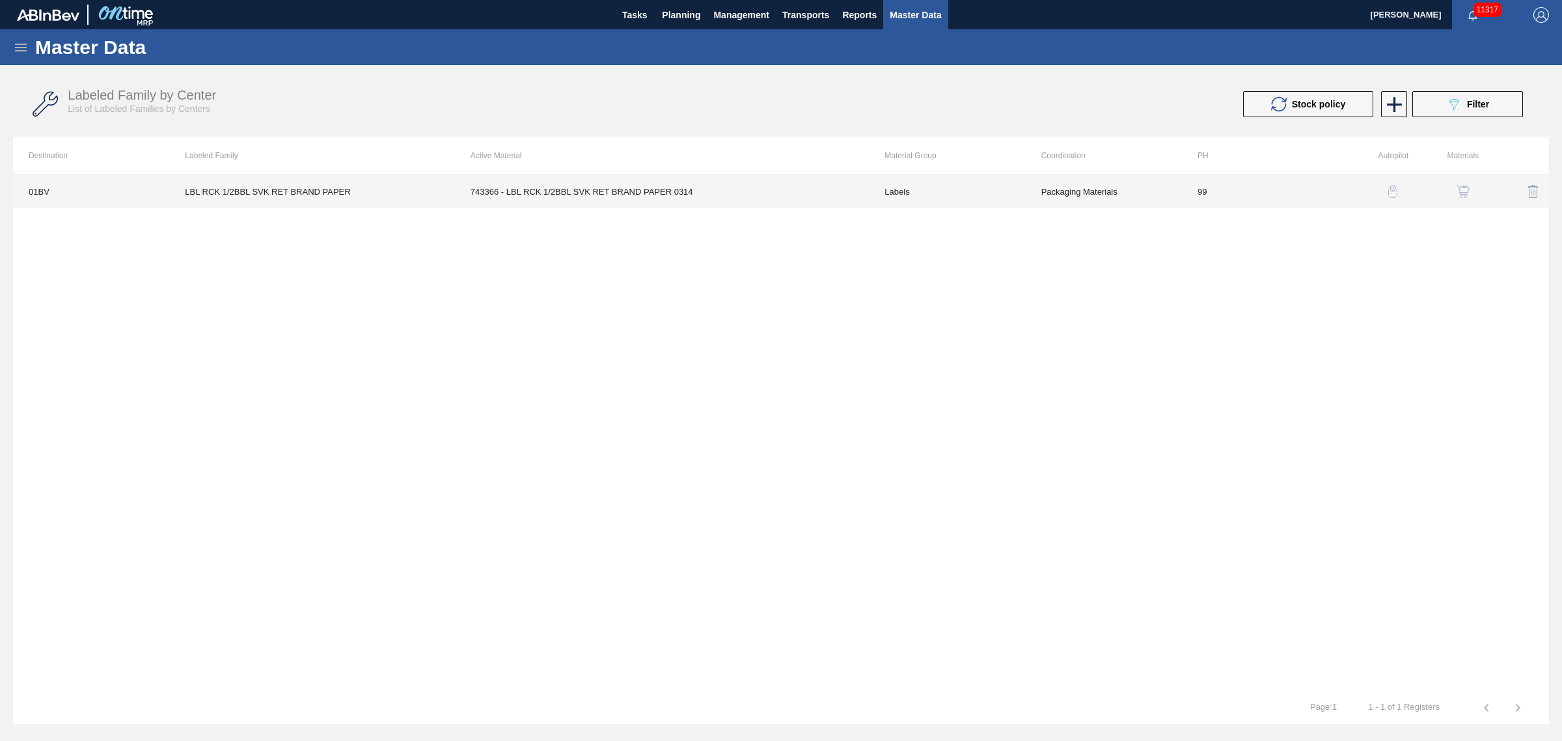
click at [698, 199] on td "743366 - LBL RCK 1/2BBL SVK RET BRAND PAPER 0314" at bounding box center [662, 191] width 415 height 33
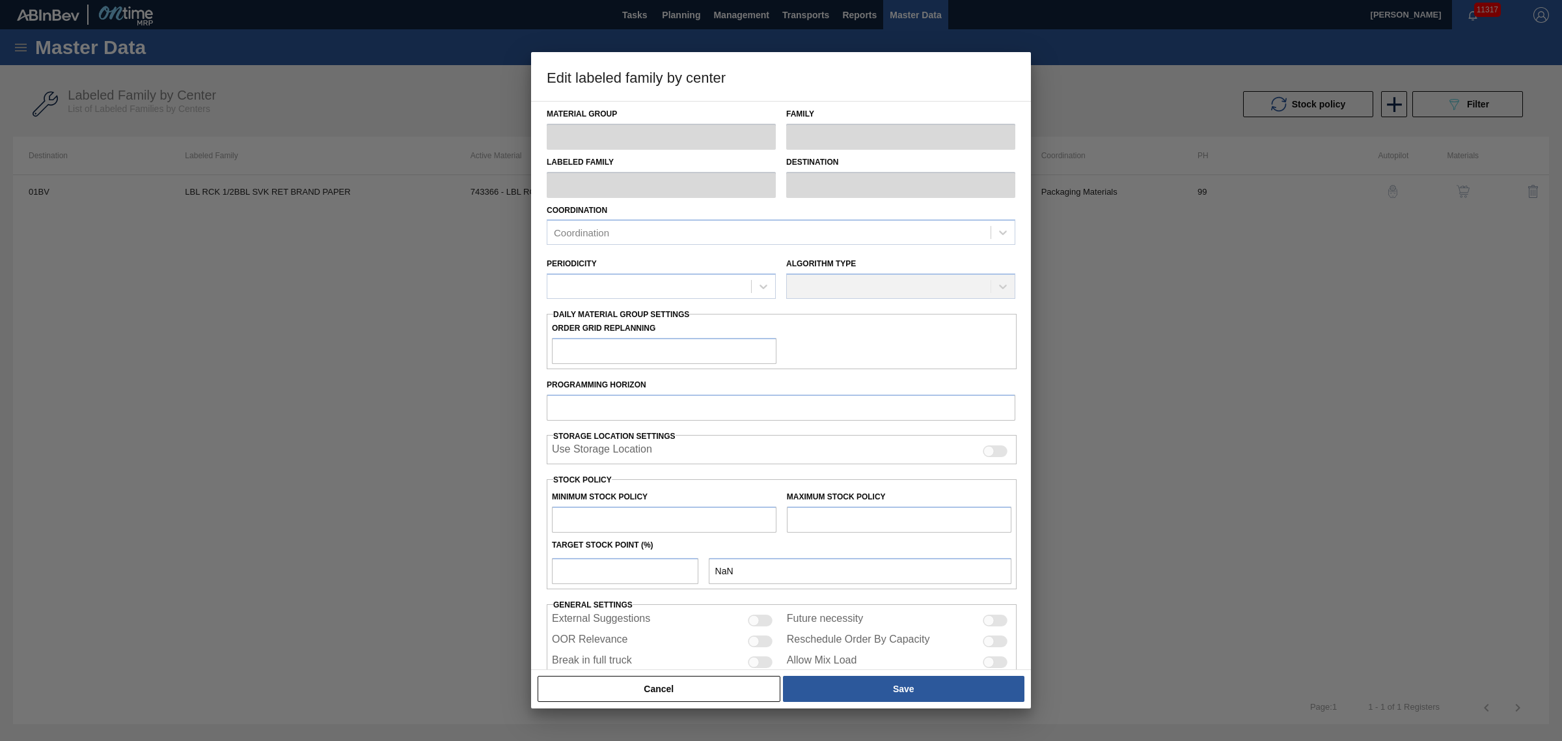
type input "Labels"
type input "Keg Labels"
type input "LBL RCK 1/2BBL SVK RET BRAND PAPER"
type input "01BV - [GEOGRAPHIC_DATA] Brewery"
type input "99"
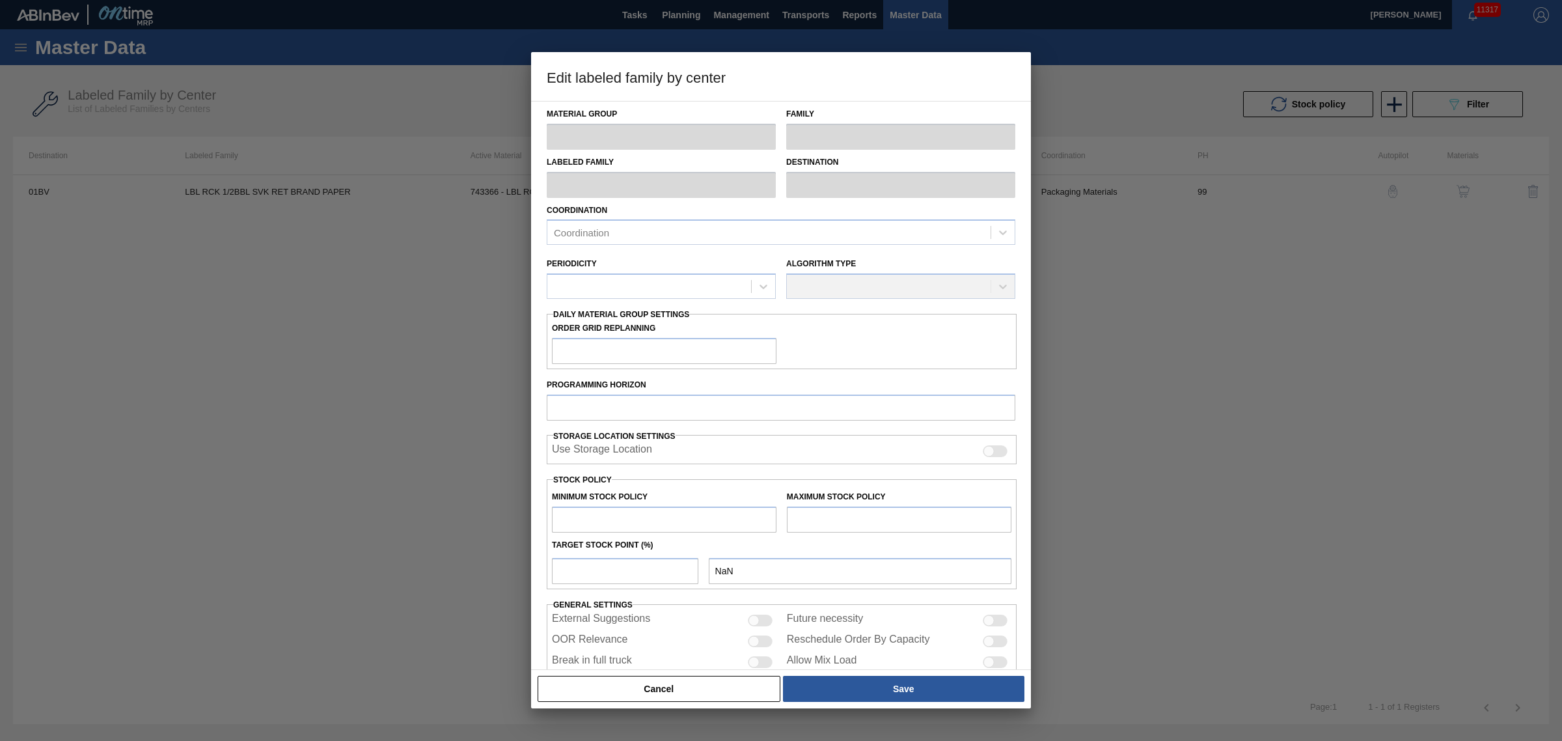
type input "177"
type input "4,178"
type input "65"
type input "2,778"
checkbox input "true"
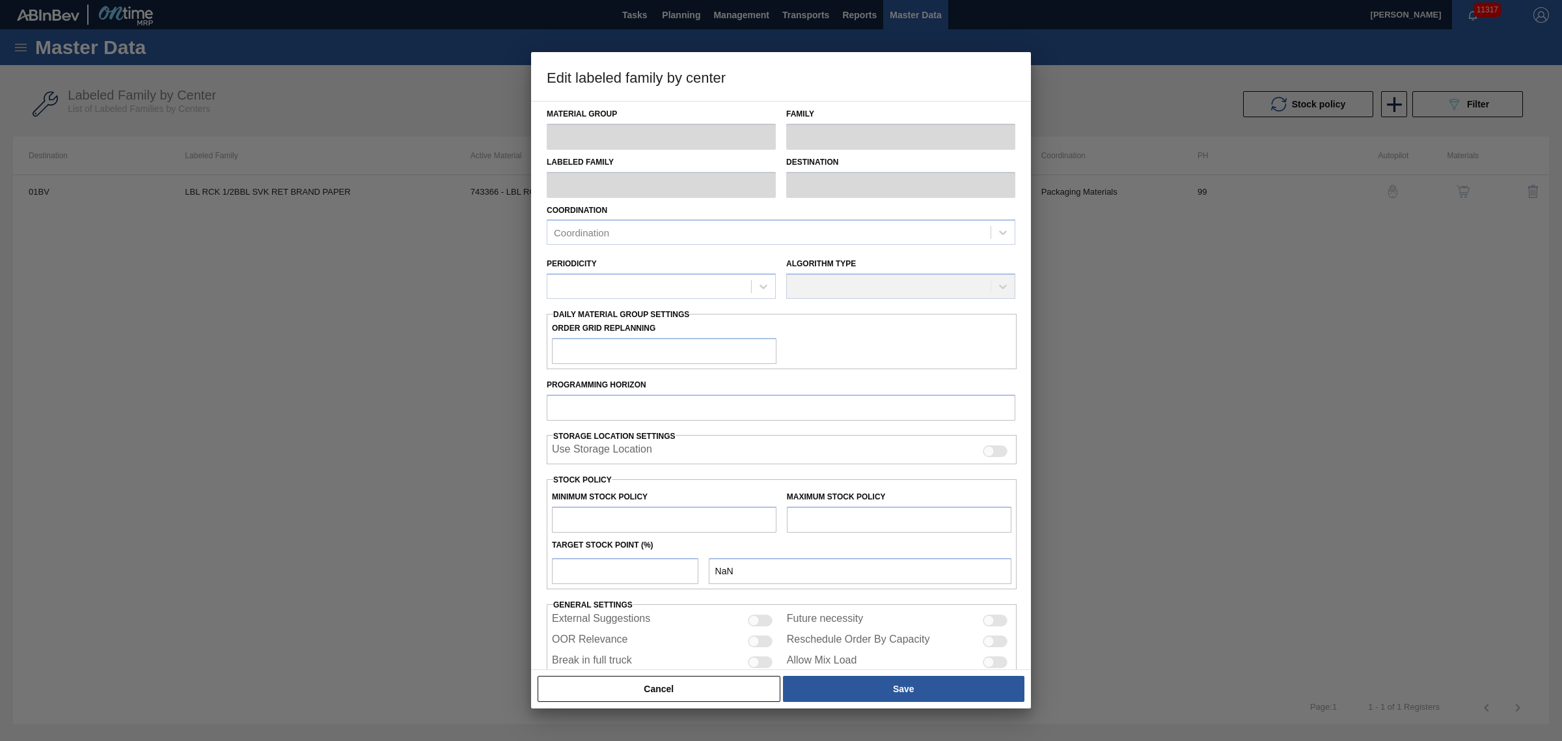
checkbox input "true"
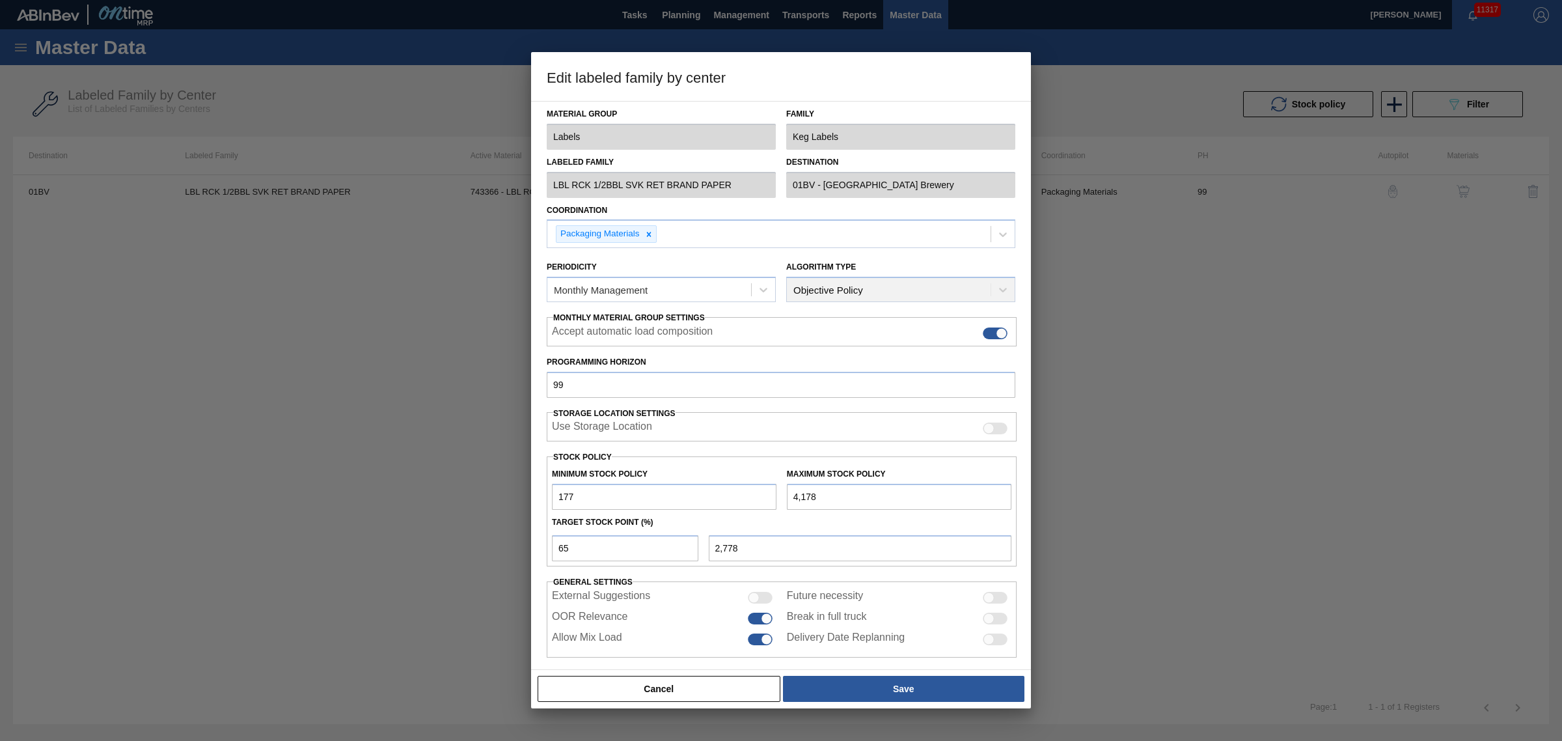
click at [765, 618] on div at bounding box center [766, 617] width 11 height 11
checkbox input "false"
click at [886, 679] on button "Save" at bounding box center [903, 689] width 241 height 26
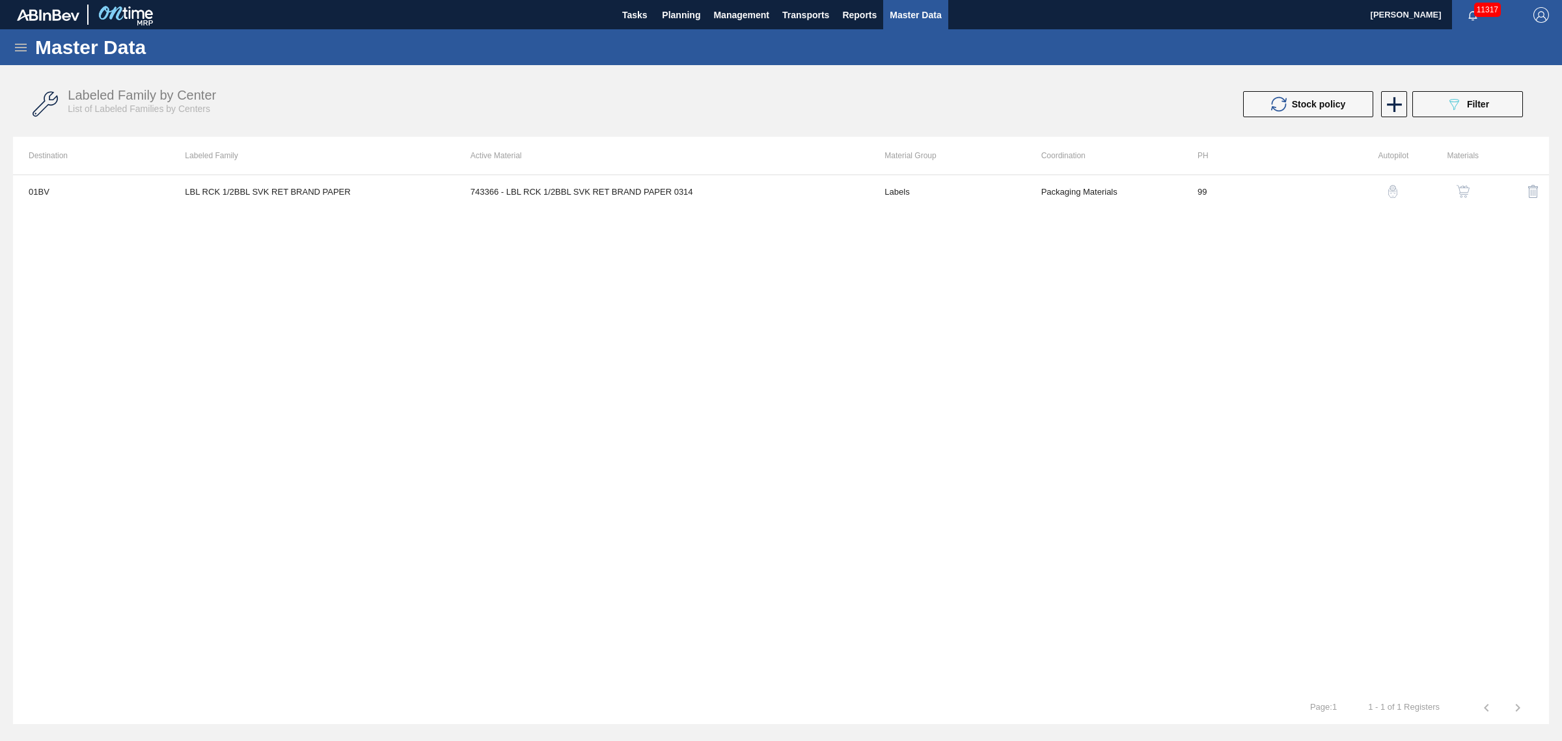
click at [394, 430] on div "01BV LBL RCK 1/2BBL SVK RET BRAND PAPER 743366 - LBL RCK 1/2BBL SVK RET BRAND P…" at bounding box center [781, 432] width 1536 height 517
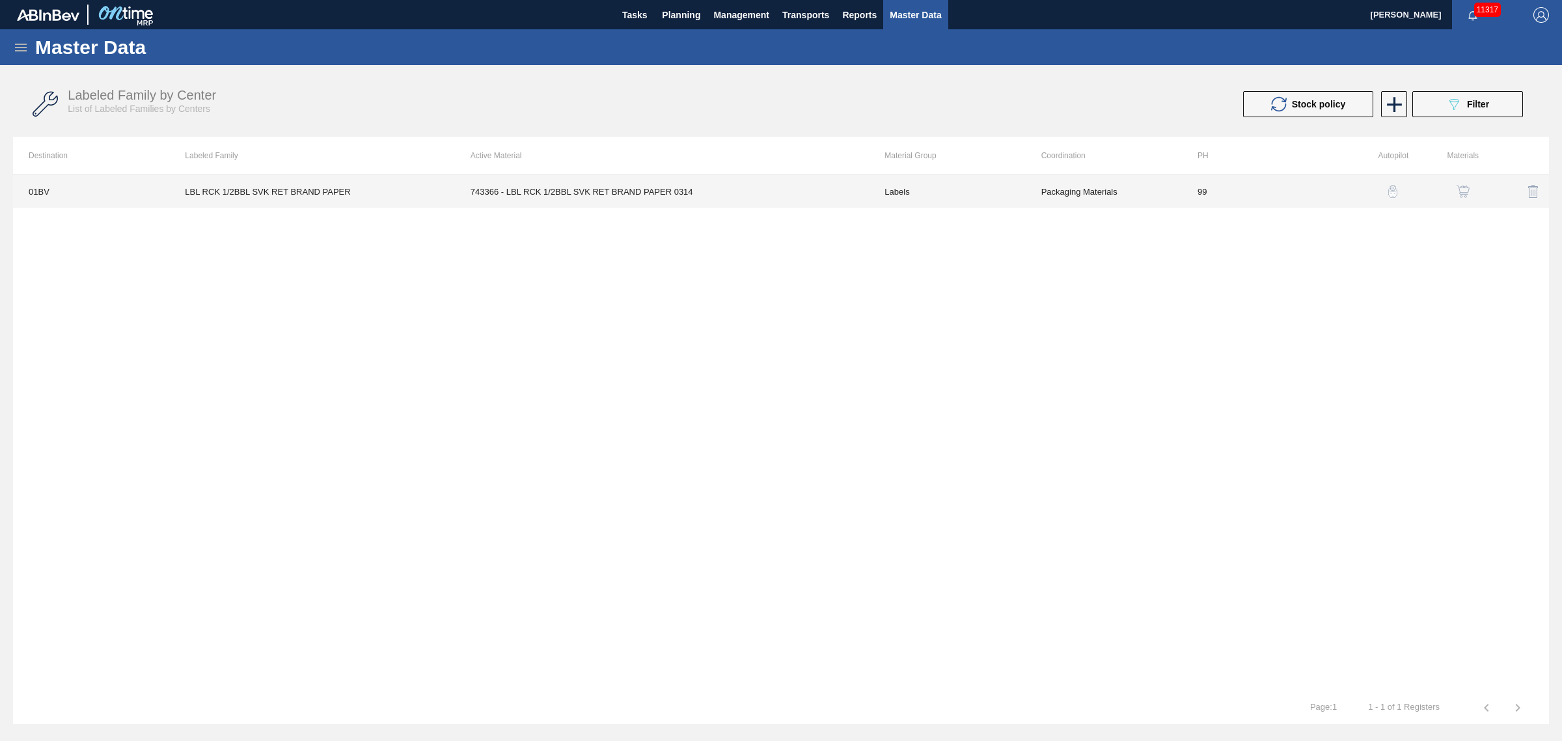
click at [597, 189] on td "743366 - LBL RCK 1/2BBL SVK RET BRAND PAPER 0314" at bounding box center [662, 191] width 415 height 33
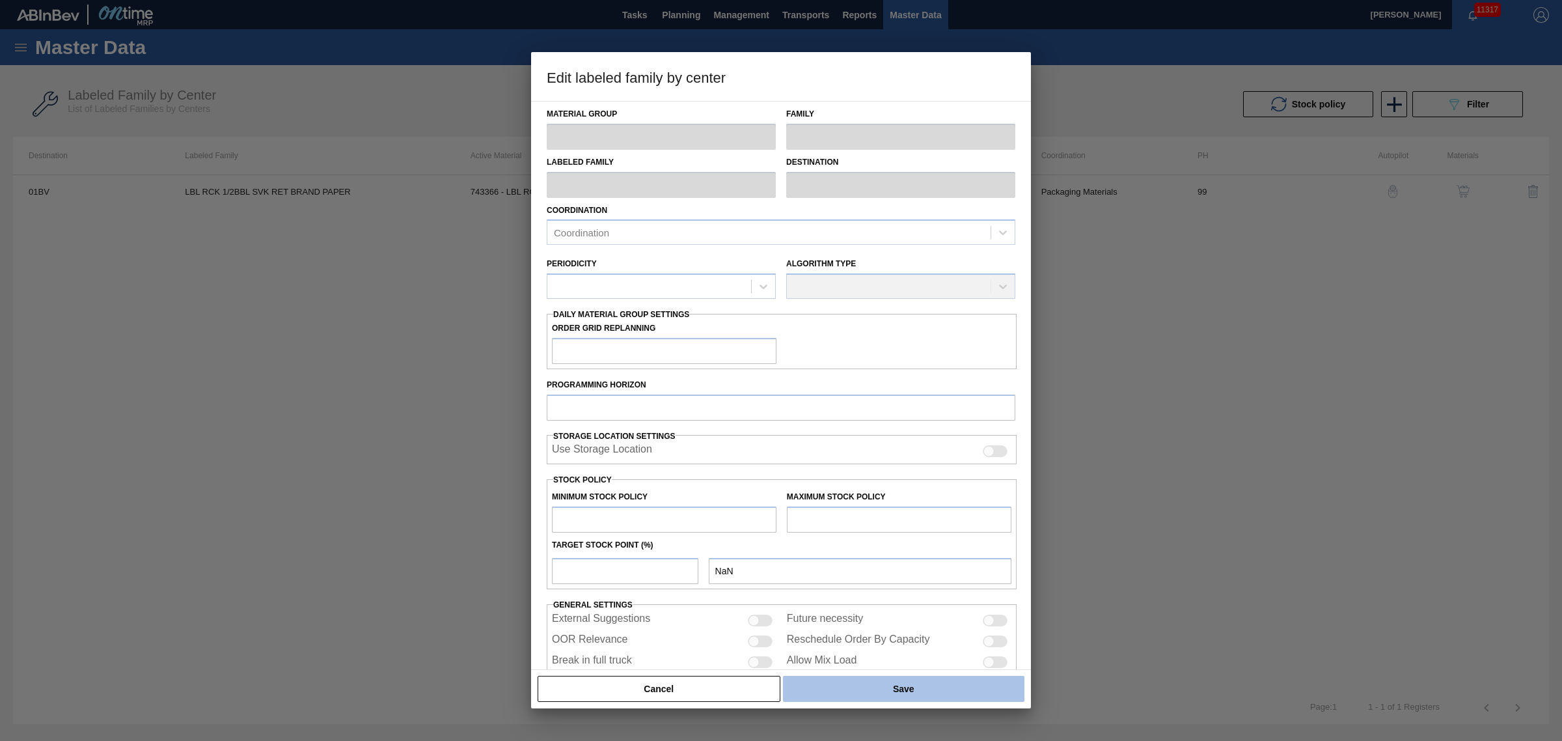
type input "Labels"
type input "Keg Labels"
type input "LBL RCK 1/2BBL SVK RET BRAND PAPER"
type input "01BV - [GEOGRAPHIC_DATA] Brewery"
type input "99"
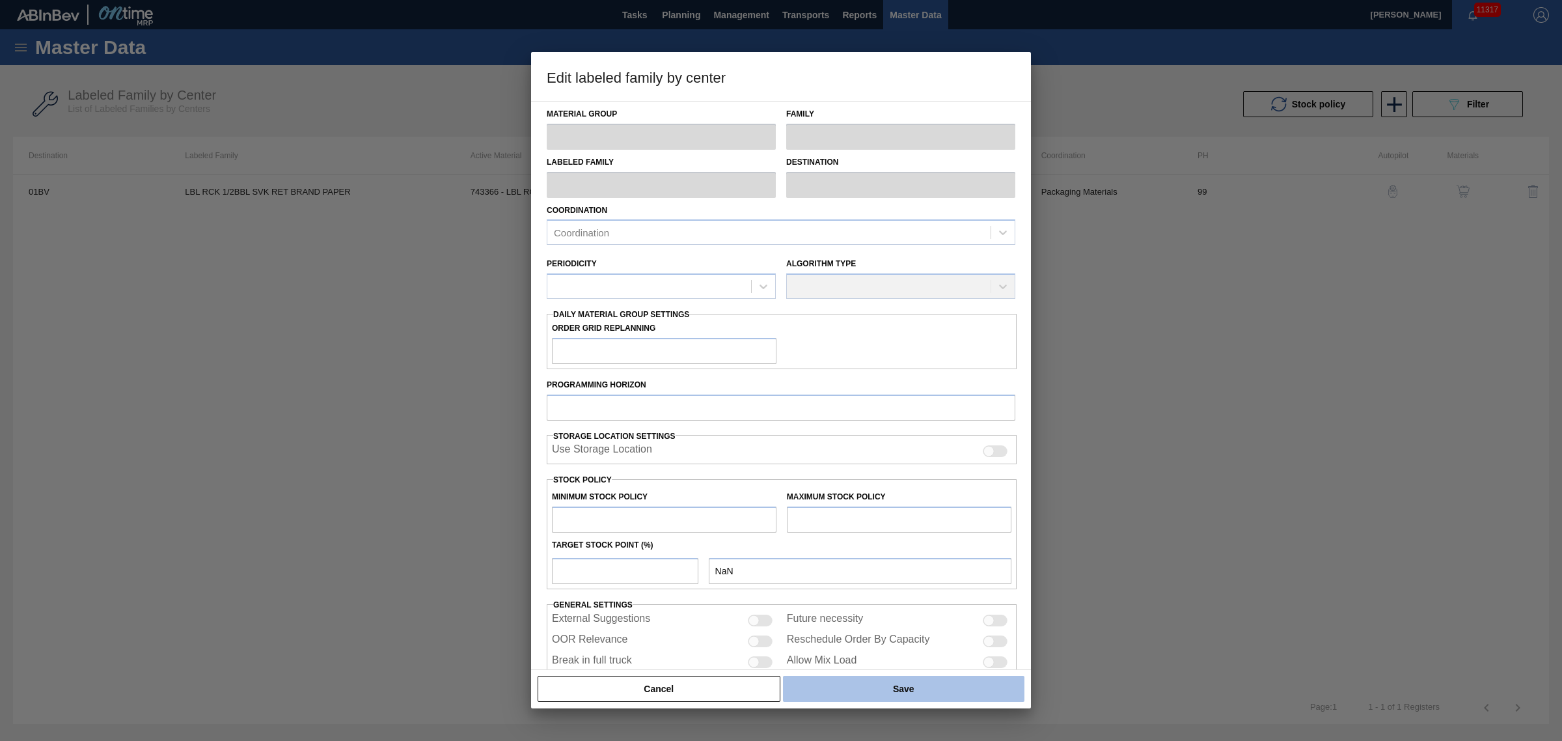
type input "177"
type input "4,178"
type input "65"
type input "2,778"
checkbox input "true"
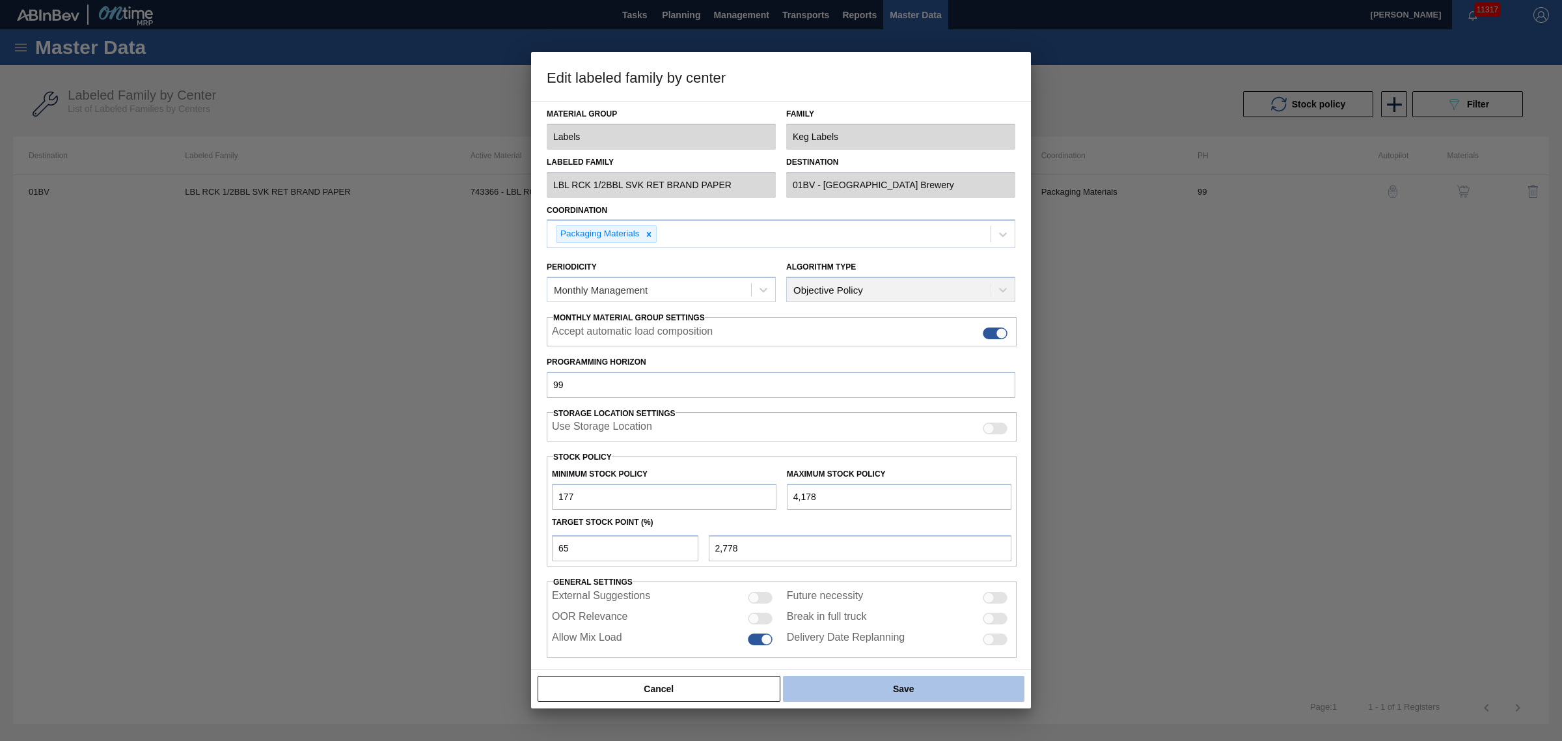
click at [881, 678] on button "Save" at bounding box center [903, 689] width 241 height 26
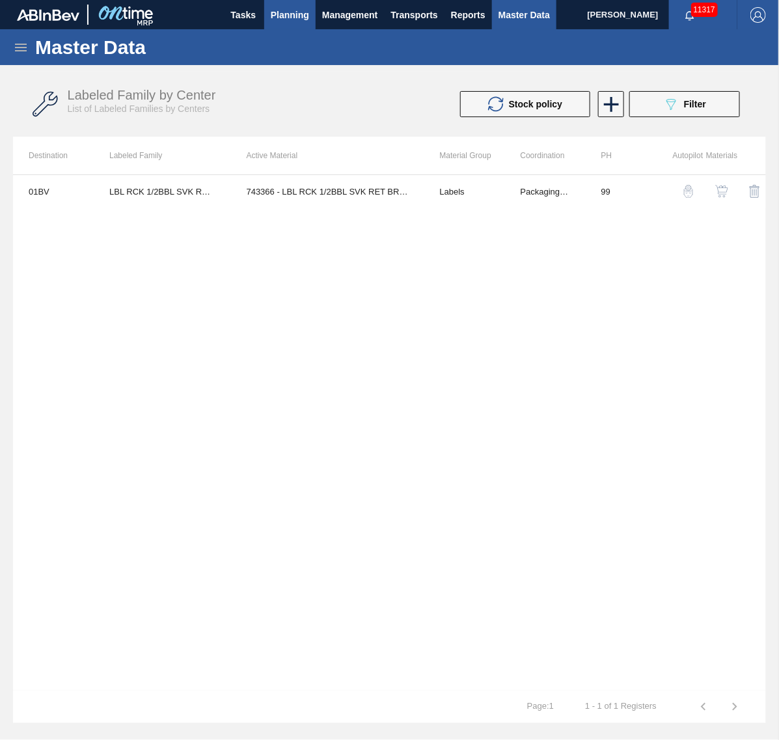
click at [268, 8] on button "Planning" at bounding box center [289, 14] width 51 height 29
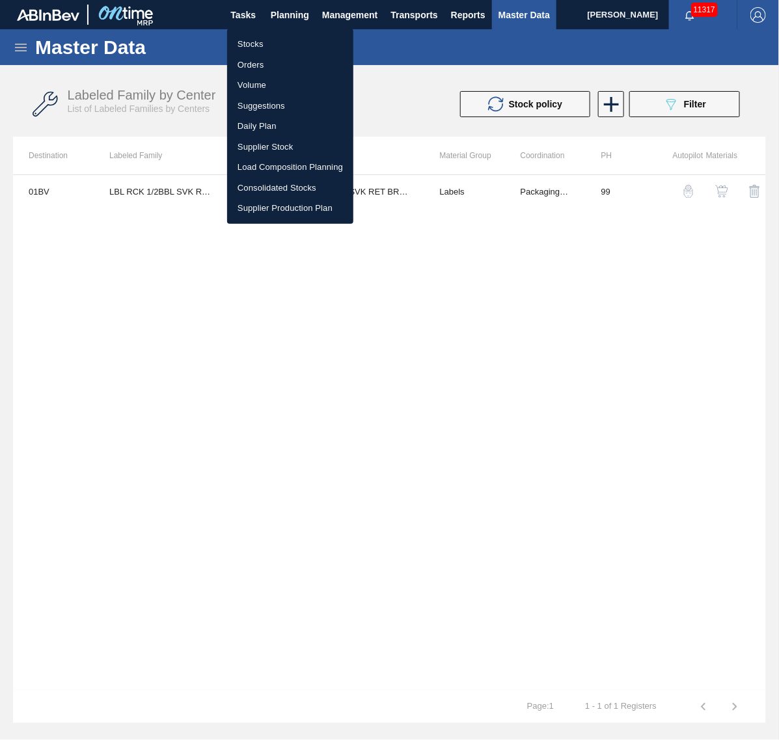
click at [256, 60] on li "Orders" at bounding box center [290, 65] width 126 height 21
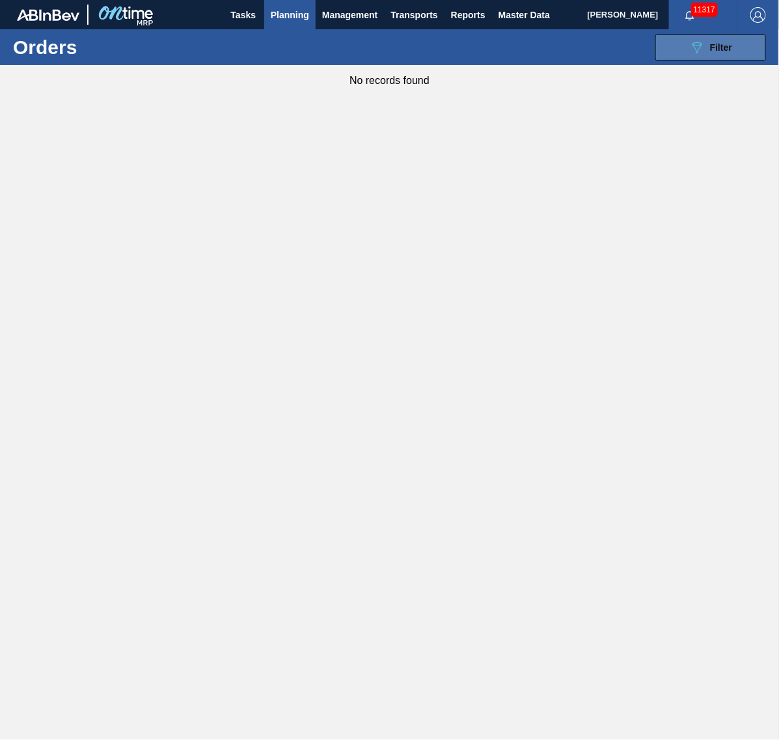
click at [731, 53] on div "089F7B8B-B2A5-4AFE-B5C0-19BA573D28AC Filter" at bounding box center [710, 48] width 43 height 16
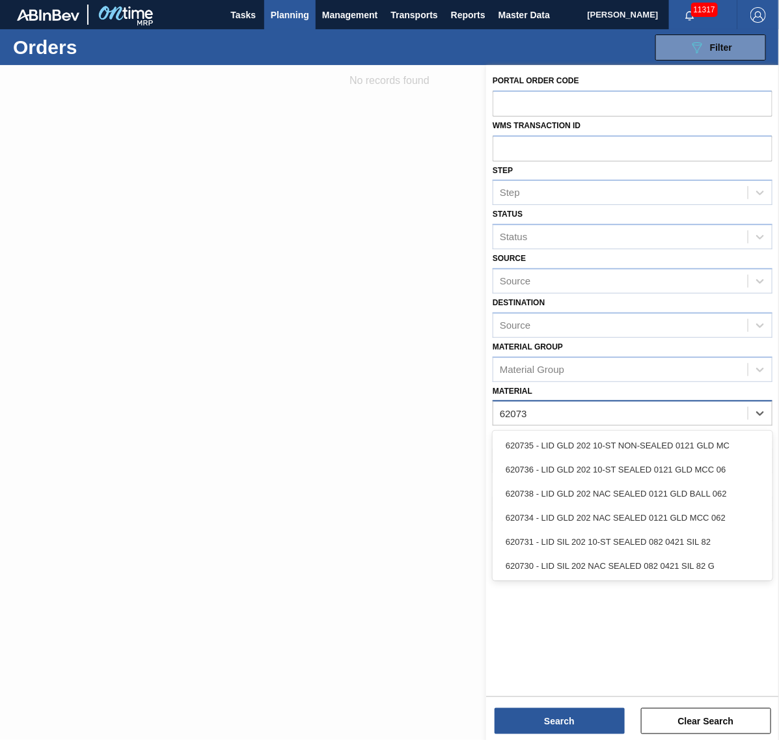
type input "620734"
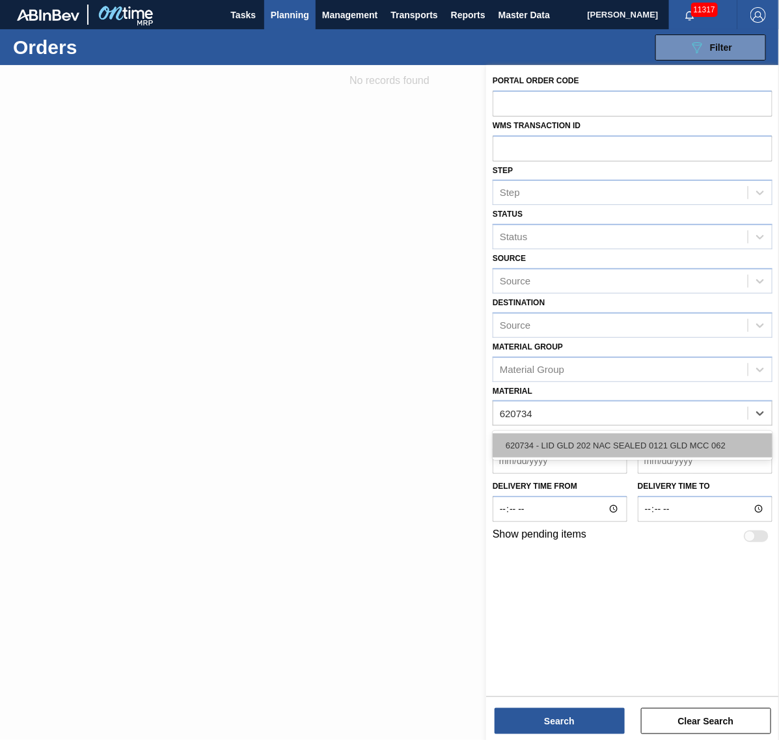
click at [583, 443] on div "620734 - LID GLD 202 NAC SEALED 0121 GLD MCC 062" at bounding box center [633, 445] width 280 height 24
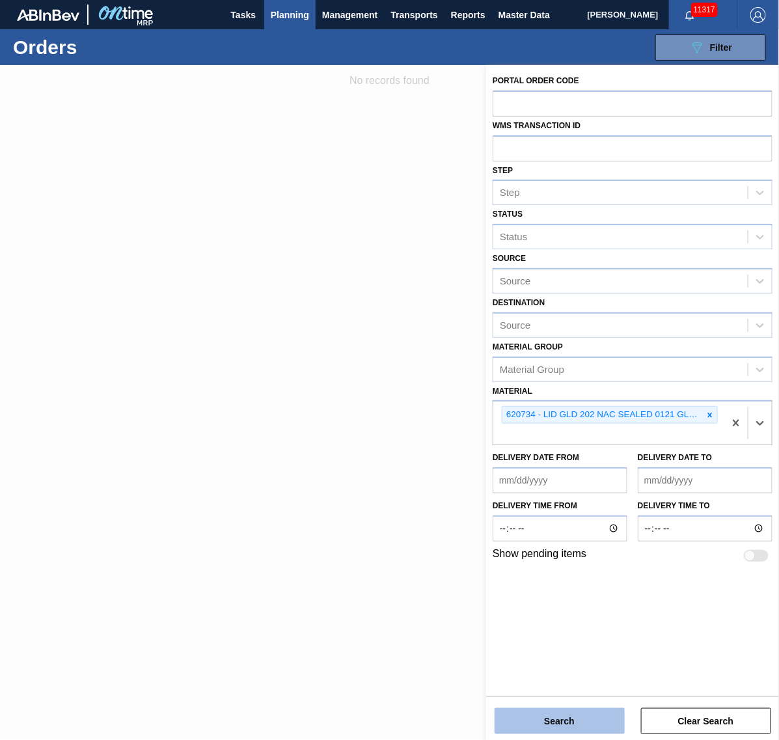
click at [545, 717] on button "Search" at bounding box center [560, 721] width 130 height 26
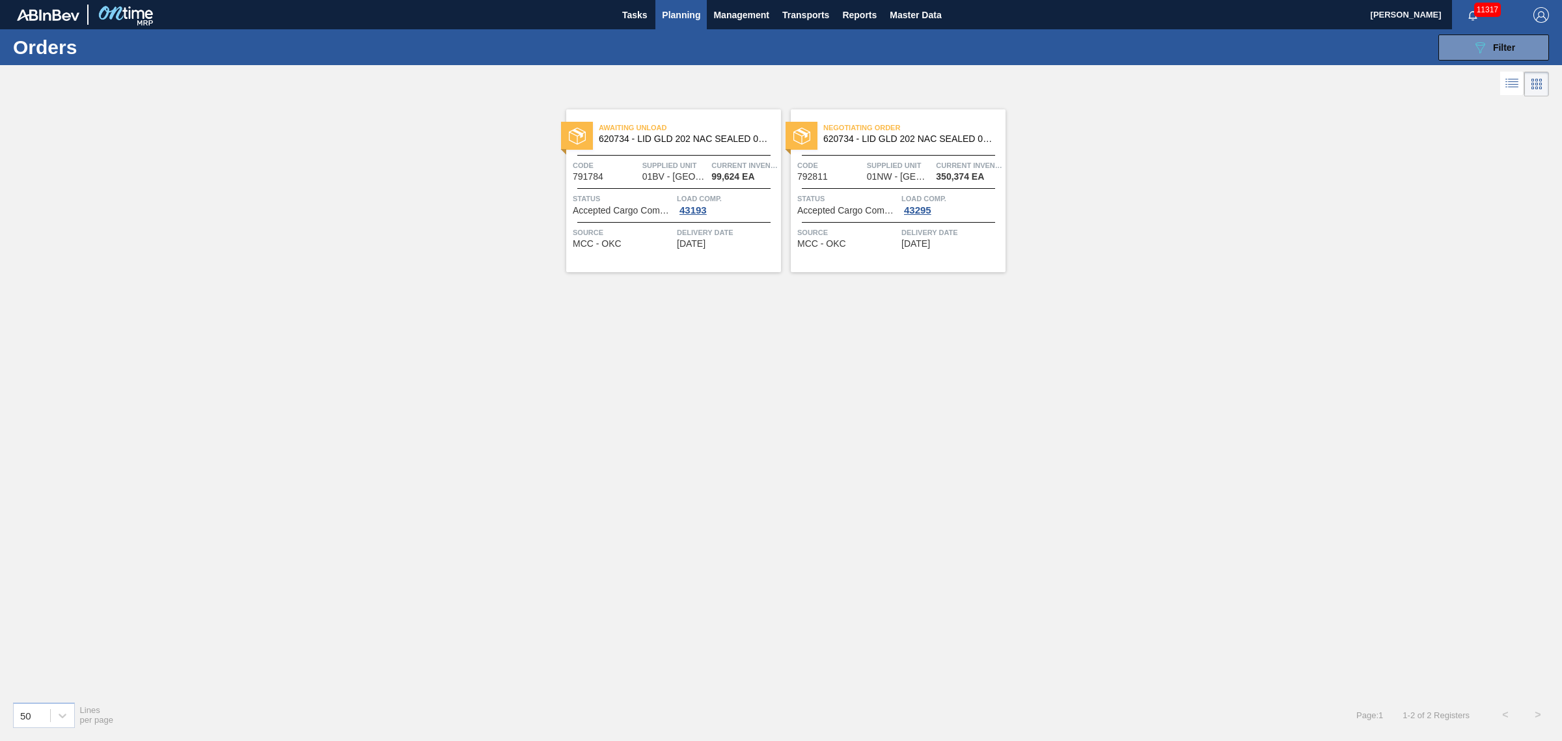
click at [687, 180] on span "01BV - [GEOGRAPHIC_DATA] Brewery" at bounding box center [674, 177] width 65 height 10
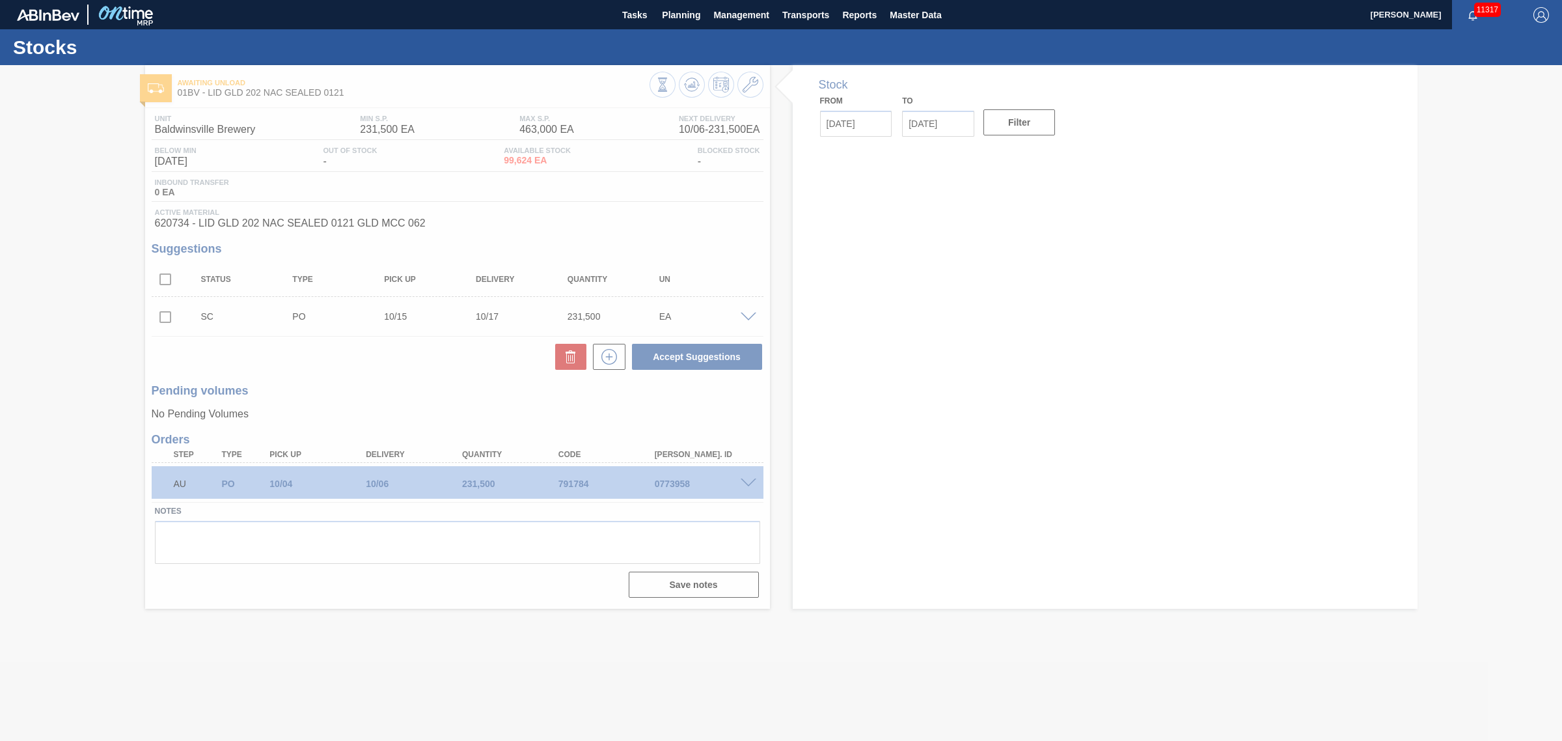
type input "[DATE]"
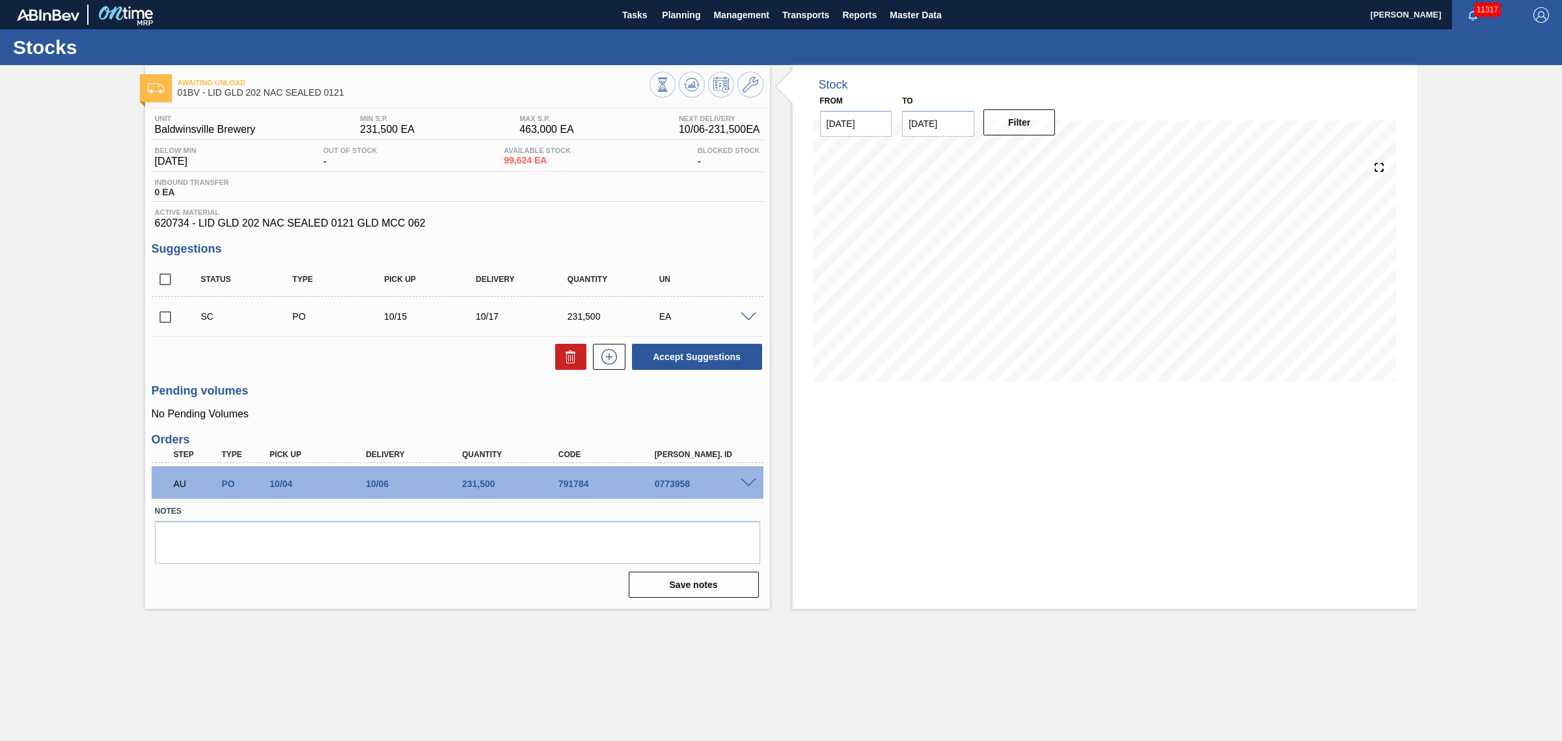
click at [745, 320] on span at bounding box center [749, 317] width 16 height 10
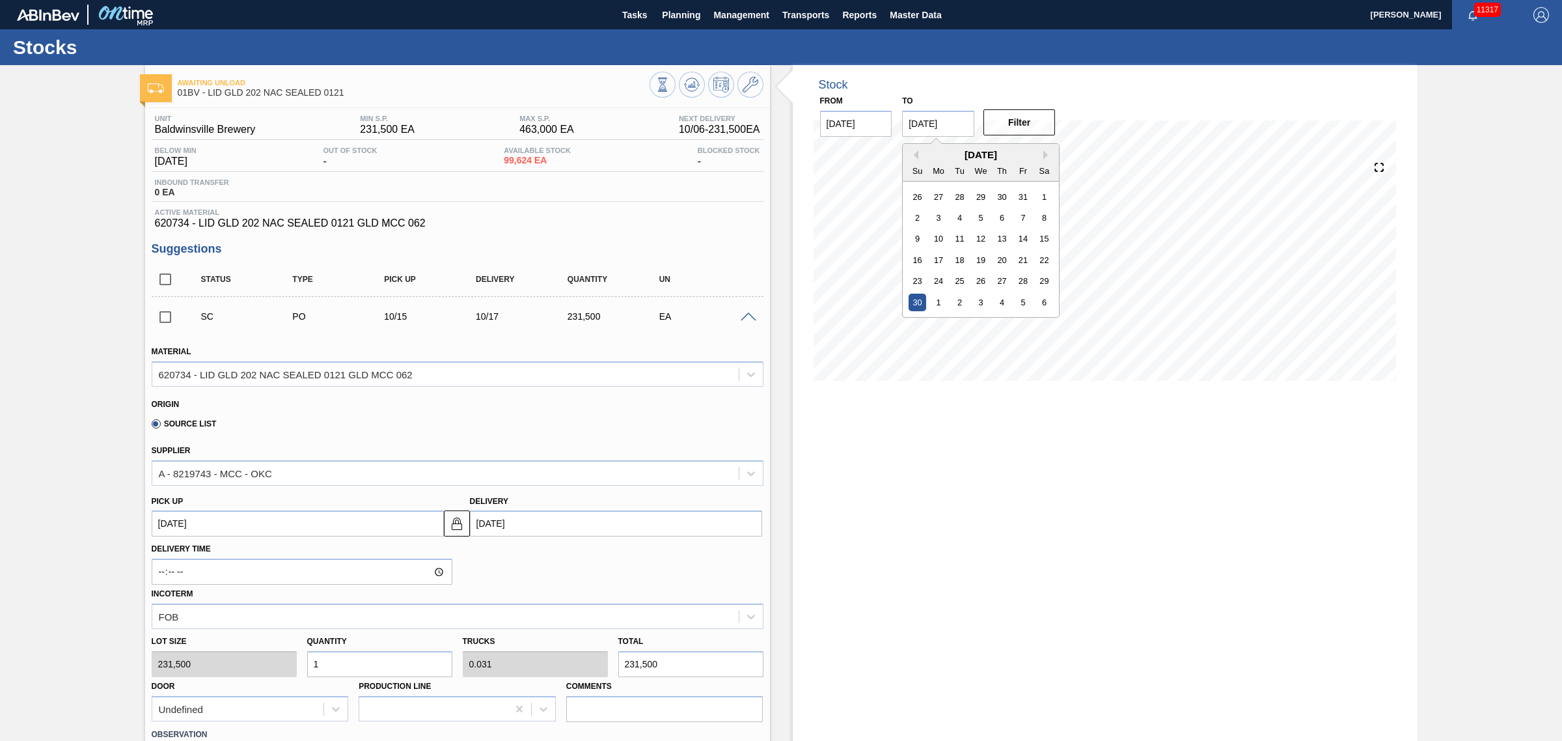
click at [941, 134] on input "[DATE]" at bounding box center [938, 124] width 72 height 26
click at [1127, 499] on div "Stock From [DATE] to [DATE] Filter 10/13 Stock Projection 331,124 SAP Planning …" at bounding box center [1105, 580] width 625 height 1030
click at [955, 564] on div "Stock From [DATE] to [DATE] Filter 10/05 Stock Projection 99,624 SAP Planning 0…" at bounding box center [1105, 580] width 625 height 1030
click at [1380, 166] on icon at bounding box center [1379, 167] width 18 height 18
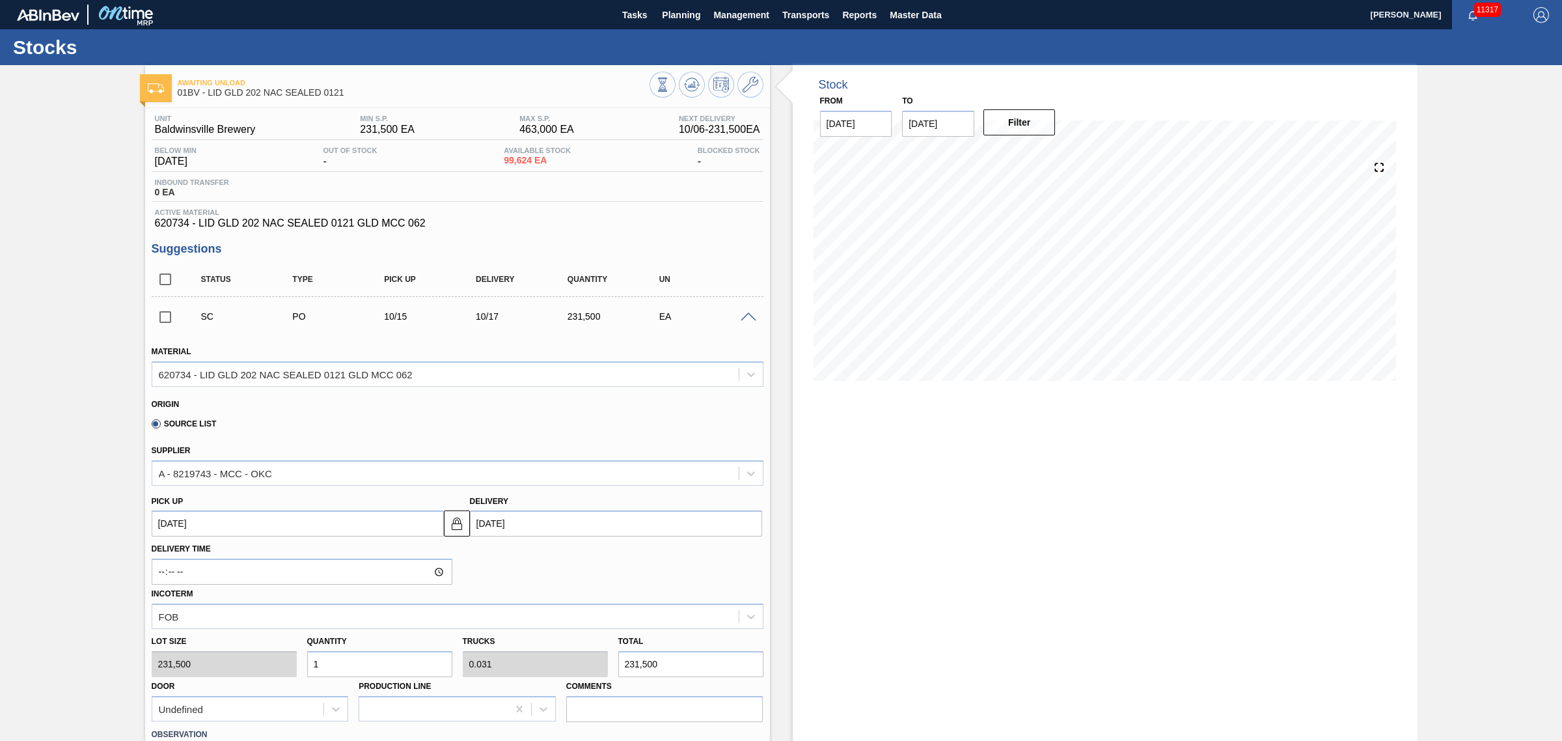
click at [1067, 104] on div "From [DATE] to [DATE] Filter" at bounding box center [938, 114] width 260 height 45
click at [684, 7] on span "Planning" at bounding box center [681, 15] width 38 height 16
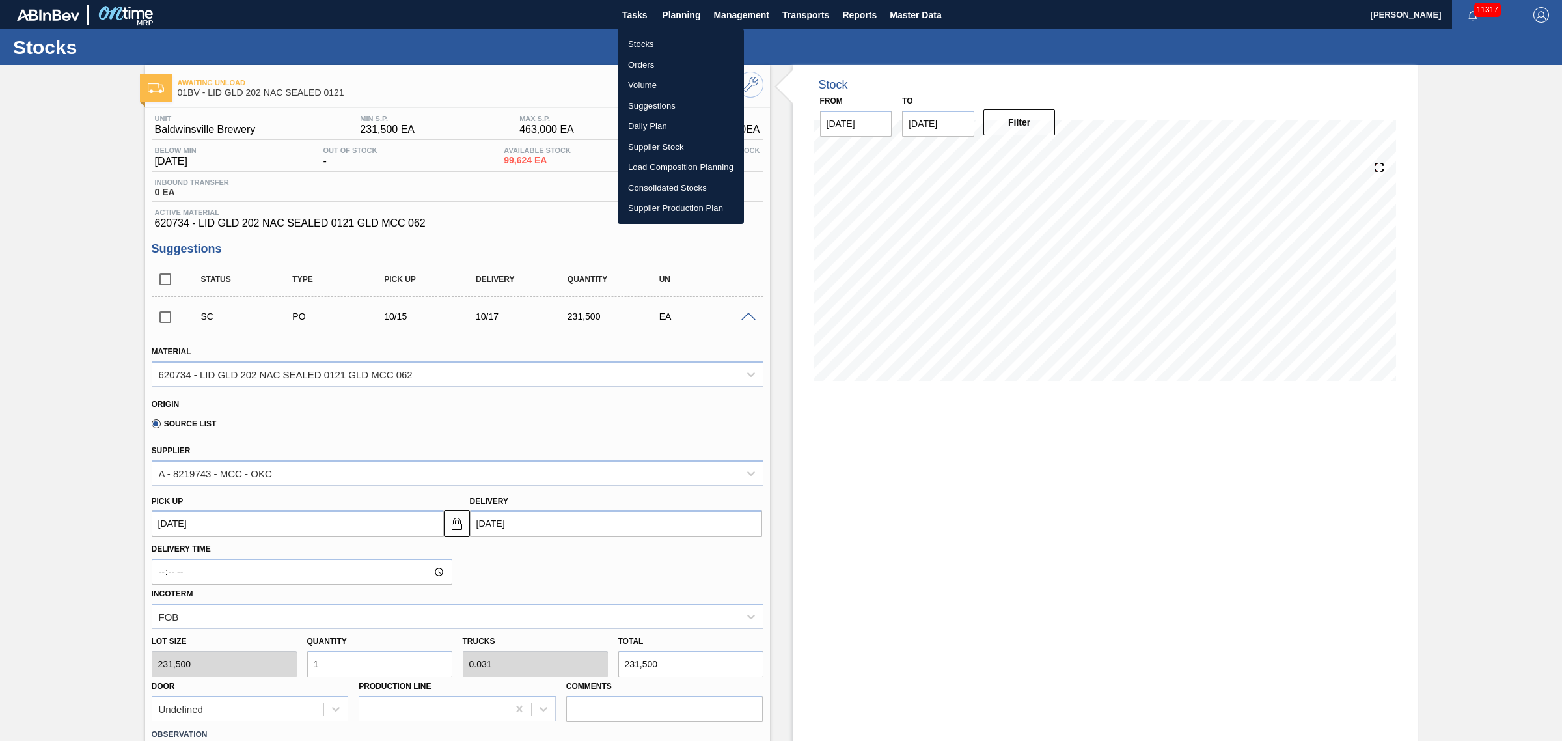
drag, startPoint x: 639, startPoint y: 55, endPoint x: 659, endPoint y: 108, distance: 56.4
click at [639, 55] on li "Orders" at bounding box center [681, 65] width 126 height 21
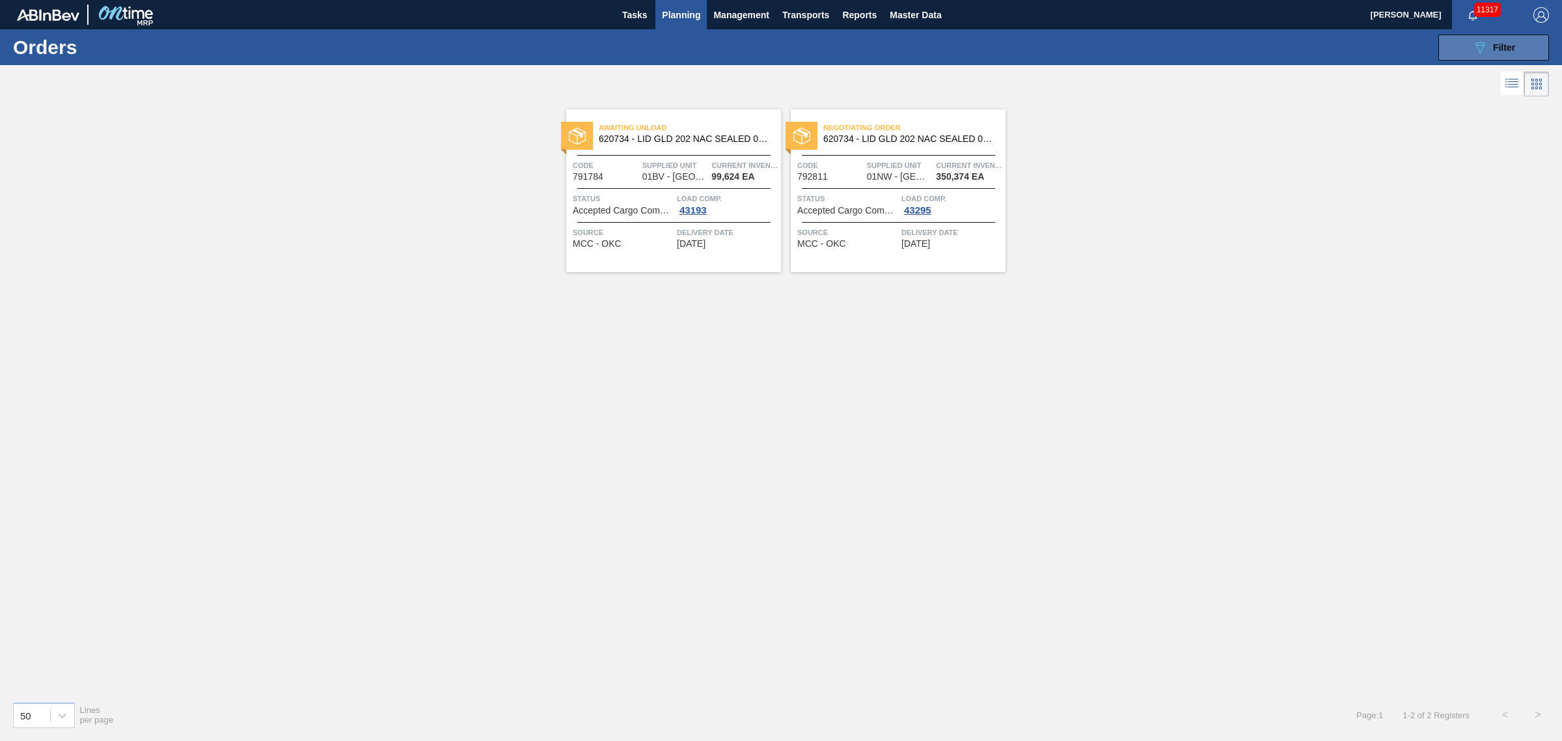
click at [1483, 56] on button "089F7B8B-B2A5-4AFE-B5C0-19BA573D28AC Filter" at bounding box center [1493, 47] width 111 height 26
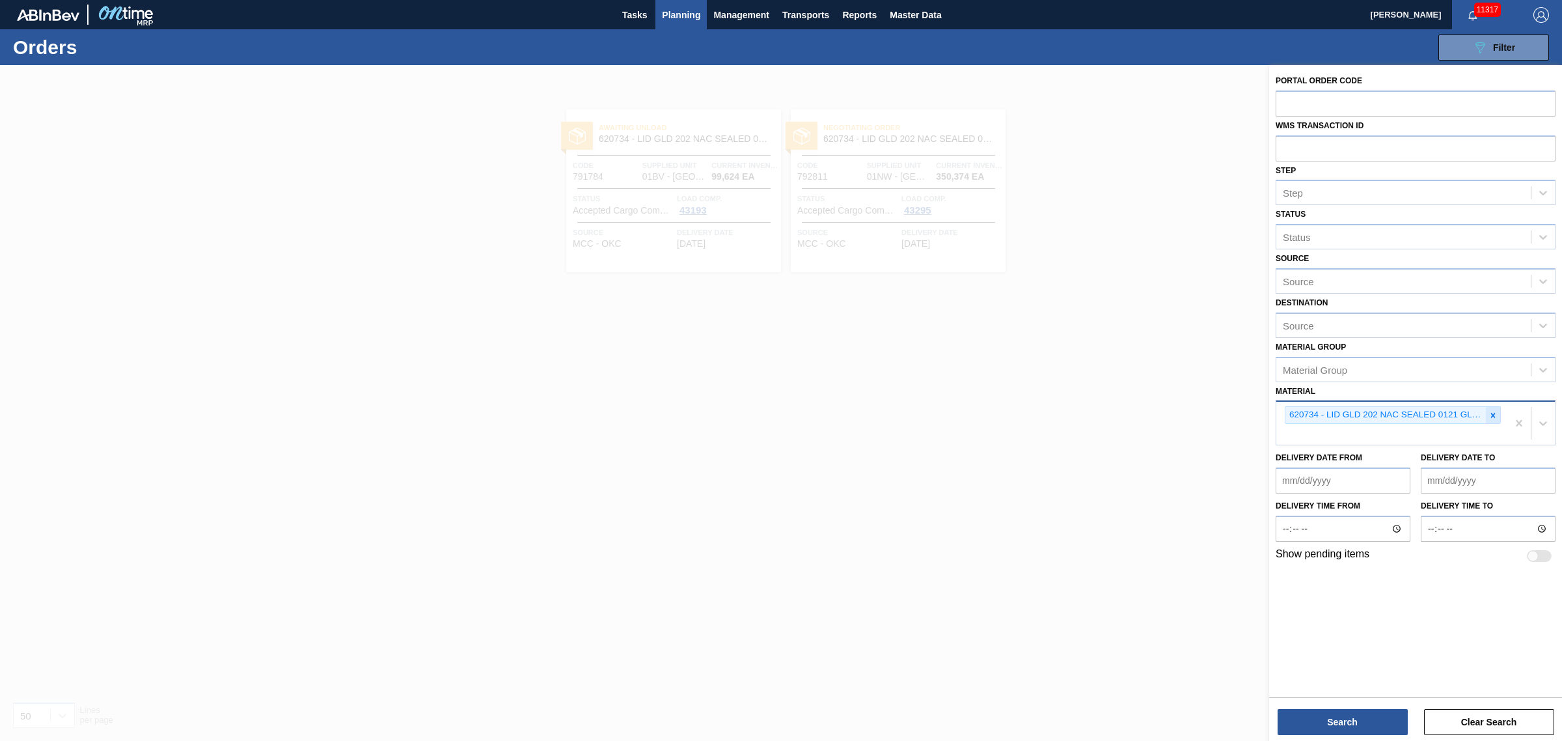
click at [1497, 415] on icon at bounding box center [1493, 415] width 9 height 9
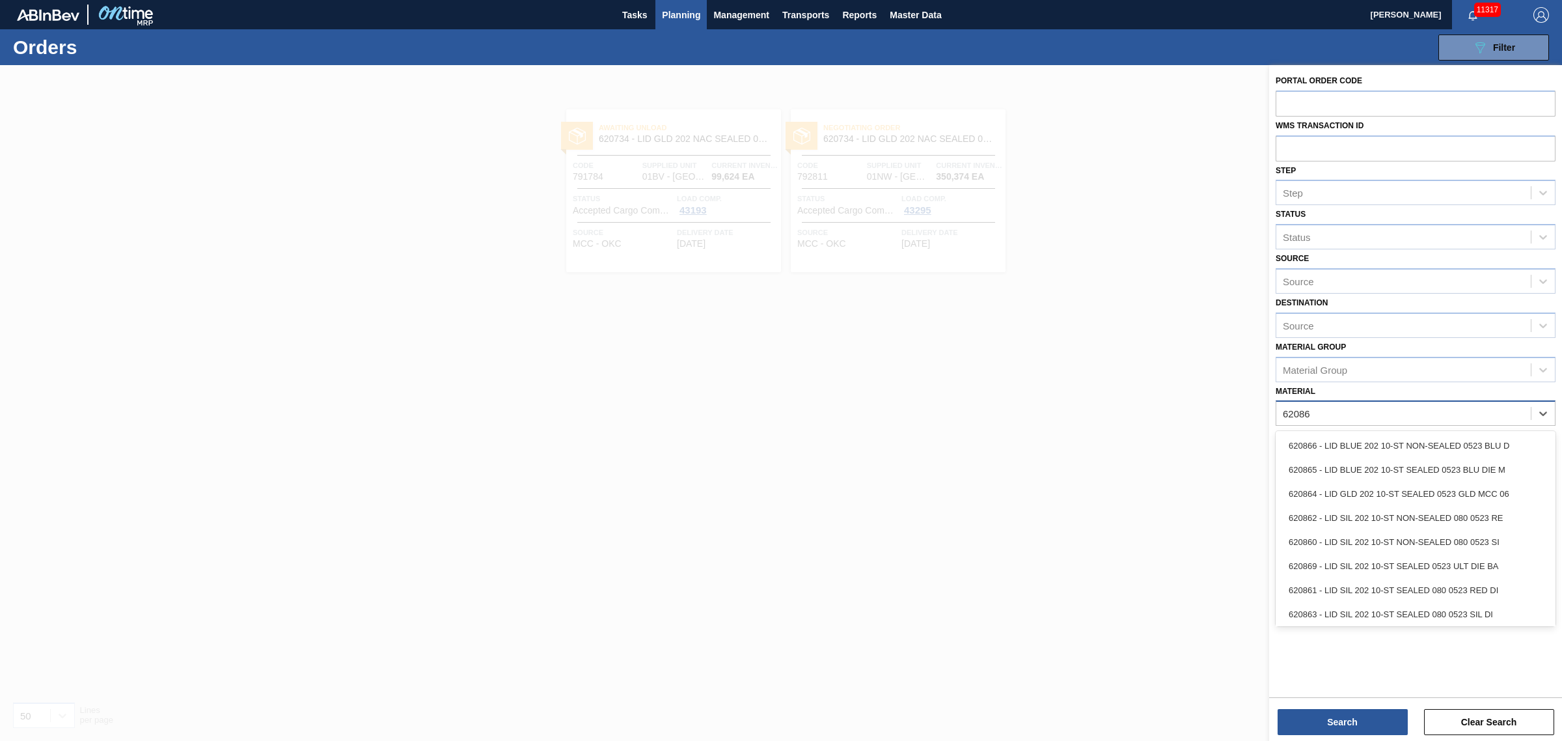
type input "620865"
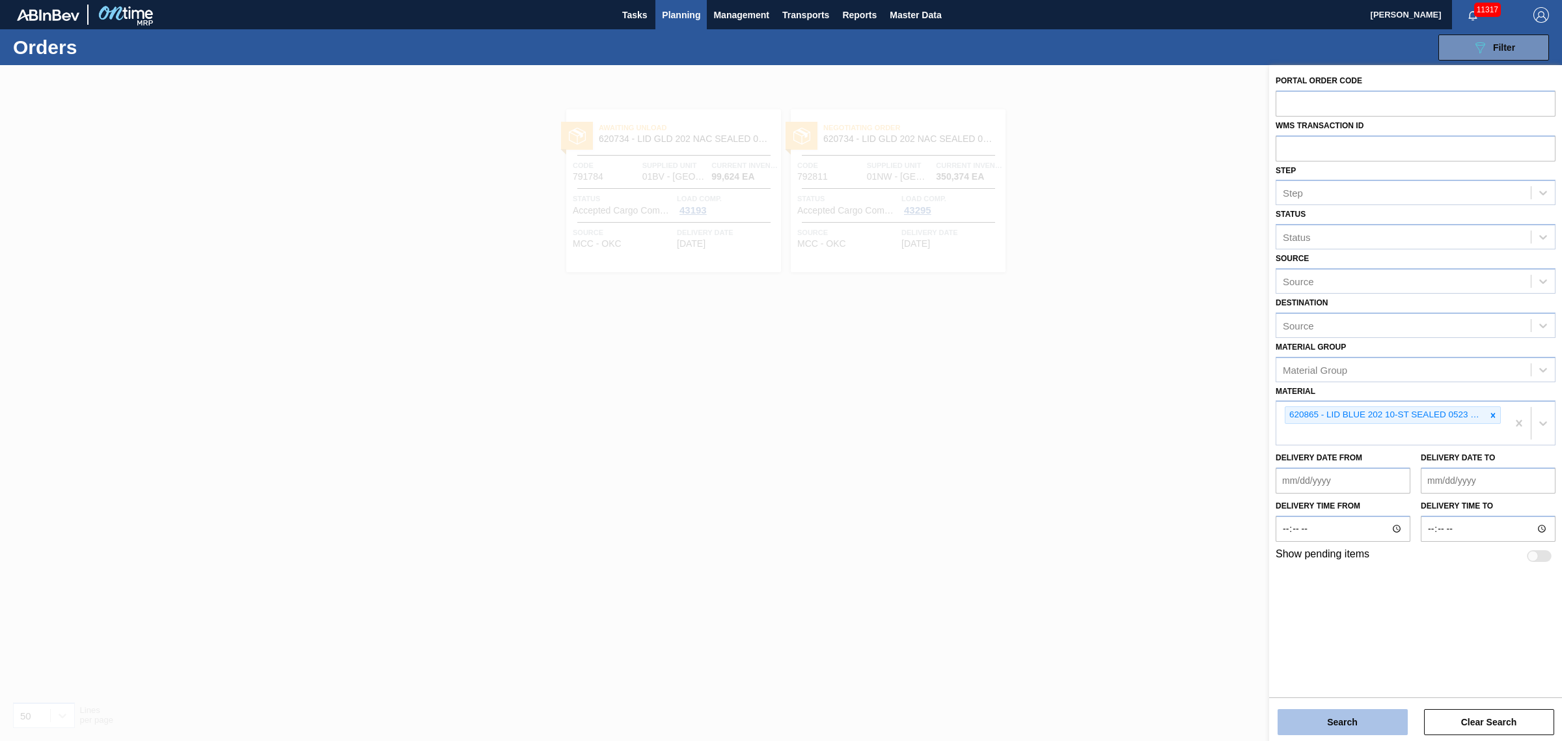
click at [1334, 723] on button "Search" at bounding box center [1343, 722] width 130 height 26
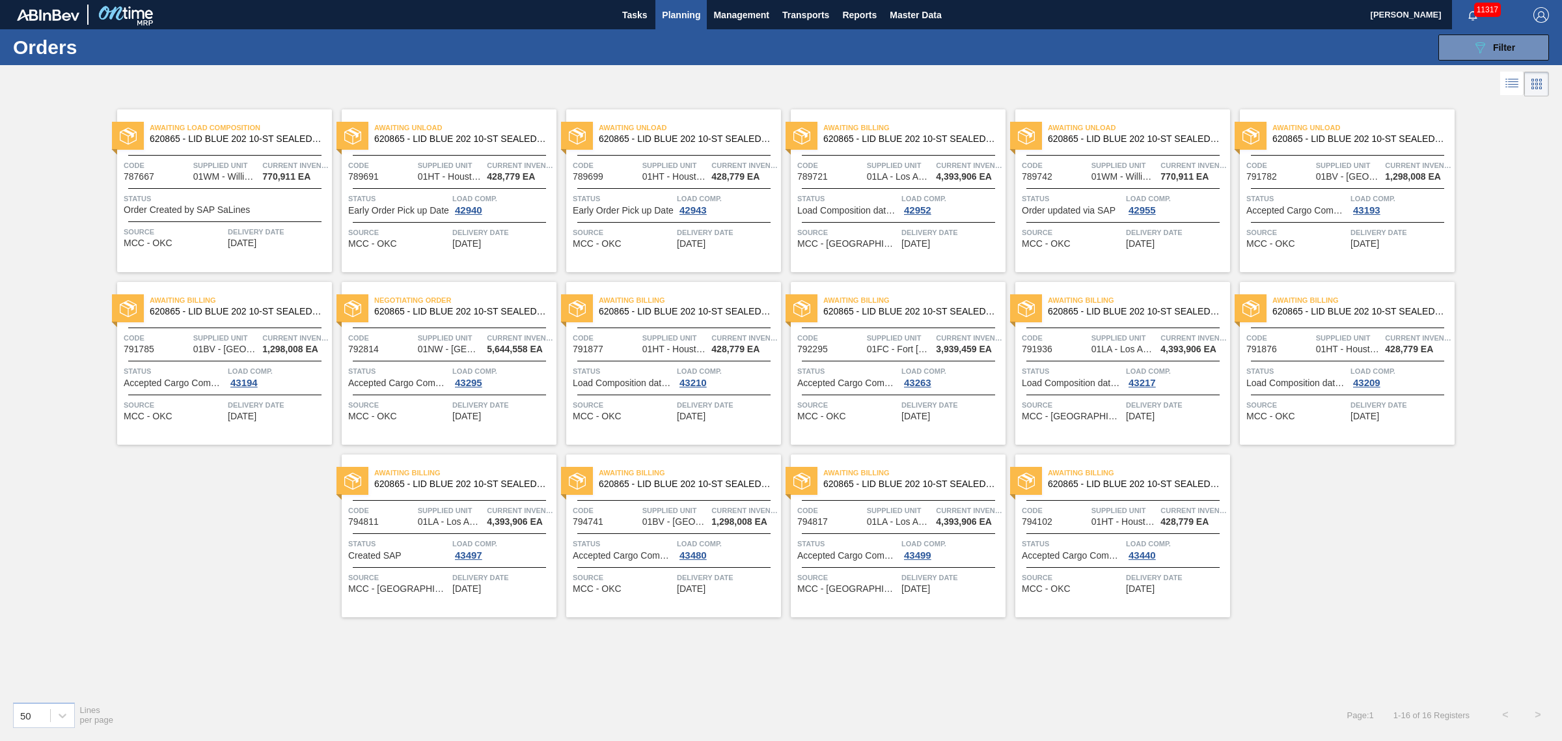
click at [1305, 184] on div "Awaiting Unload 620865 - LID BLUE 202 10-ST SEALED 0523 BLU DIE M Code 791782 S…" at bounding box center [1347, 190] width 215 height 163
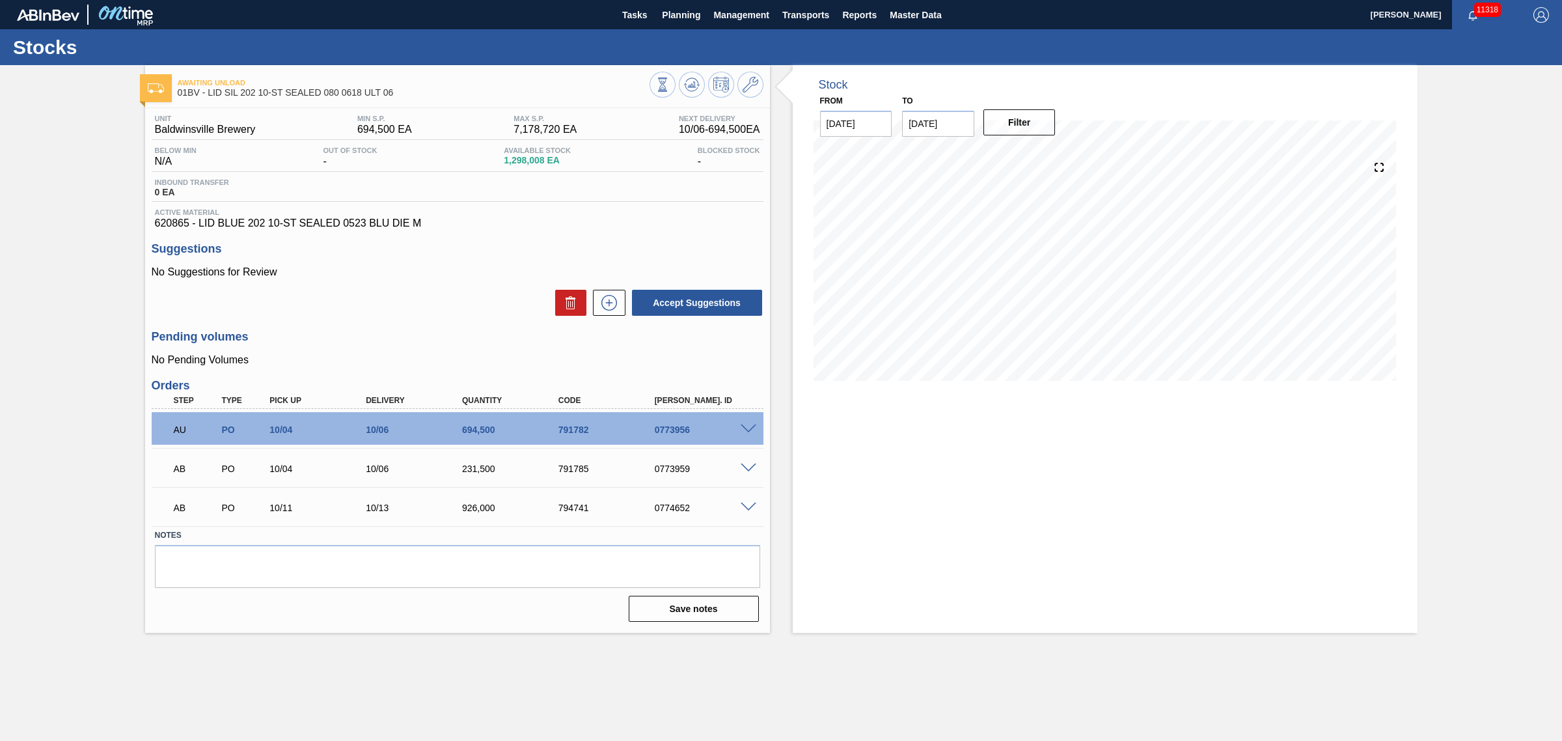
click at [1475, 166] on div "Awaiting Unload 01BV - LID SIL 202 10-ST SEALED 080 0618 ULT 06 [GEOGRAPHIC_DAT…" at bounding box center [781, 349] width 1562 height 568
click at [1475, 167] on div "Awaiting Unload 01BV - LID SIL 202 10-ST SEALED 080 0618 ULT 06 [GEOGRAPHIC_DAT…" at bounding box center [781, 349] width 1562 height 568
